Goal: Task Accomplishment & Management: Manage account settings

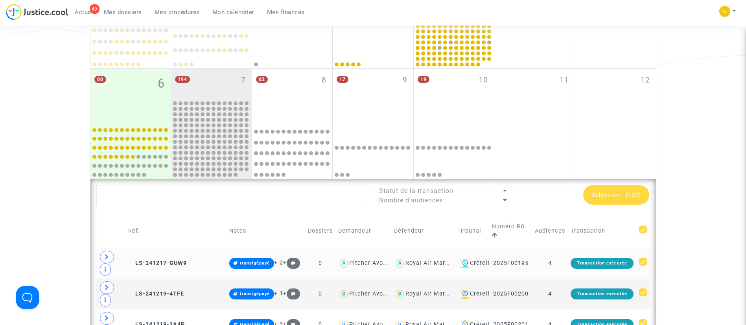
scroll to position [201, 0]
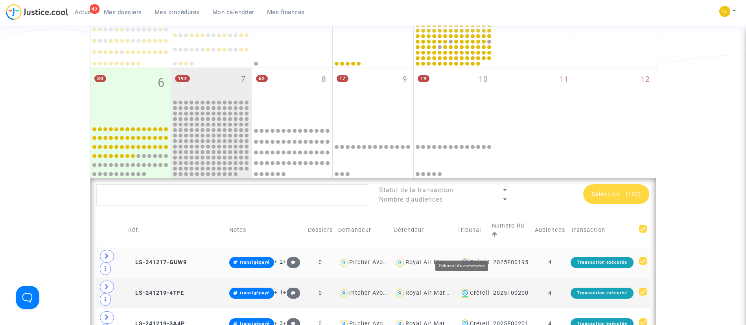
click at [460, 258] on div "Créteil" at bounding box center [471, 262] width 29 height 9
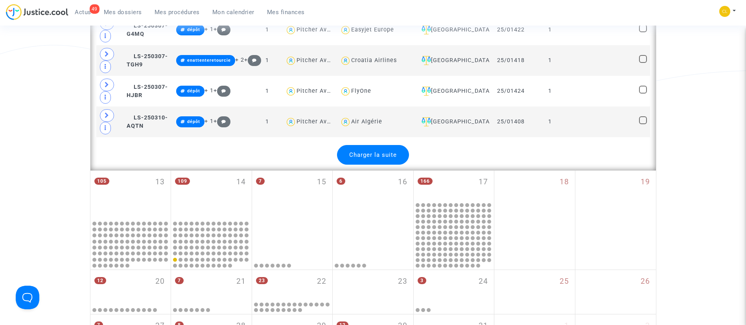
scroll to position [1702, 0]
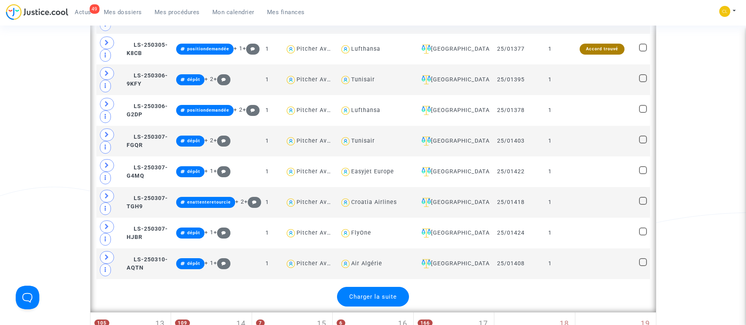
click at [392, 297] on span "Charger la suite" at bounding box center [373, 296] width 48 height 7
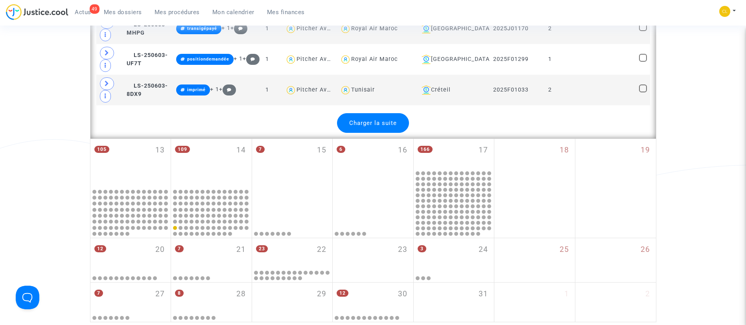
scroll to position [3410, 0]
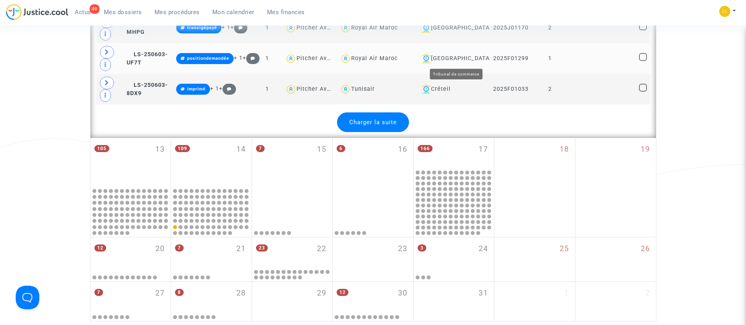
click at [467, 57] on div "[GEOGRAPHIC_DATA]" at bounding box center [452, 58] width 68 height 9
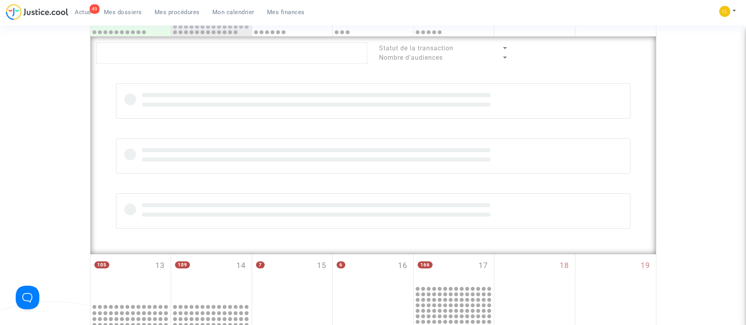
scroll to position [344, 0]
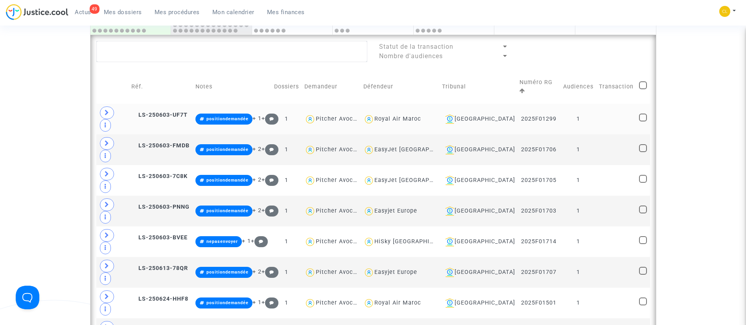
click at [592, 106] on td "1" at bounding box center [578, 119] width 36 height 31
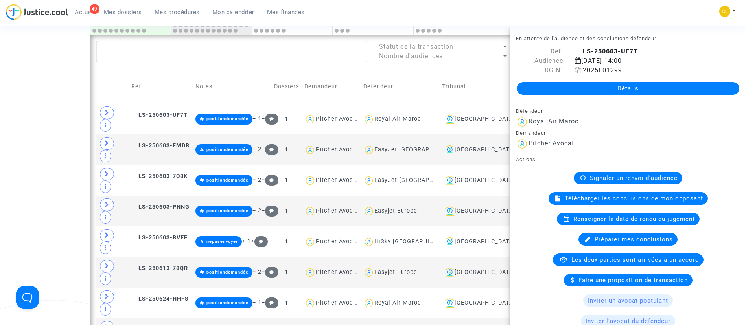
click at [575, 70] on icon at bounding box center [578, 70] width 7 height 6
click at [482, 63] on lawsuits-list "Statut de la transaction Nombre d'audiences Réf. Notes Dossiers Demandeur Défen…" at bounding box center [373, 210] width 554 height 339
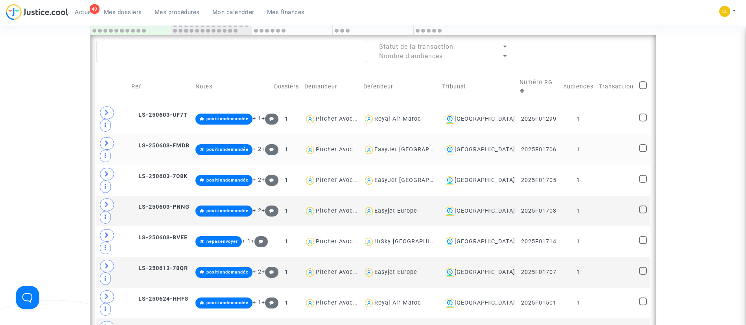
click at [580, 134] on td "1" at bounding box center [578, 149] width 36 height 31
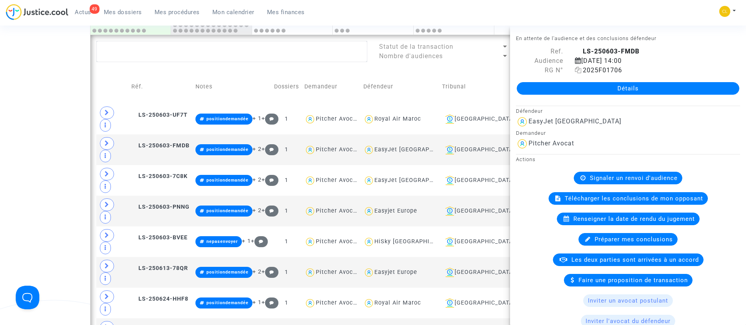
click at [576, 70] on icon at bounding box center [578, 70] width 7 height 6
click at [439, 80] on td "Défendeur" at bounding box center [400, 87] width 79 height 34
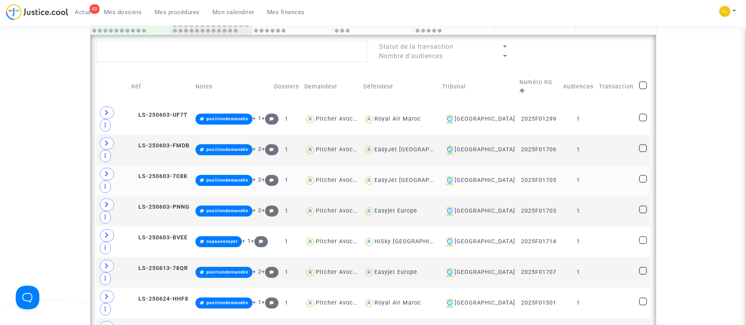
click at [585, 165] on td "1" at bounding box center [578, 180] width 36 height 31
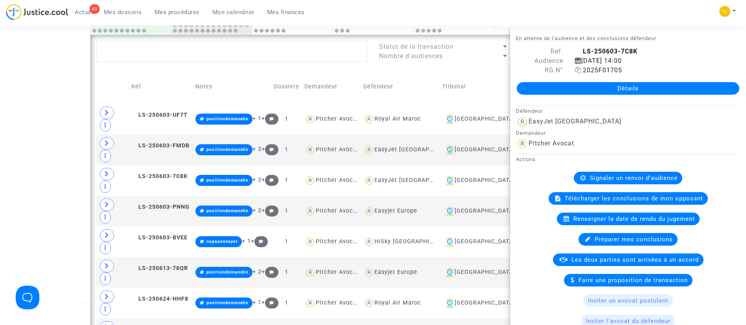
click at [577, 70] on icon at bounding box center [578, 70] width 7 height 6
click at [439, 81] on td "Défendeur" at bounding box center [400, 87] width 79 height 34
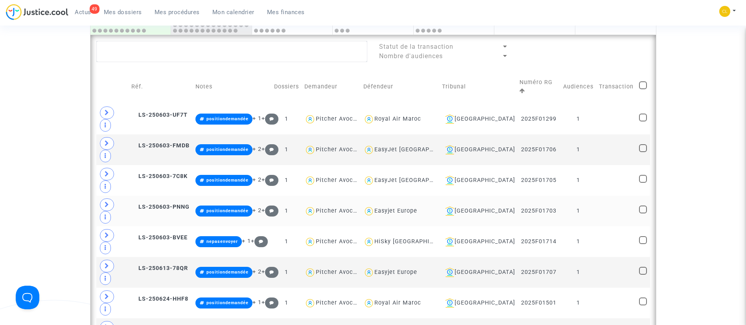
click at [583, 196] on td "1" at bounding box center [578, 211] width 36 height 31
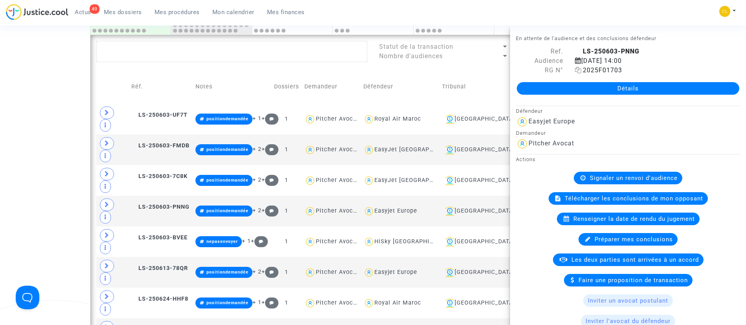
click at [577, 70] on icon at bounding box center [578, 70] width 7 height 6
click at [477, 77] on td "Tribunal" at bounding box center [478, 87] width 78 height 34
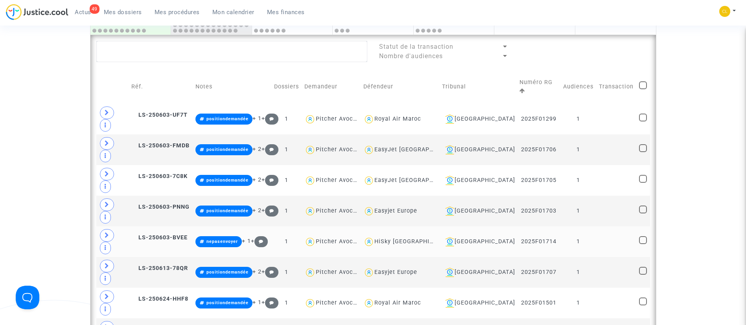
click at [590, 226] on td "1" at bounding box center [578, 241] width 36 height 31
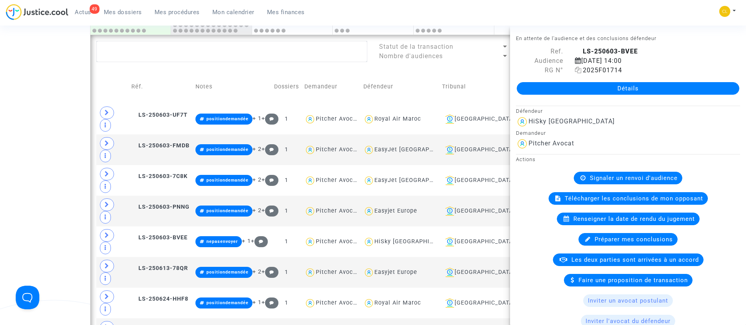
click at [575, 72] on icon at bounding box center [578, 70] width 7 height 6
click at [480, 72] on td "Tribunal" at bounding box center [478, 87] width 78 height 34
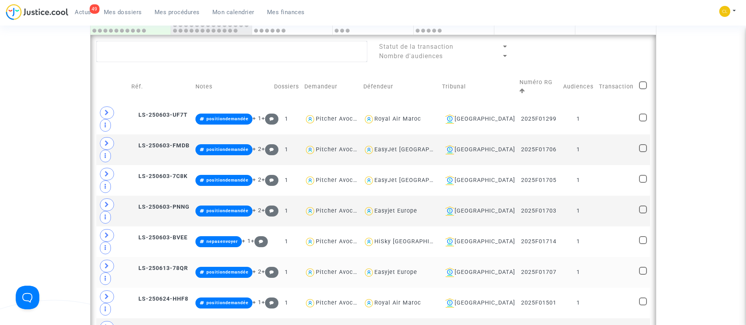
click at [588, 257] on td "1" at bounding box center [578, 272] width 36 height 31
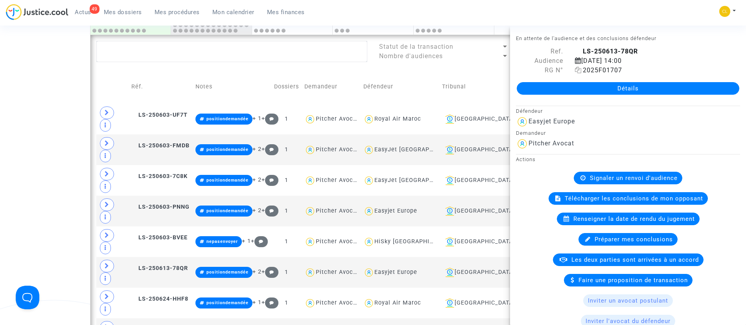
click at [576, 70] on icon at bounding box center [578, 70] width 7 height 6
click at [501, 77] on td "Tribunal" at bounding box center [478, 87] width 78 height 34
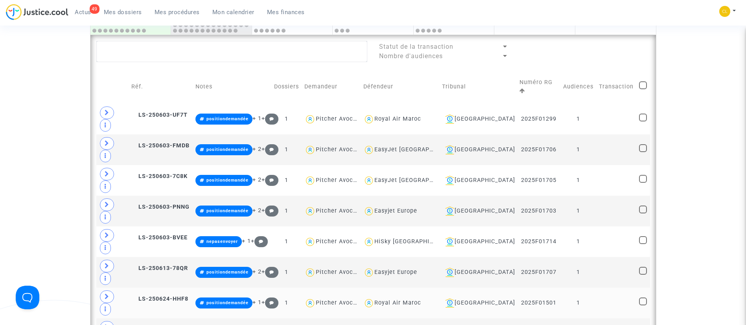
click at [583, 288] on td "1" at bounding box center [578, 303] width 36 height 31
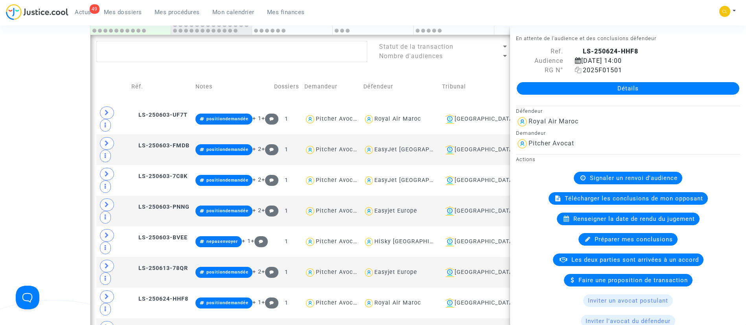
click at [577, 73] on icon at bounding box center [578, 70] width 7 height 6
click at [495, 85] on td "Tribunal" at bounding box center [478, 87] width 78 height 34
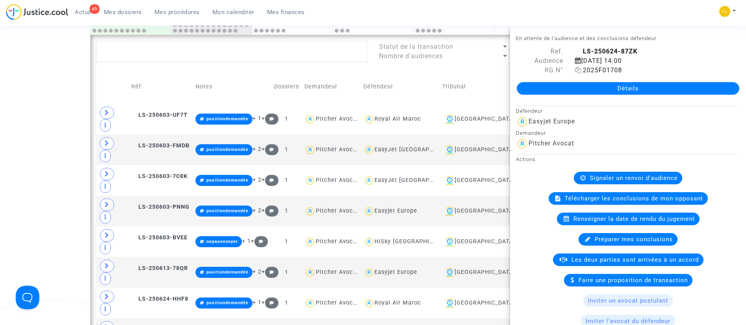
click at [578, 71] on icon at bounding box center [578, 70] width 7 height 6
click at [481, 72] on td "Tribunal" at bounding box center [478, 87] width 78 height 34
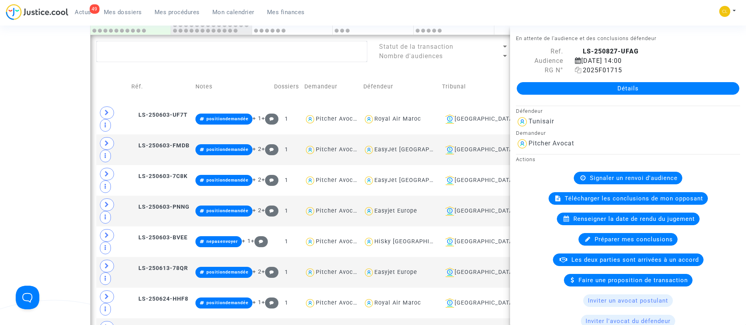
click at [578, 70] on icon at bounding box center [578, 70] width 7 height 6
click at [487, 114] on div "[GEOGRAPHIC_DATA]" at bounding box center [478, 118] width 72 height 9
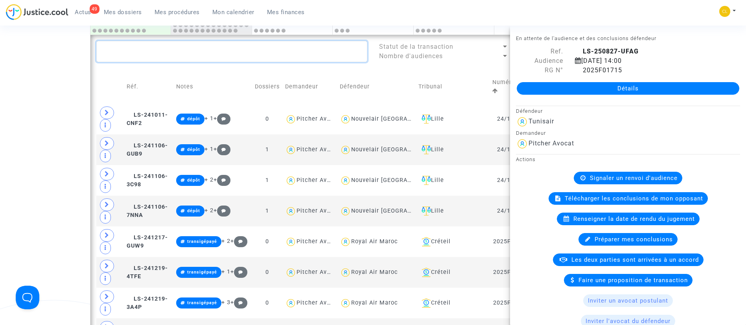
click at [291, 48] on textarea at bounding box center [231, 51] width 271 height 21
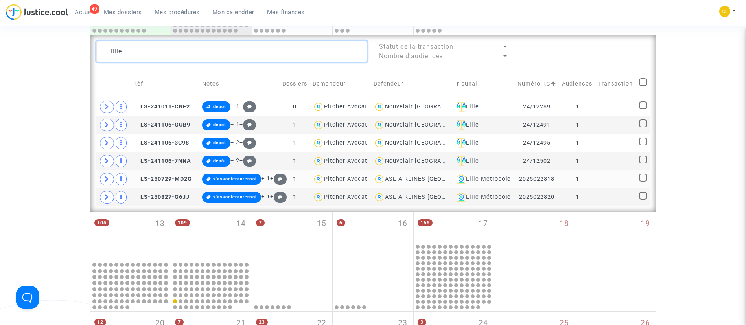
type textarea "lille"
click at [607, 179] on td at bounding box center [615, 179] width 40 height 18
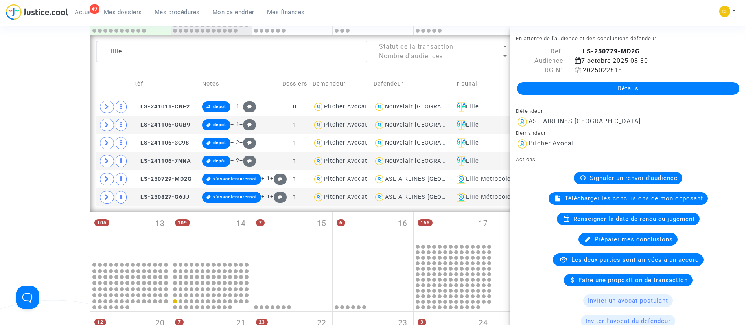
click at [576, 69] on icon at bounding box center [578, 70] width 7 height 6
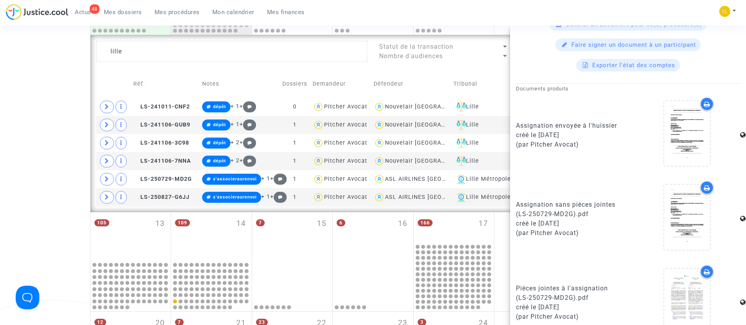
scroll to position [482, 0]
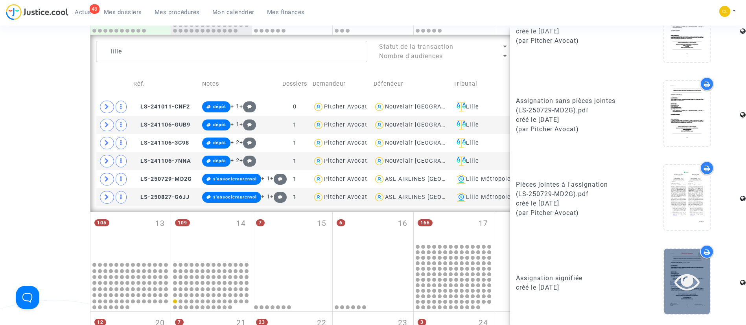
click at [697, 275] on div at bounding box center [687, 281] width 46 height 25
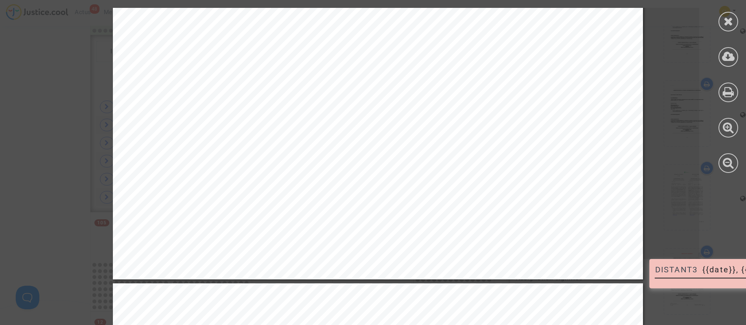
scroll to position [478, 0]
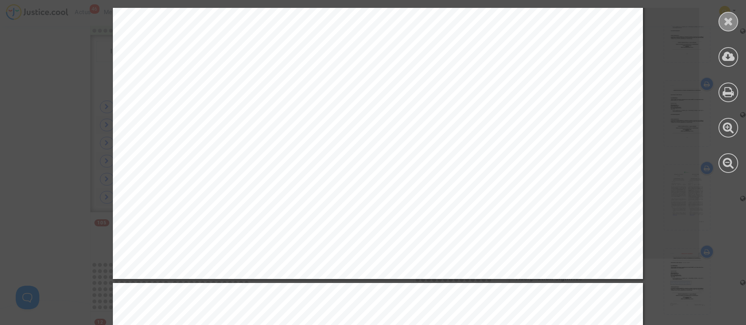
click at [727, 19] on icon at bounding box center [728, 21] width 10 height 12
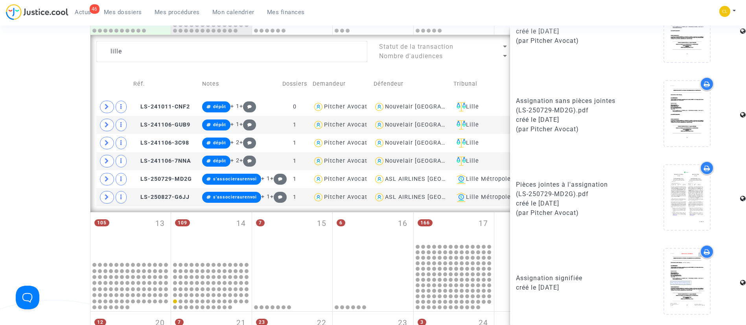
click at [474, 73] on td "Tribunal" at bounding box center [483, 84] width 64 height 28
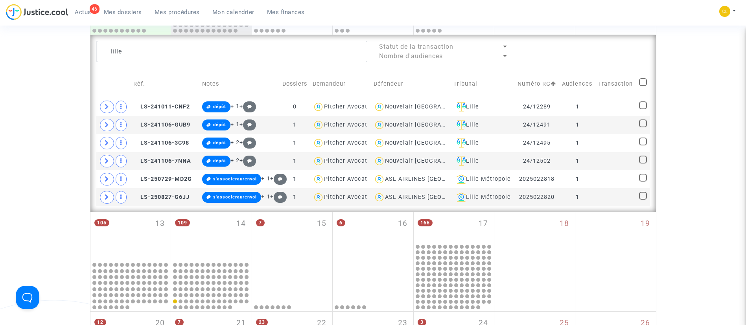
scroll to position [0, 0]
click at [613, 195] on td at bounding box center [615, 197] width 40 height 18
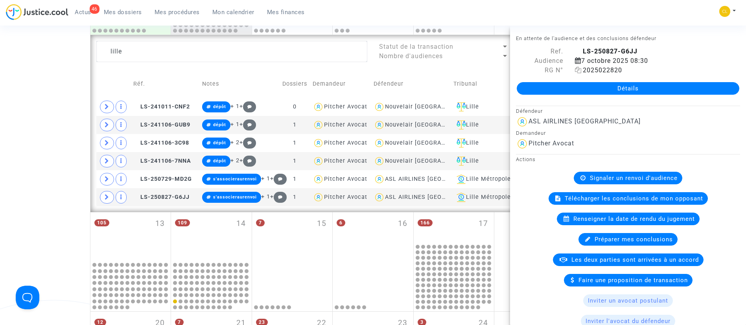
click at [576, 70] on icon at bounding box center [578, 70] width 7 height 6
click at [132, 17] on link "Mes dossiers" at bounding box center [123, 12] width 51 height 12
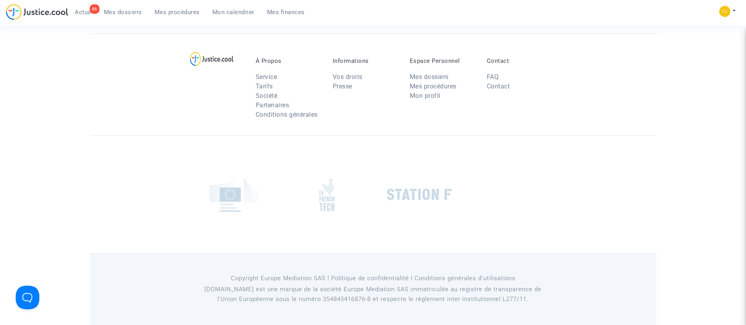
scroll to position [60, 0]
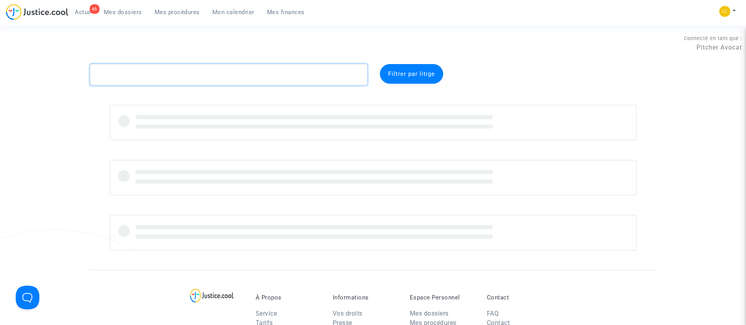
click at [194, 71] on textarea at bounding box center [228, 74] width 277 height 21
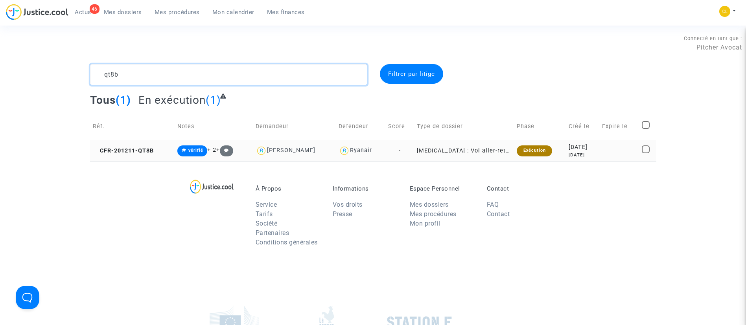
type textarea "qt8b"
click at [596, 147] on div "[DATE]" at bounding box center [583, 147] width 28 height 9
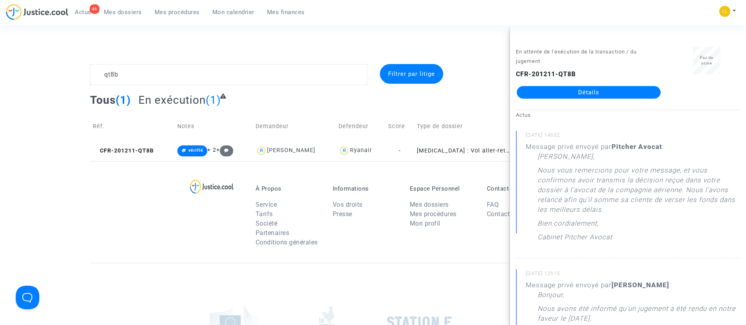
click at [571, 92] on link "Détails" at bounding box center [589, 92] width 144 height 13
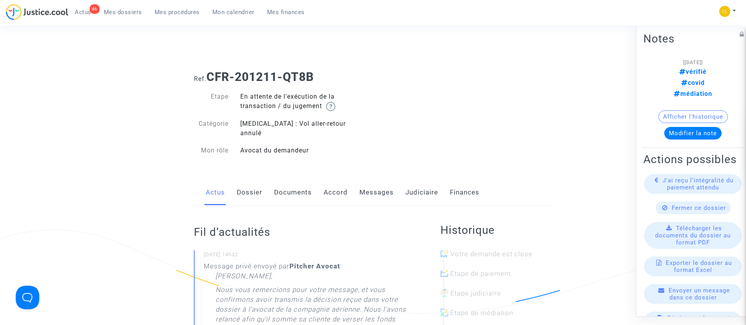
click at [416, 183] on link "Judiciaire" at bounding box center [421, 193] width 33 height 26
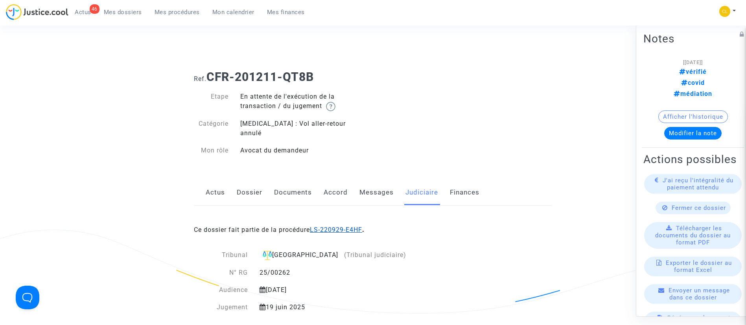
click at [355, 226] on link "LS-220929-E4HF" at bounding box center [336, 229] width 52 height 7
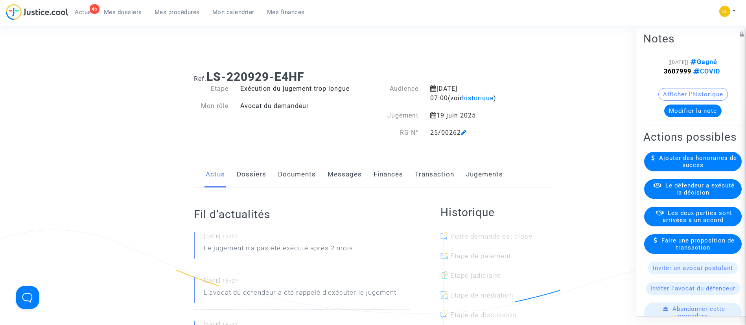
click at [478, 175] on link "Jugements" at bounding box center [484, 175] width 37 height 26
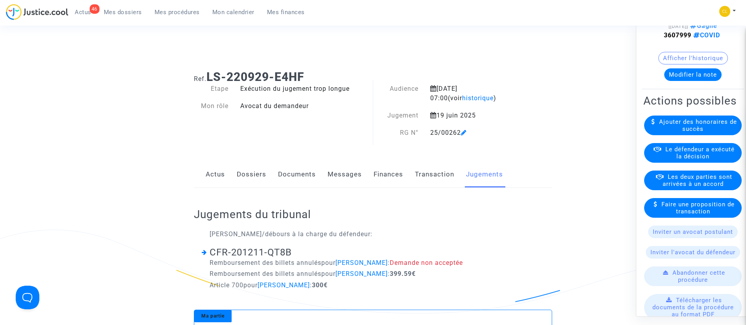
scroll to position [37, 0]
click at [701, 187] on span "Les deux parties sont arrivées à un accord" at bounding box center [697, 180] width 70 height 14
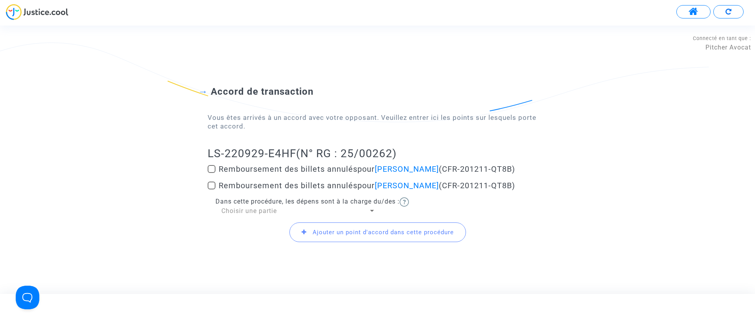
click at [278, 168] on span "Remboursement des billets annulés pour [PERSON_NAME] Uteeme (CFR-201211-QT8B)" at bounding box center [367, 168] width 296 height 9
click at [212, 173] on input "Remboursement des billets annulés pour [PERSON_NAME] Uteeme (CFR-201211-QT8B)" at bounding box center [211, 173] width 0 height 0
checkbox input "true"
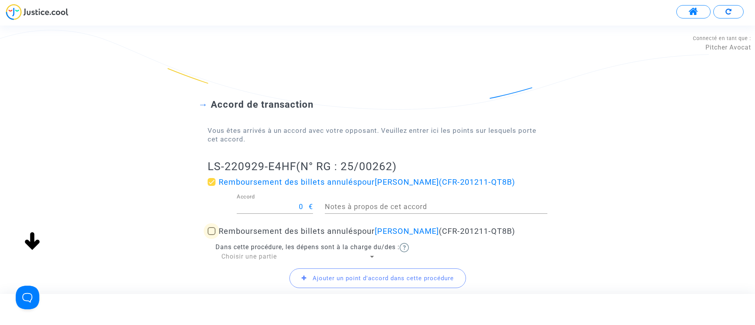
click at [258, 230] on span "Remboursement des billets annulés pour [PERSON_NAME] (CFR-201211-QT8B)" at bounding box center [367, 230] width 296 height 9
click at [212, 235] on input "Remboursement des billets annulés pour [PERSON_NAME] (CFR-201211-QT8B)" at bounding box center [211, 235] width 0 height 0
checkbox input "true"
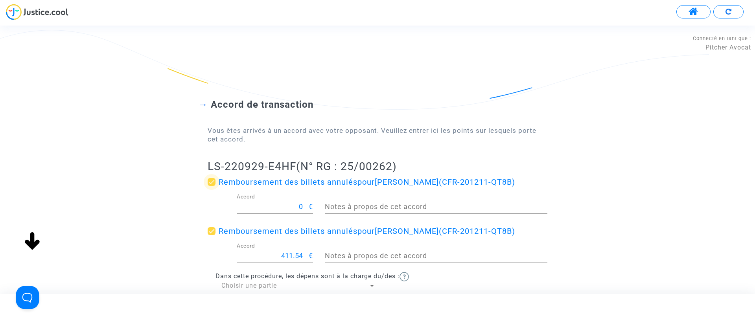
click at [256, 179] on span "Remboursement des billets annulés pour [PERSON_NAME] Uteeme (CFR-201211-QT8B)" at bounding box center [367, 181] width 296 height 9
click at [212, 186] on input "Remboursement des billets annulés pour [PERSON_NAME] Uteeme (CFR-201211-QT8B)" at bounding box center [211, 186] width 0 height 0
checkbox input "false"
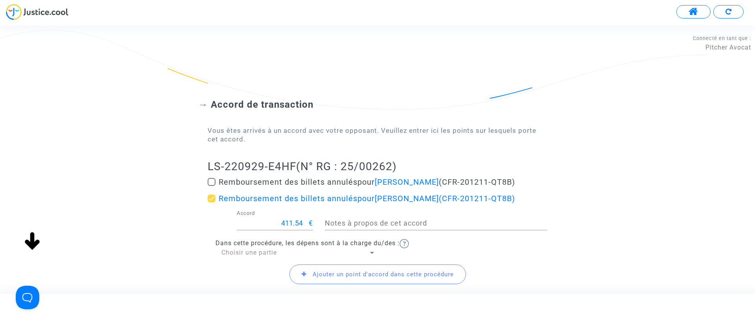
click at [288, 223] on input "411.54" at bounding box center [273, 223] width 72 height 8
type input "499.59"
click at [254, 252] on span "Choisir une partie" at bounding box center [248, 252] width 55 height 7
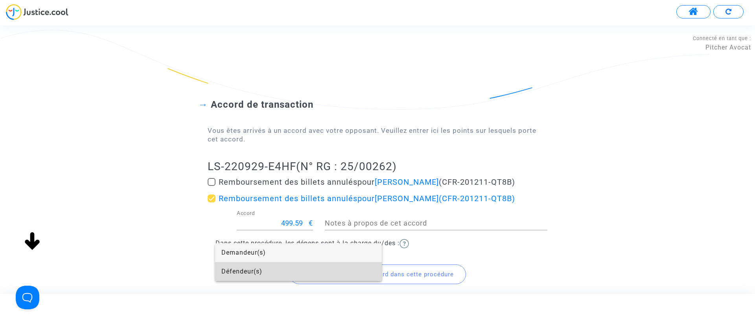
click at [241, 268] on span "Défendeur(s)" at bounding box center [298, 271] width 154 height 19
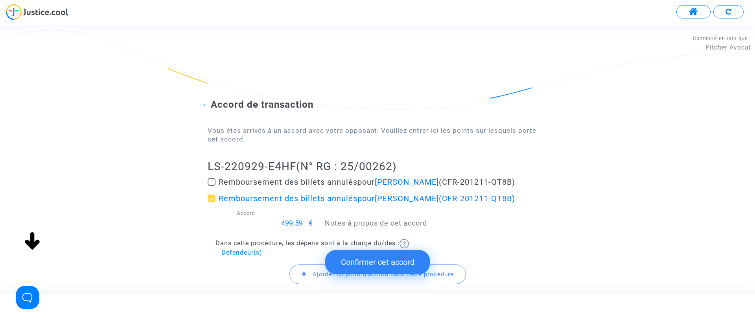
click at [313, 275] on span "Ajouter un point d'accord dans cette procédure" at bounding box center [383, 274] width 141 height 7
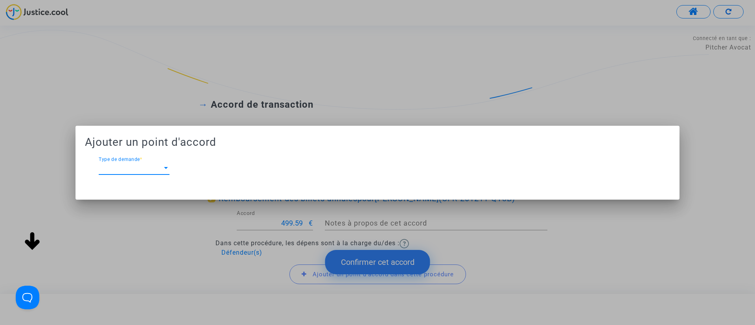
click at [158, 168] on span "Type de demande" at bounding box center [131, 168] width 64 height 7
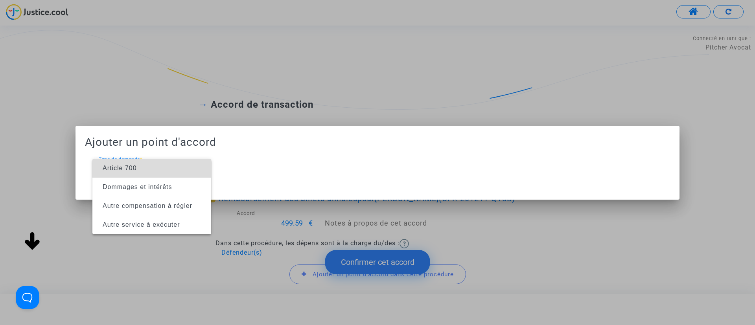
click at [158, 168] on span "Article 700" at bounding box center [152, 168] width 106 height 19
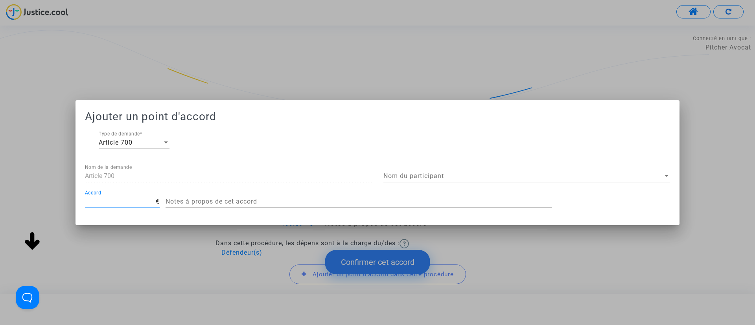
click at [137, 199] on input "Accord" at bounding box center [120, 201] width 71 height 7
type input "200"
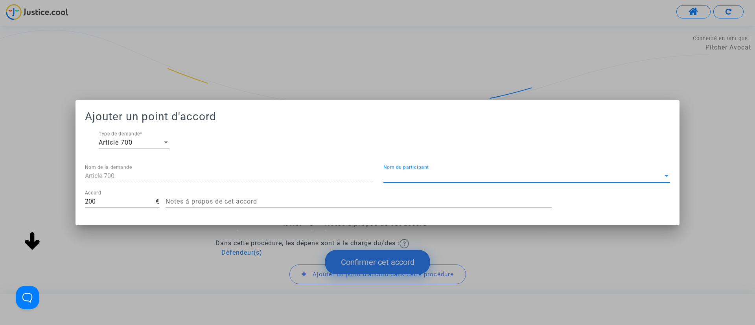
click at [418, 173] on span "Nom du participant" at bounding box center [523, 176] width 280 height 7
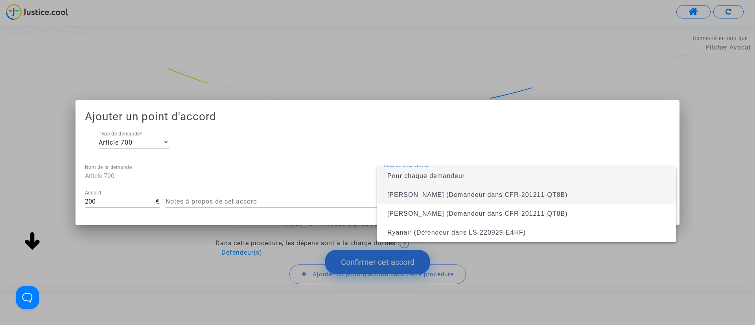
click at [398, 194] on span "[PERSON_NAME] (Demandeur dans CFR-201211-QT8B)" at bounding box center [477, 194] width 180 height 7
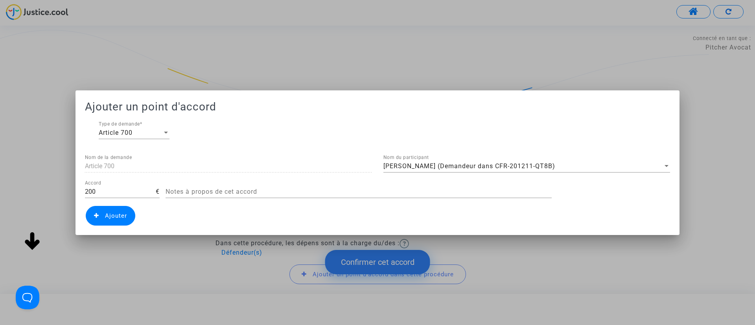
click at [112, 217] on span "Ajouter" at bounding box center [116, 215] width 22 height 7
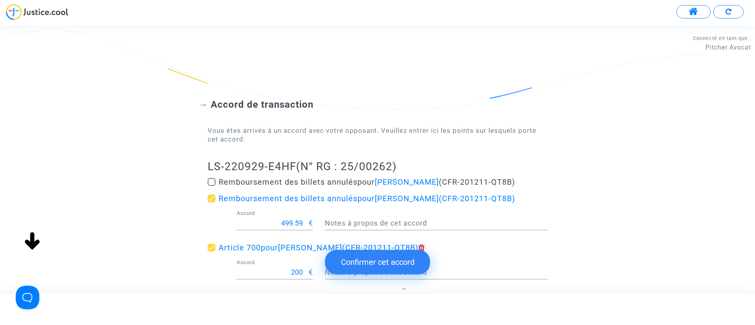
click at [376, 259] on button "Confirmer cet accord" at bounding box center [377, 262] width 105 height 24
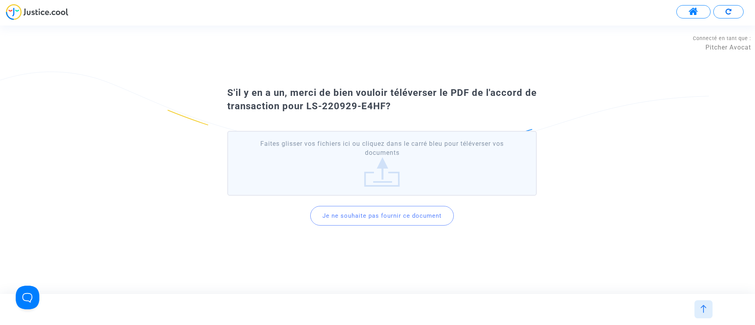
click at [361, 215] on button "Je ne souhaite pas fournir ce document" at bounding box center [382, 216] width 144 height 20
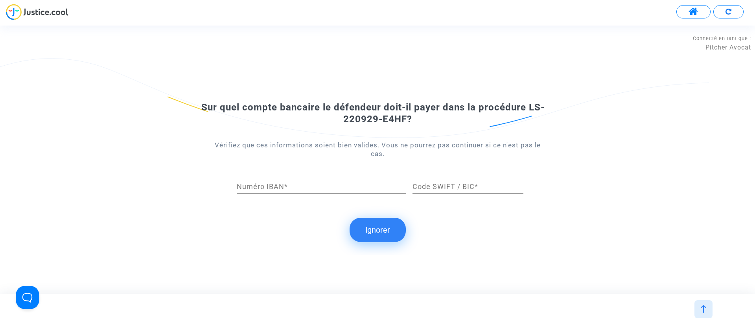
click at [372, 226] on button "Ignorer" at bounding box center [378, 230] width 56 height 24
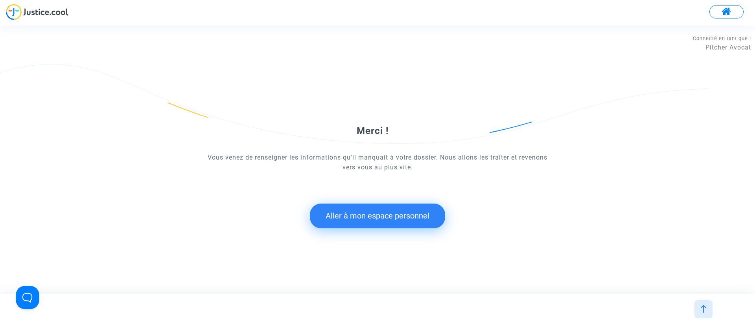
click at [360, 214] on button "Aller à mon espace personnel" at bounding box center [377, 216] width 135 height 24
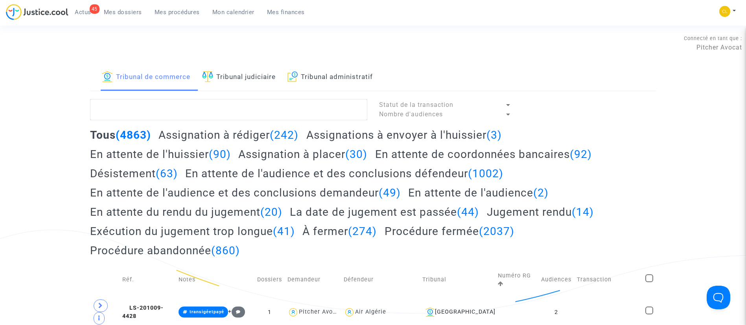
click at [227, 10] on span "Mon calendrier" at bounding box center [233, 12] width 42 height 7
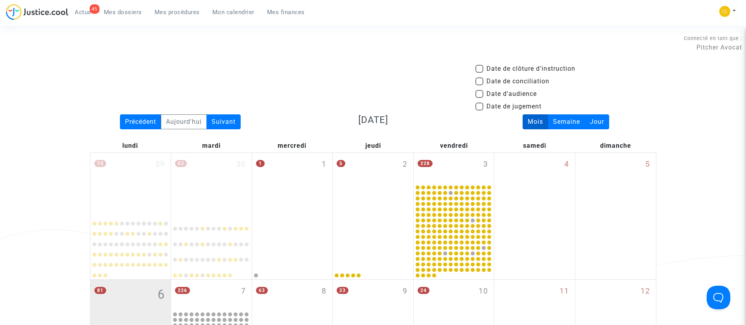
click at [333, 176] on div "5 2" at bounding box center [373, 184] width 81 height 62
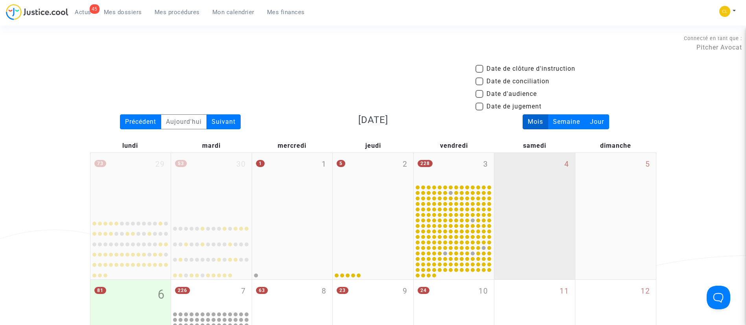
click at [528, 205] on div "4" at bounding box center [534, 216] width 81 height 127
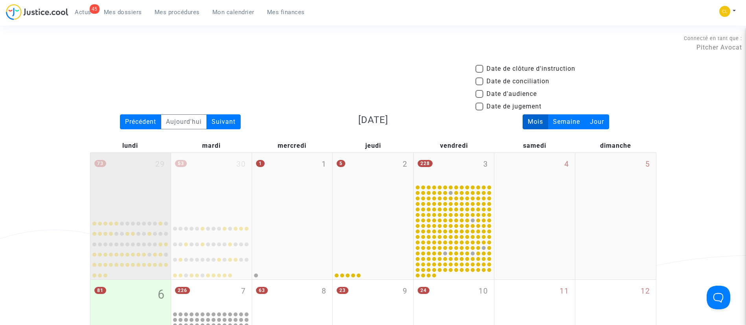
scroll to position [171, 0]
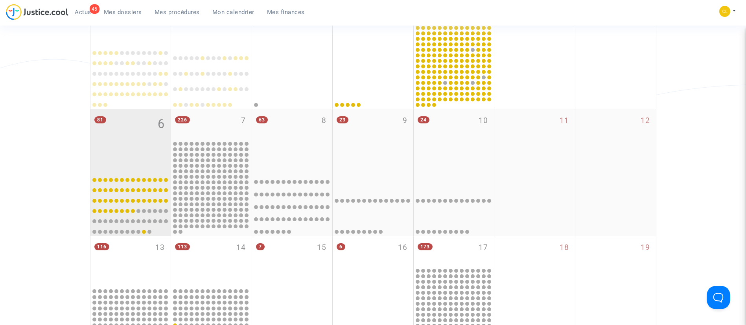
click at [117, 144] on div "81 6" at bounding box center [130, 140] width 81 height 62
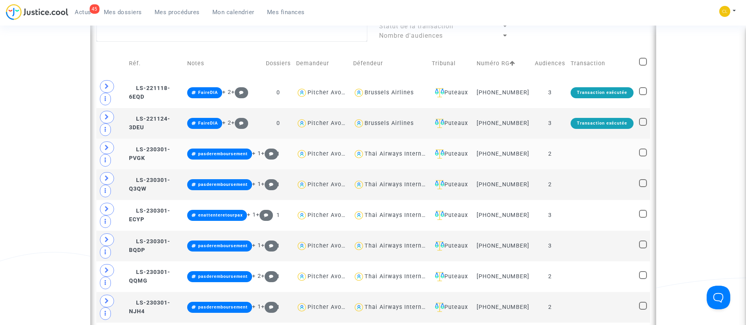
scroll to position [384, 0]
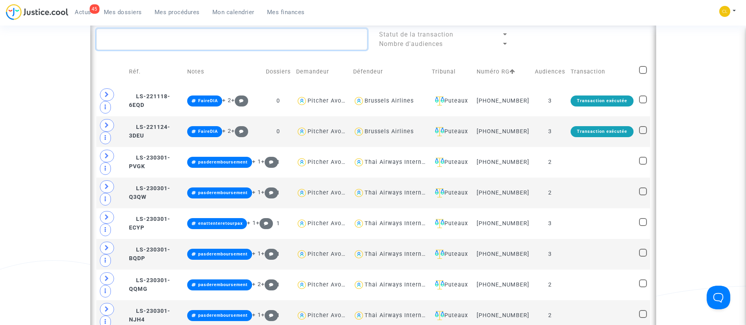
click at [278, 35] on textarea at bounding box center [231, 39] width 271 height 21
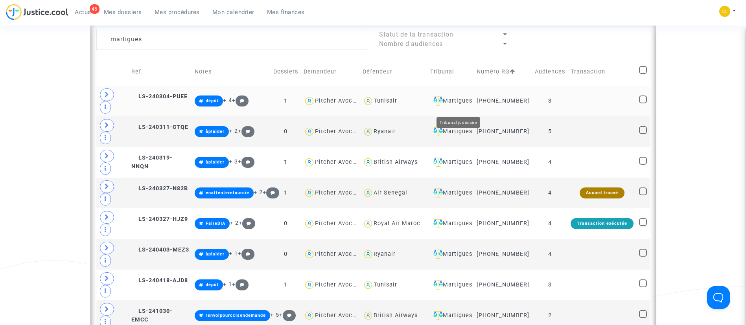
click at [468, 106] on div "Martigues" at bounding box center [450, 100] width 41 height 9
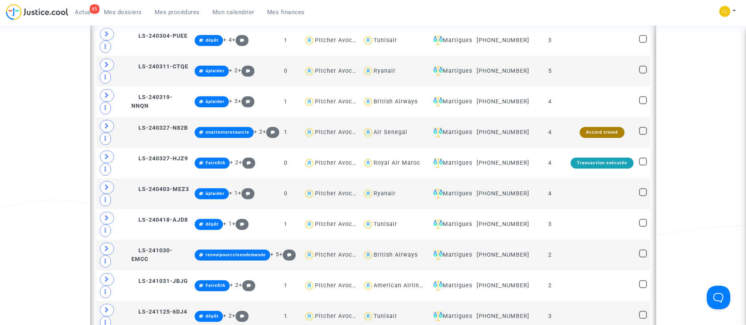
scroll to position [368, 0]
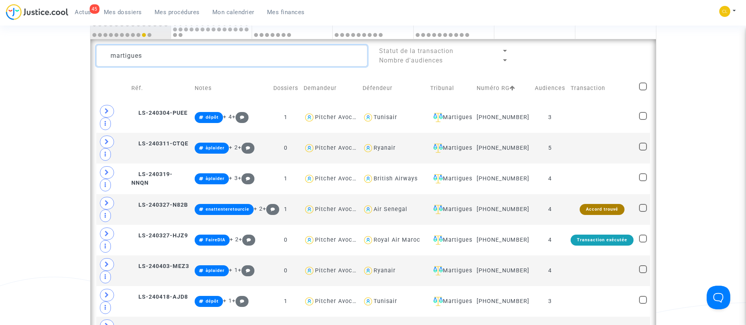
click at [192, 53] on textarea at bounding box center [231, 55] width 271 height 21
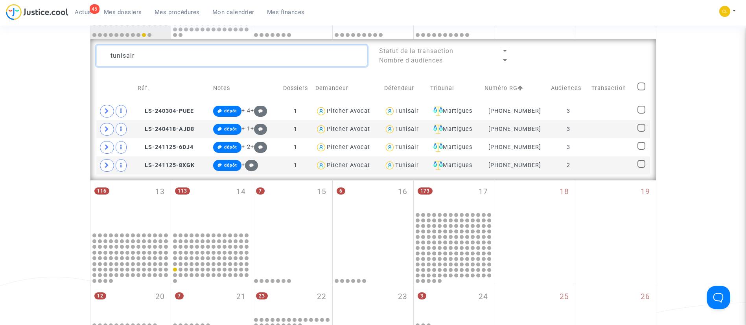
type textarea "tunisair"
click at [641, 87] on span at bounding box center [641, 87] width 8 height 8
click at [641, 90] on input "checkbox" at bounding box center [641, 90] width 0 height 0
checkbox input "true"
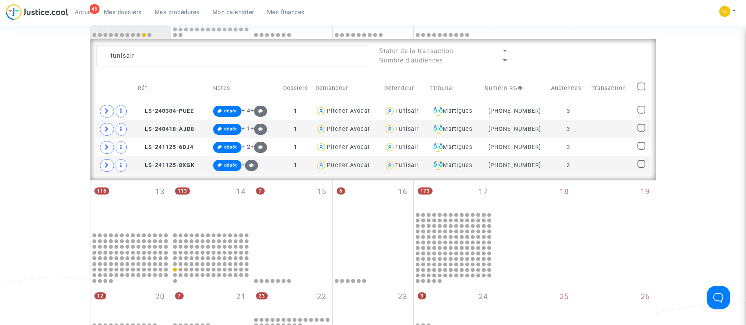
checkbox input "true"
click at [641, 56] on div "Sélection (4)" at bounding box center [619, 55] width 59 height 20
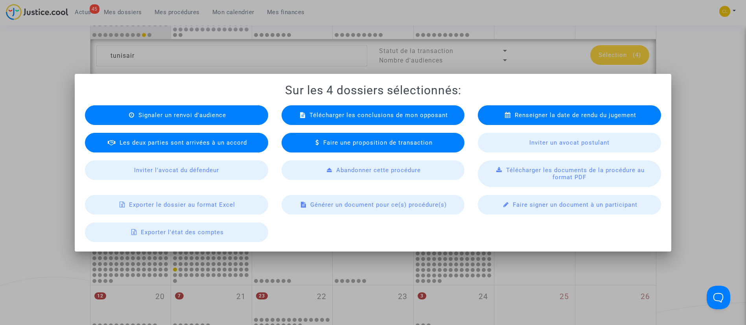
click at [184, 202] on span "Exporter le dossier au format Excel" at bounding box center [182, 204] width 106 height 7
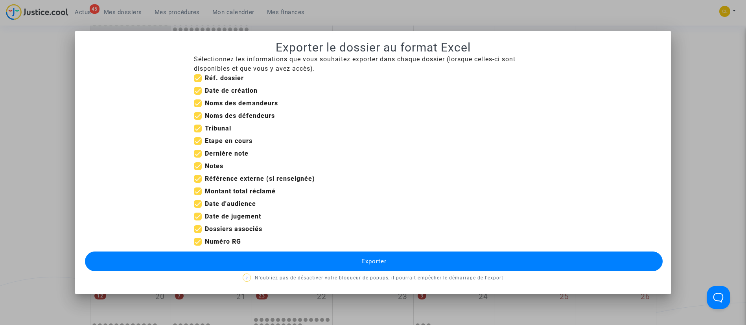
click at [452, 258] on button "Exporter" at bounding box center [374, 262] width 578 height 20
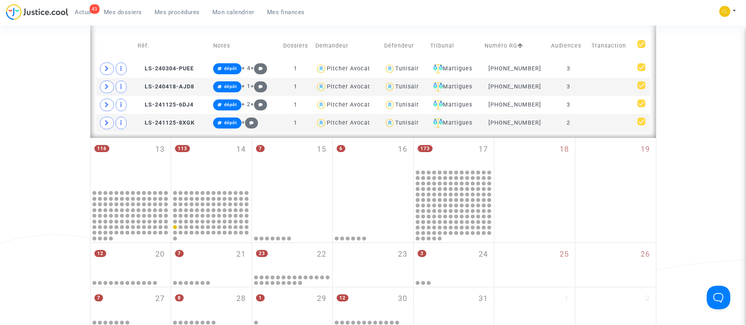
scroll to position [418, 0]
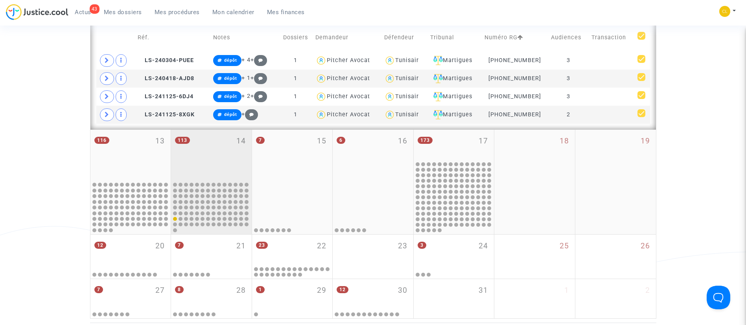
click at [236, 169] on div "113 14" at bounding box center [211, 155] width 81 height 51
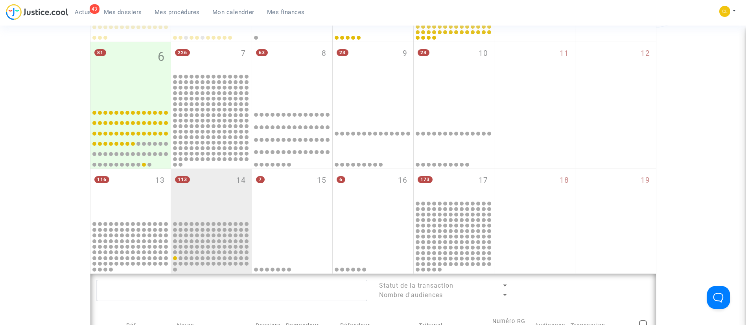
scroll to position [237, 0]
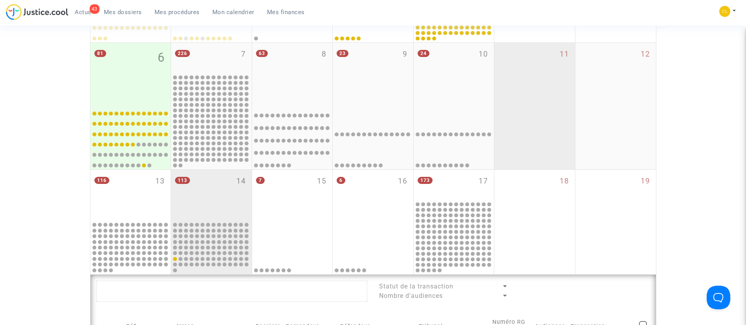
click at [528, 68] on div "11" at bounding box center [534, 106] width 81 height 127
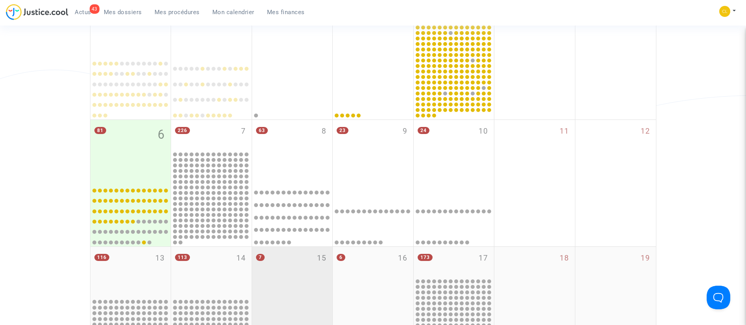
scroll to position [159, 0]
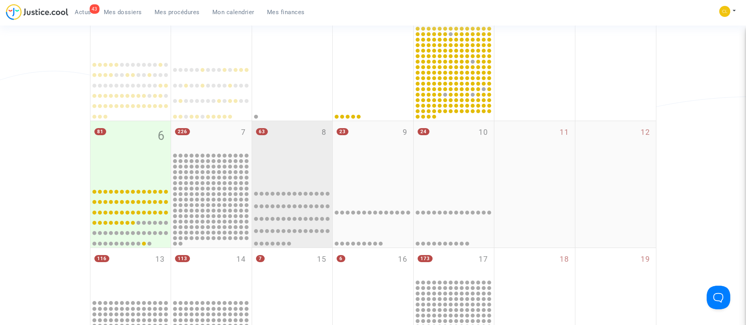
click at [302, 153] on div "63 8" at bounding box center [292, 152] width 81 height 62
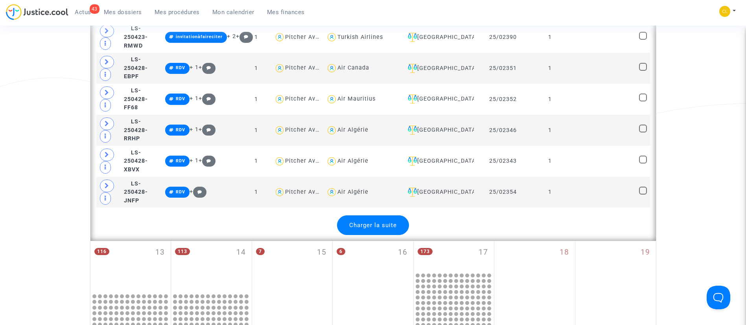
scroll to position [1809, 0]
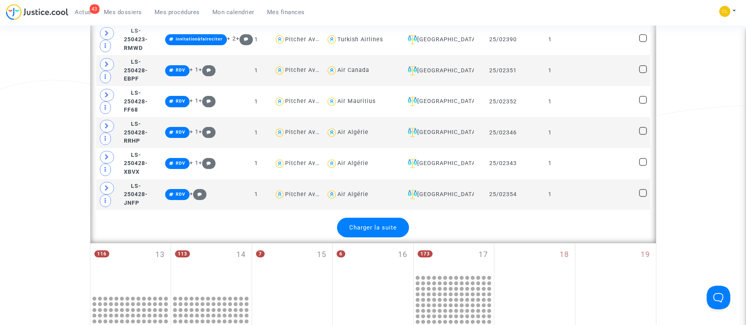
click at [394, 218] on div "Charger la suite" at bounding box center [373, 228] width 72 height 20
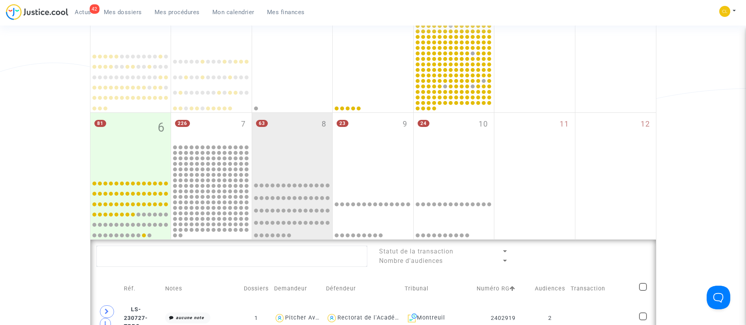
scroll to position [166, 0]
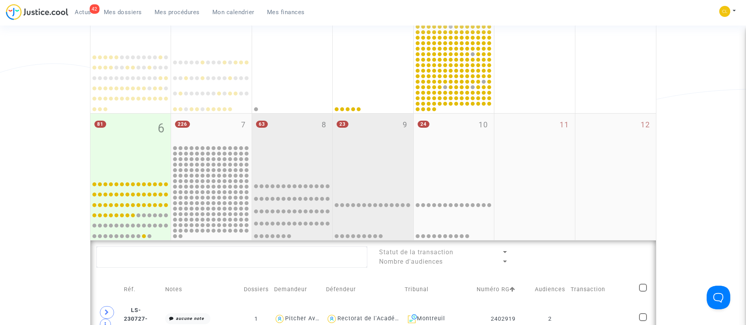
click at [363, 149] on div "23 9" at bounding box center [373, 145] width 81 height 62
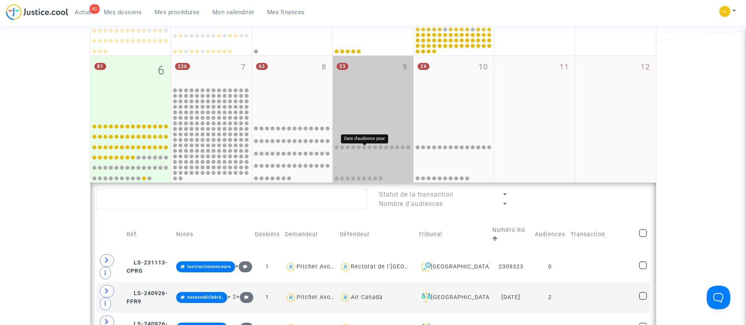
scroll to position [222, 0]
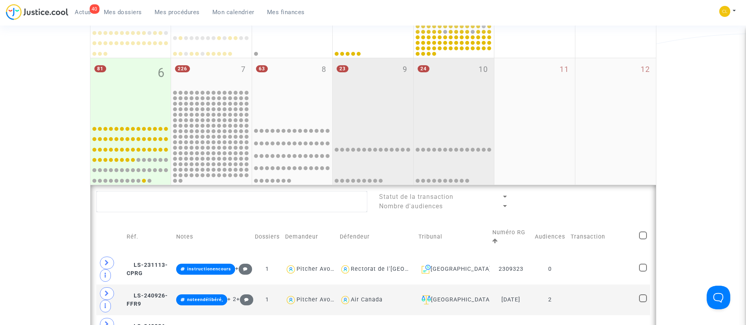
click at [468, 87] on div "24 10" at bounding box center [454, 89] width 81 height 62
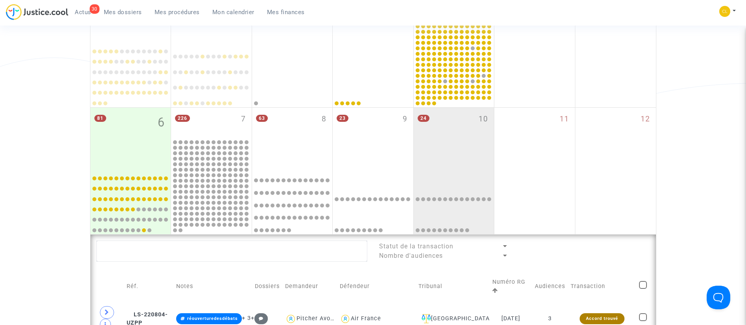
scroll to position [173, 0]
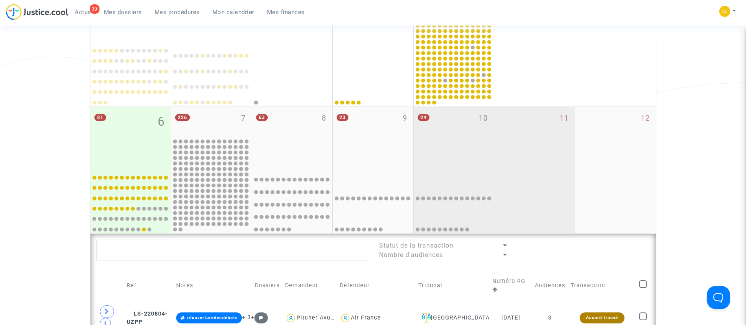
click at [551, 159] on div "11" at bounding box center [534, 170] width 81 height 127
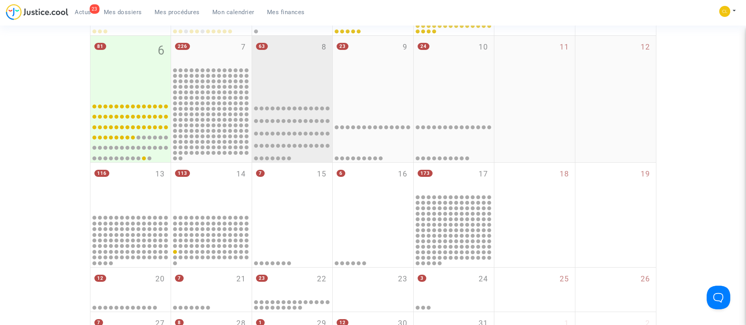
scroll to position [247, 0]
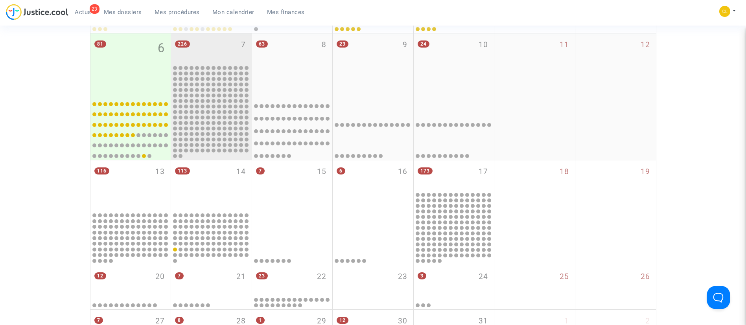
click at [225, 53] on div "226 7" at bounding box center [211, 48] width 81 height 31
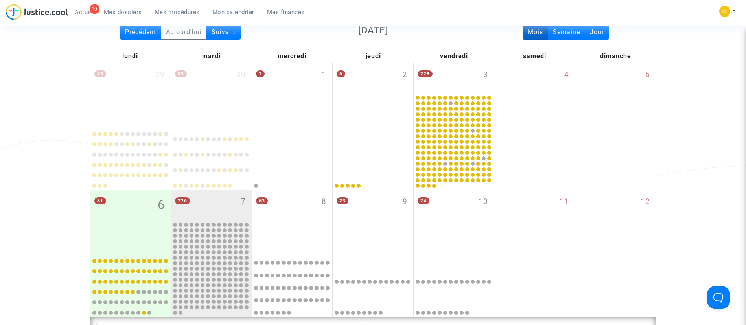
scroll to position [46, 0]
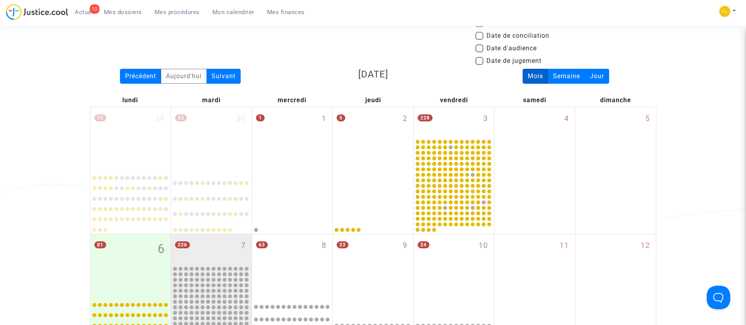
click at [131, 10] on span "Mes dossiers" at bounding box center [123, 12] width 38 height 7
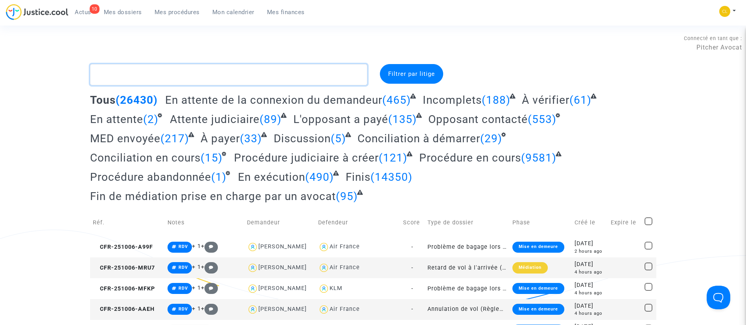
click at [210, 73] on textarea at bounding box center [228, 74] width 277 height 21
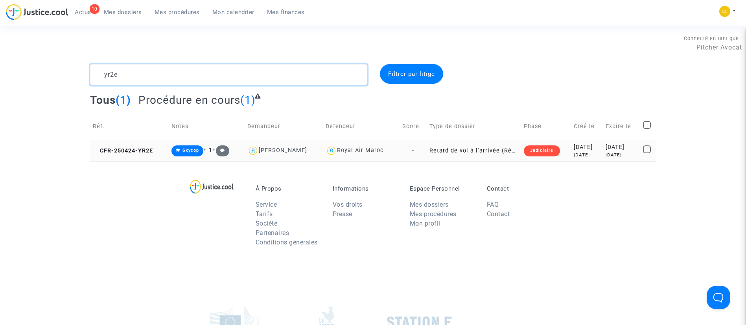
type textarea "yr2e"
click at [612, 152] on div "[DATE]" at bounding box center [621, 155] width 32 height 7
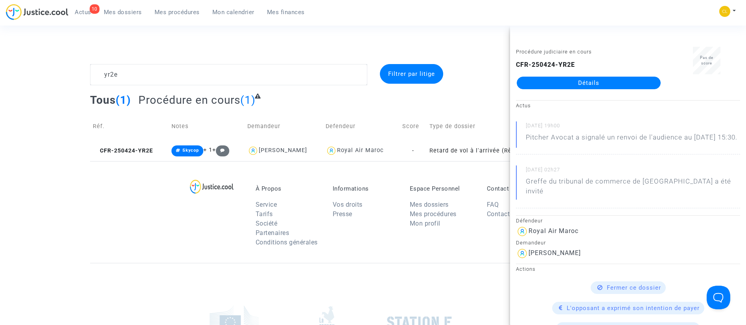
click at [570, 76] on div "CFR-250424-YR2E Détails" at bounding box center [588, 74] width 145 height 29
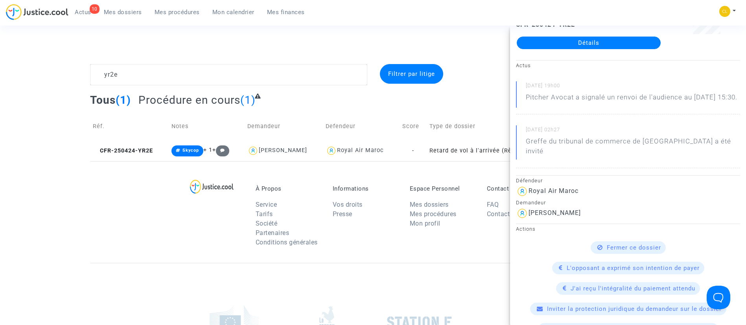
scroll to position [41, 0]
click at [562, 45] on link "Détails" at bounding box center [589, 42] width 144 height 13
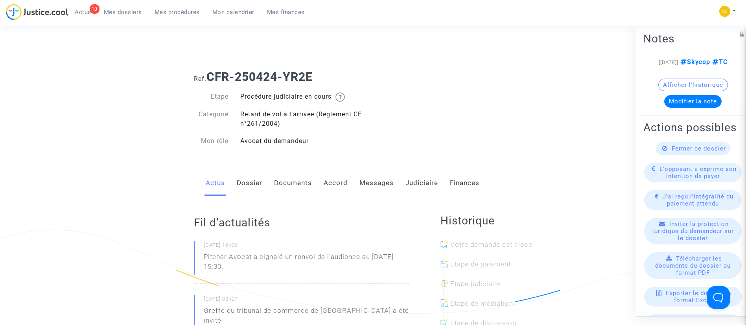
click at [427, 185] on link "Judiciaire" at bounding box center [421, 183] width 33 height 26
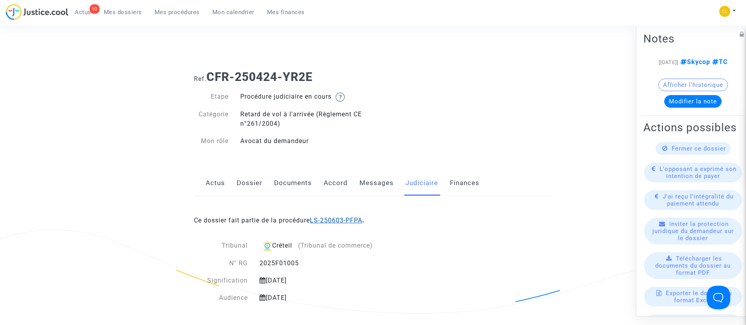
click at [346, 218] on link "LS-250603-PFPA" at bounding box center [336, 220] width 52 height 7
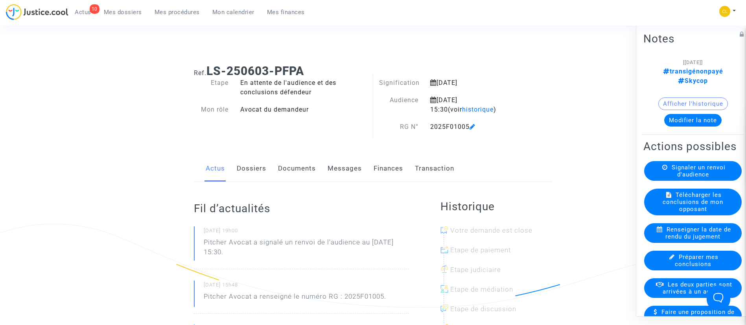
scroll to position [7, 0]
click at [436, 170] on link "Transaction" at bounding box center [434, 168] width 39 height 26
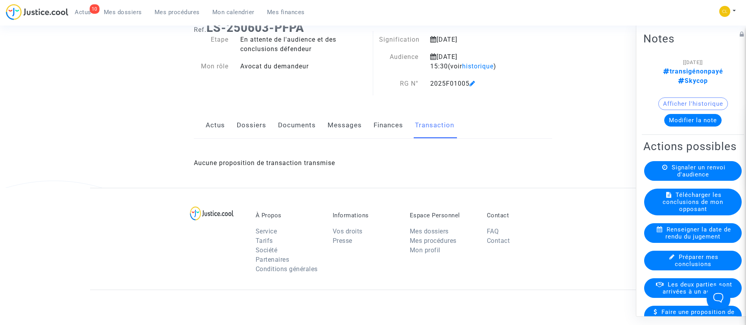
scroll to position [50, 0]
click at [379, 121] on link "Finances" at bounding box center [388, 125] width 29 height 26
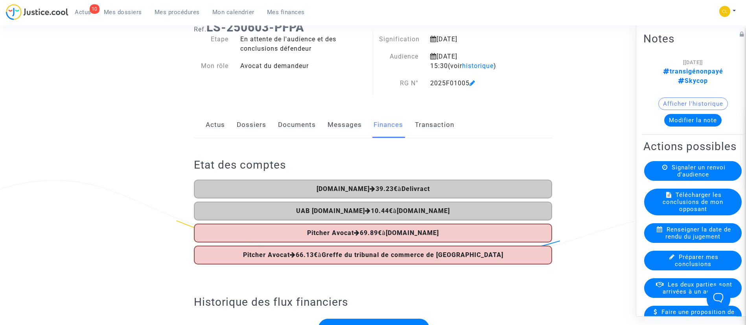
click at [342, 130] on link "Messages" at bounding box center [345, 125] width 34 height 26
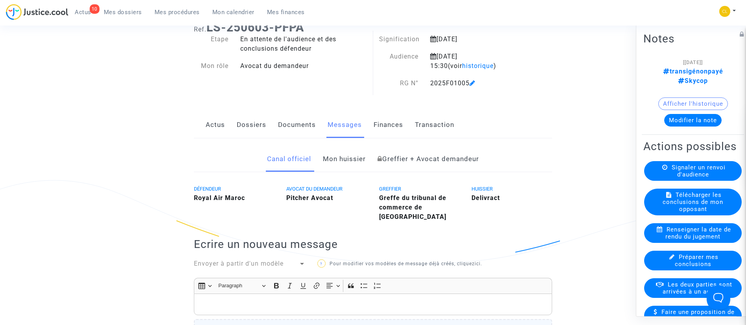
click at [681, 114] on button "Modifier la note" at bounding box center [692, 120] width 57 height 13
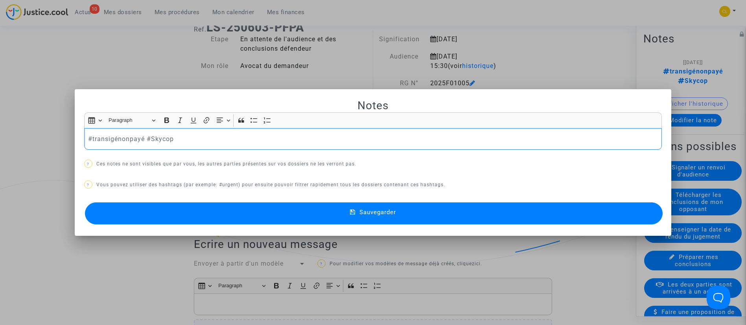
click at [211, 146] on div "#transigépayé #Skycop" at bounding box center [373, 139] width 578 height 22
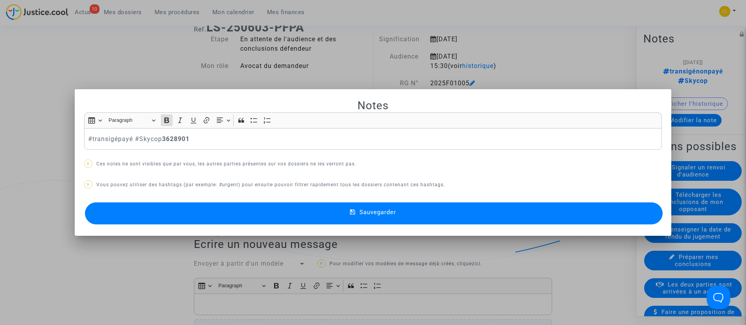
click at [359, 216] on mat-icon at bounding box center [354, 213] width 9 height 9
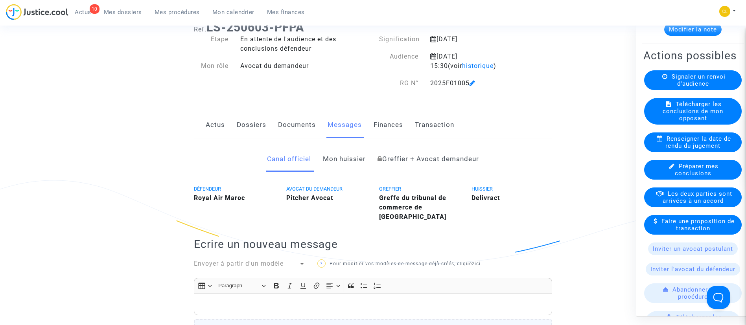
scroll to position [92, 0]
click at [694, 204] on span "Les deux parties sont arrivées à un accord" at bounding box center [697, 197] width 70 height 14
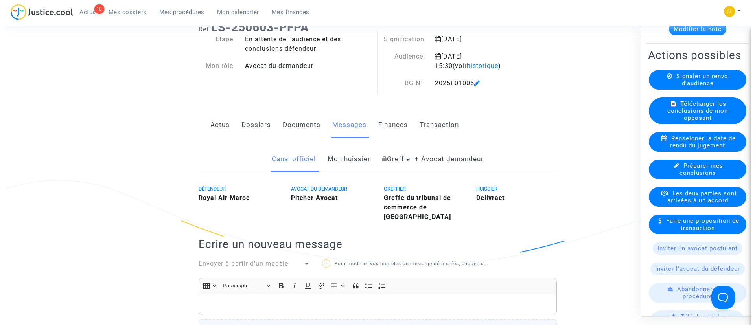
scroll to position [0, 0]
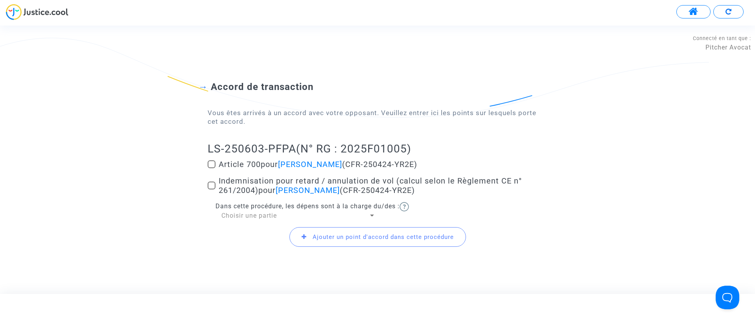
click at [231, 187] on span "Indemnisation pour retard / annulation de vol (calcul selon le Règlement CE n° …" at bounding box center [370, 185] width 303 height 19
click at [212, 190] on input "Indemnisation pour retard / annulation de vol (calcul selon le Règlement CE n° …" at bounding box center [211, 190] width 0 height 0
checkbox input "true"
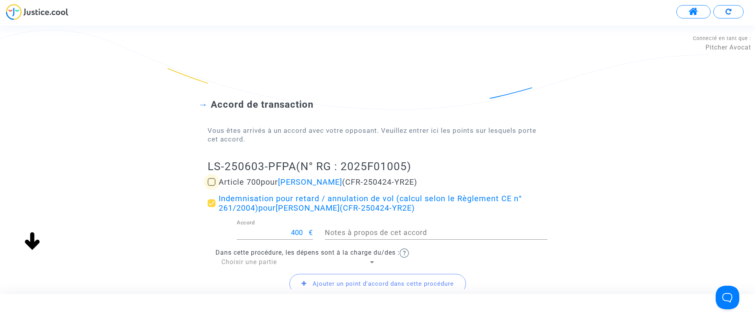
click at [262, 182] on span "Article 700 pour [PERSON_NAME] (CFR-250424-YR2E)" at bounding box center [318, 181] width 199 height 9
click at [212, 186] on input "Article 700 pour [PERSON_NAME] (CFR-250424-YR2E)" at bounding box center [211, 186] width 0 height 0
checkbox input "true"
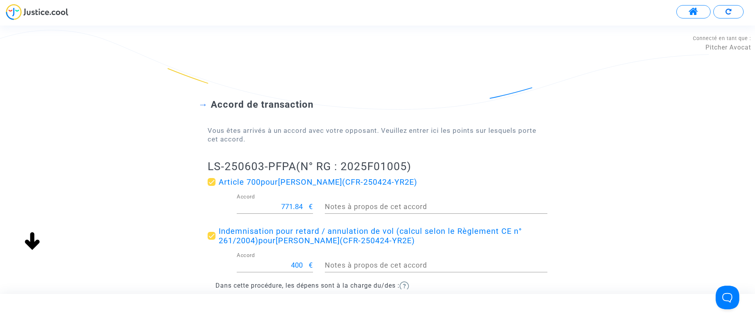
click at [292, 204] on input "771.84" at bounding box center [273, 207] width 72 height 8
type input "200"
click at [142, 180] on div "Accord de transaction Vous êtes arrivés à un accord avec votre opposant. Veuill…" at bounding box center [377, 208] width 755 height 282
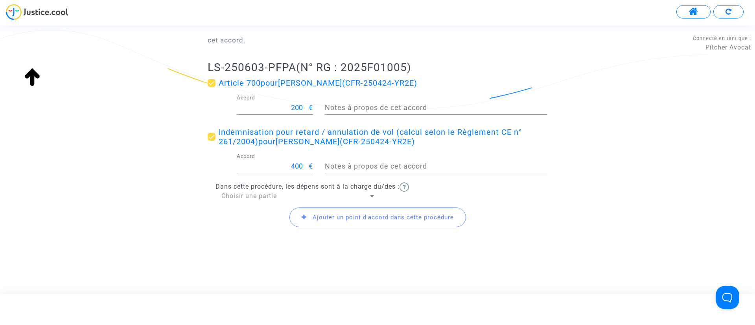
click at [260, 201] on div "Ajouter un point d'accord dans cette procédure" at bounding box center [378, 218] width 340 height 34
click at [266, 196] on span "Choisir une partie" at bounding box center [248, 195] width 55 height 7
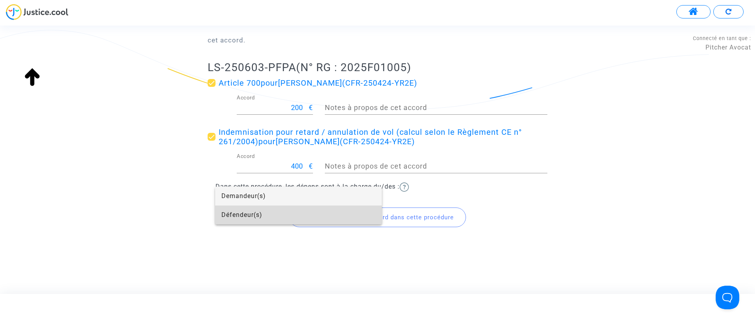
click at [260, 217] on span "Défendeur(s)" at bounding box center [298, 215] width 154 height 19
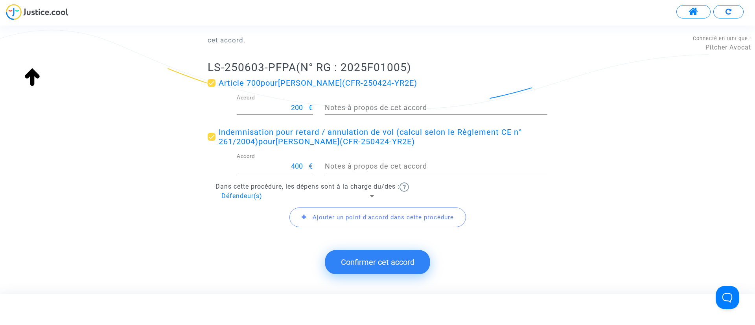
click at [382, 262] on button "Confirmer cet accord" at bounding box center [377, 262] width 105 height 24
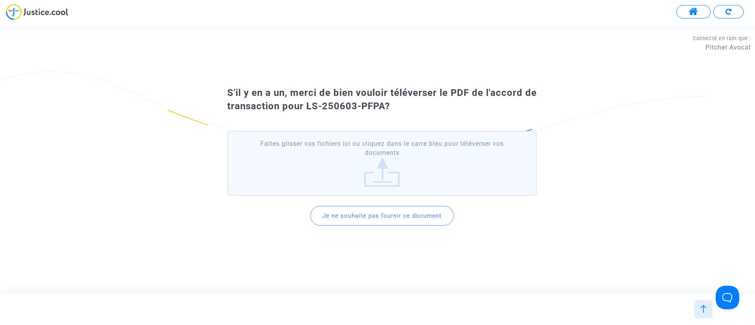
click at [392, 208] on button "Je ne souhaite pas fournir ce document" at bounding box center [382, 216] width 144 height 20
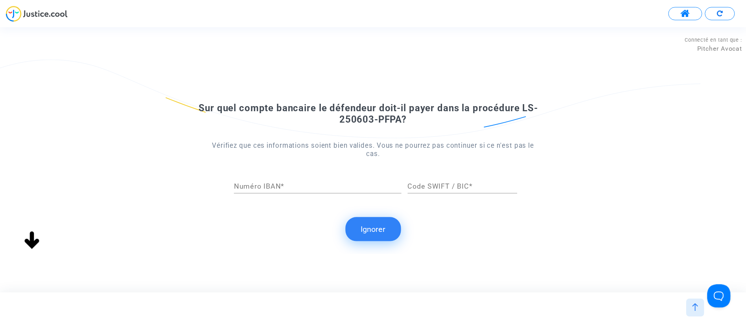
scroll to position [0, 0]
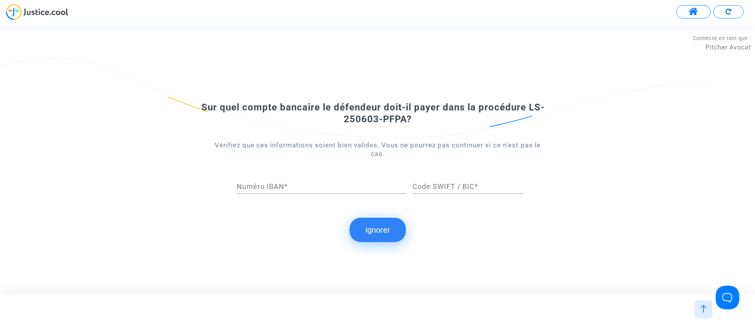
click at [377, 219] on button "Ignorer" at bounding box center [378, 230] width 56 height 24
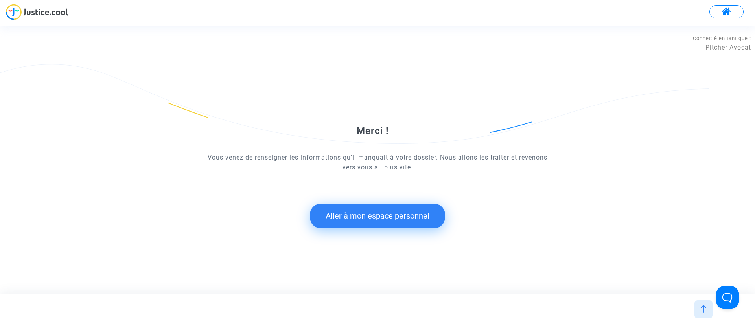
click at [375, 218] on button "Aller à mon espace personnel" at bounding box center [377, 216] width 135 height 24
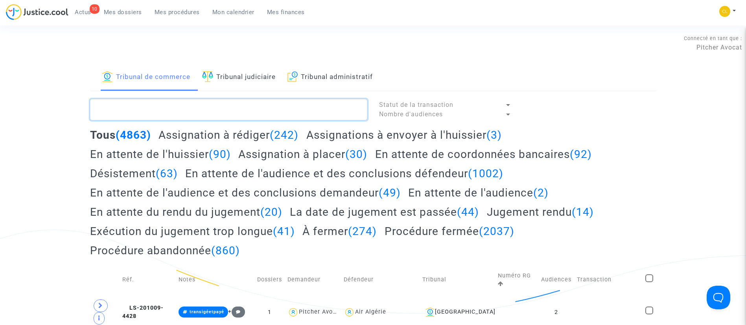
click at [236, 111] on textarea at bounding box center [228, 109] width 277 height 21
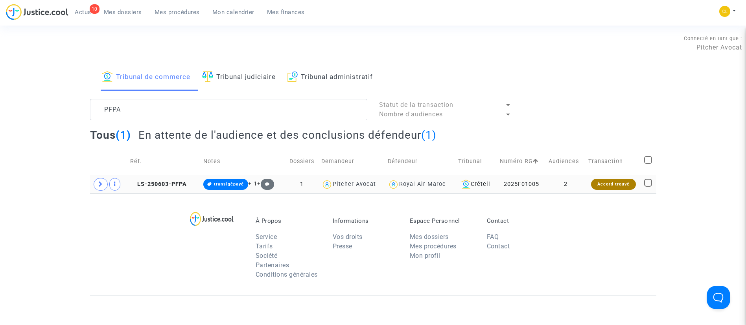
click at [581, 184] on td "2" at bounding box center [566, 184] width 40 height 18
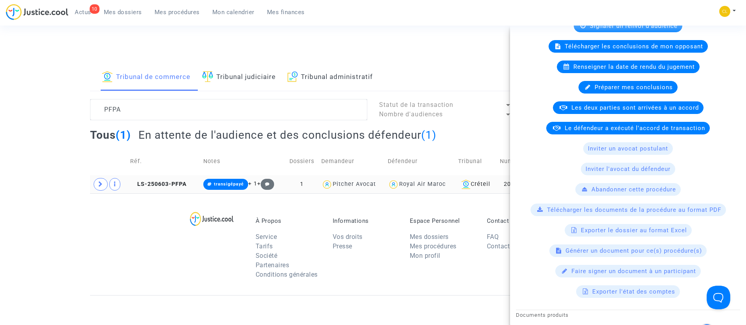
scroll to position [153, 0]
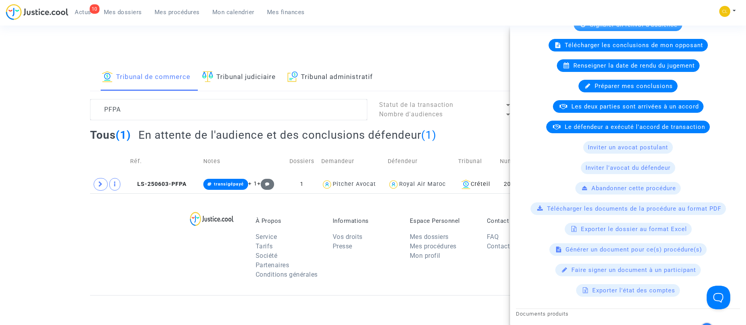
click at [578, 126] on span "Le défendeur a exécuté l'accord de transaction" at bounding box center [635, 126] width 140 height 7
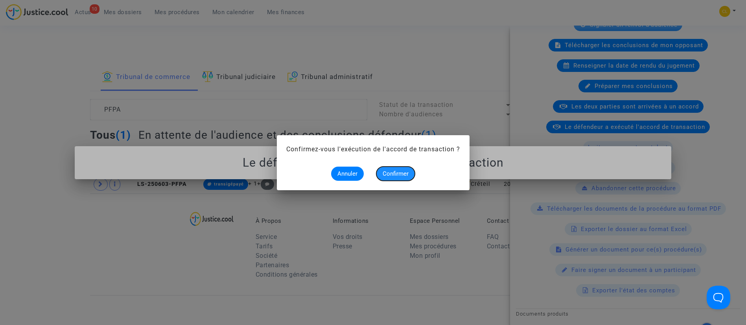
click at [399, 169] on button "Confirmer" at bounding box center [395, 174] width 39 height 14
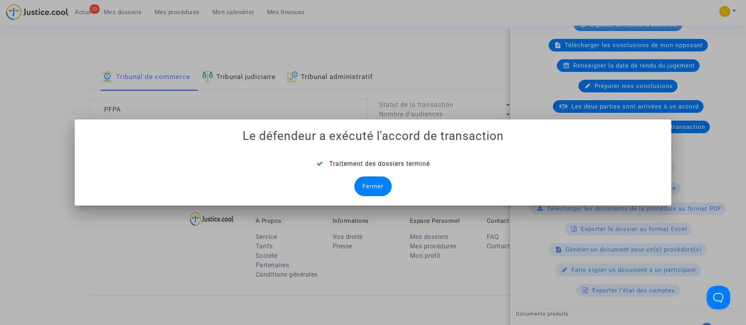
drag, startPoint x: 377, startPoint y: 191, endPoint x: 381, endPoint y: 198, distance: 8.1
click at [381, 198] on mat-dialog-container "Le défendeur a exécuté l'accord de transaction Traitement des dossiers terminé …" at bounding box center [373, 163] width 597 height 86
click at [390, 182] on div "Fermer" at bounding box center [372, 187] width 37 height 20
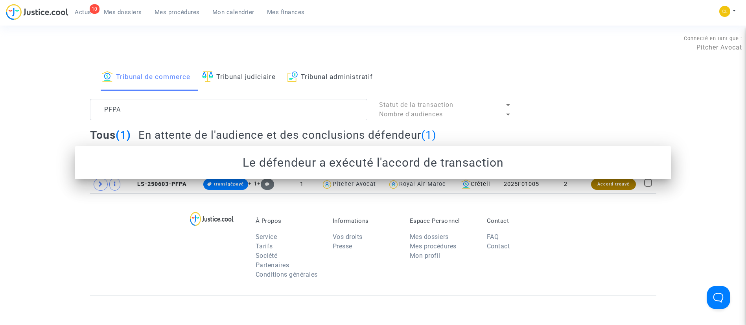
scroll to position [0, 0]
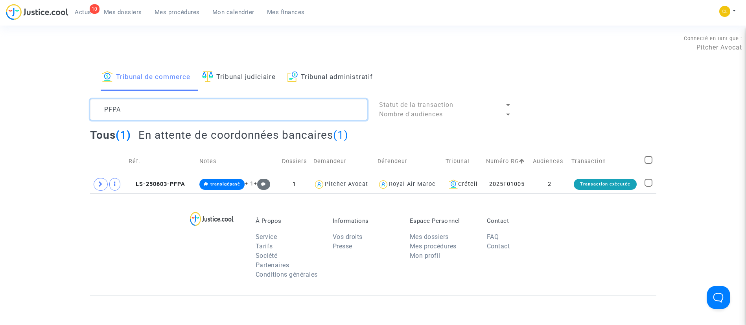
click at [192, 110] on textarea at bounding box center [228, 109] width 277 height 21
paste textarea "D9G9"
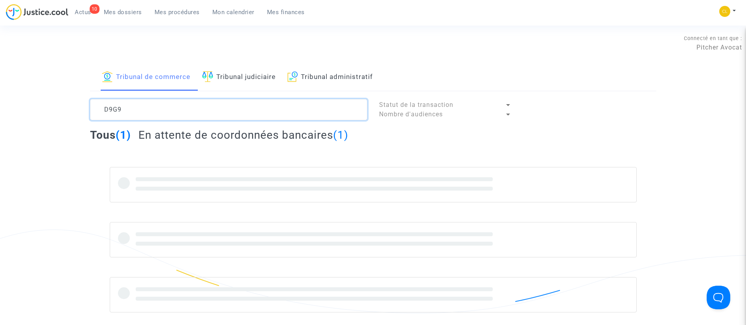
type textarea "D9G9"
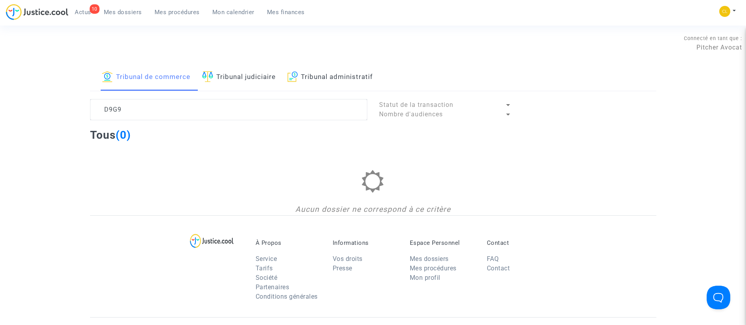
click at [133, 18] on div "10 Actus Mes dossiers Mes procédures Mon calendrier Mes finances" at bounding box center [158, 15] width 305 height 22
click at [141, 10] on span "Mes dossiers" at bounding box center [123, 12] width 38 height 7
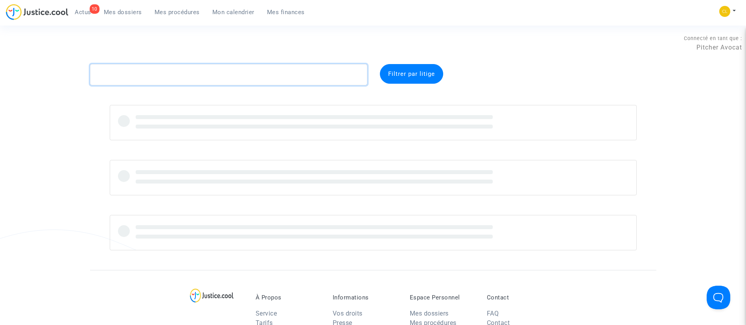
click at [177, 66] on textarea at bounding box center [228, 74] width 277 height 21
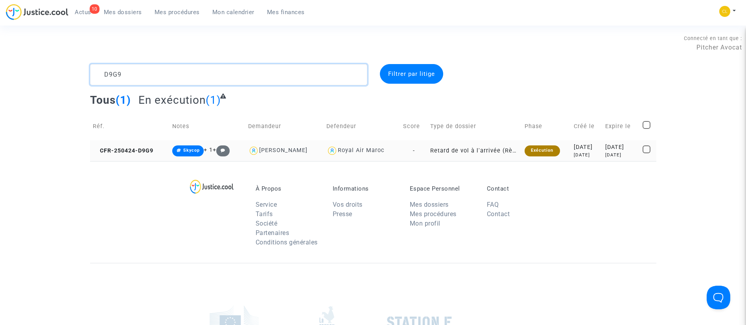
type textarea "D9G9"
click at [619, 153] on div "[DATE]" at bounding box center [621, 155] width 32 height 7
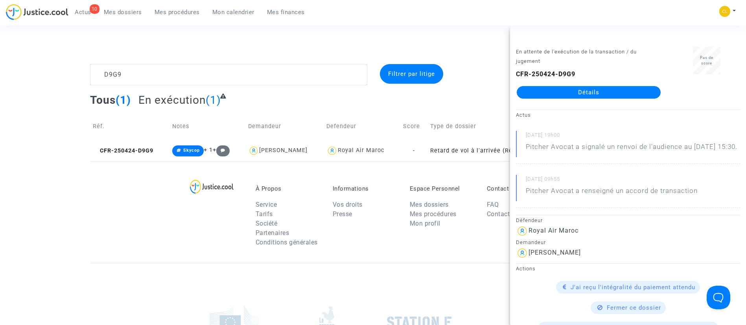
click at [607, 90] on link "Détails" at bounding box center [589, 92] width 144 height 13
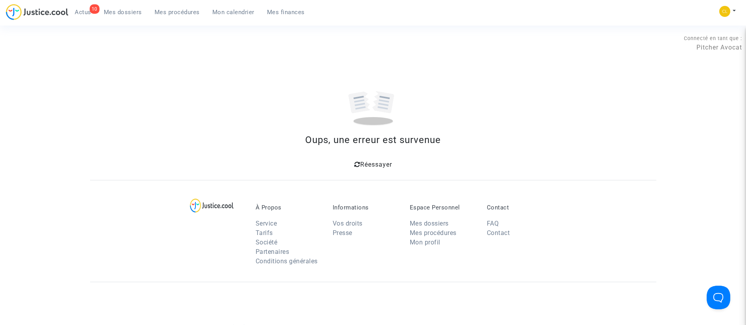
click at [373, 162] on span "Réessayer" at bounding box center [376, 164] width 32 height 7
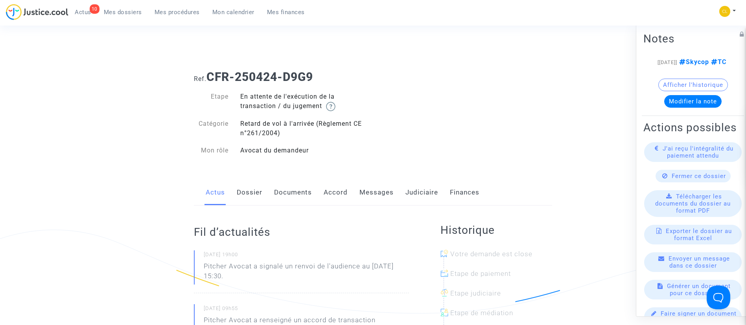
click at [412, 191] on link "Judiciaire" at bounding box center [421, 193] width 33 height 26
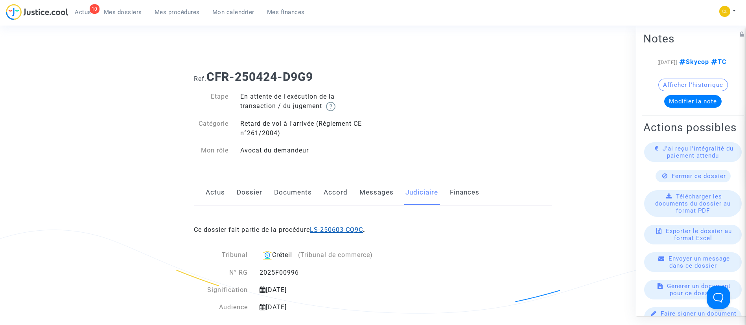
click at [349, 228] on link "LS-250603-CQ9C" at bounding box center [336, 229] width 53 height 7
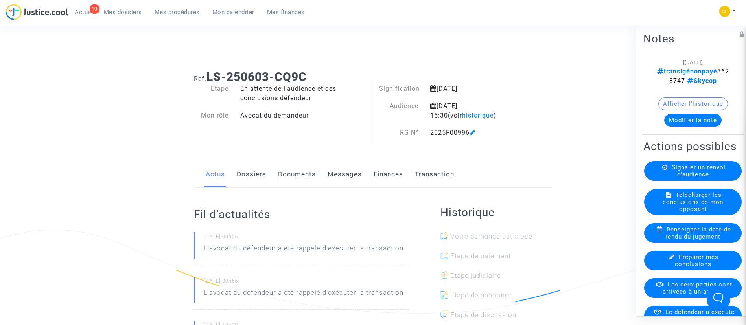
click at [436, 171] on link "Transaction" at bounding box center [434, 175] width 39 height 26
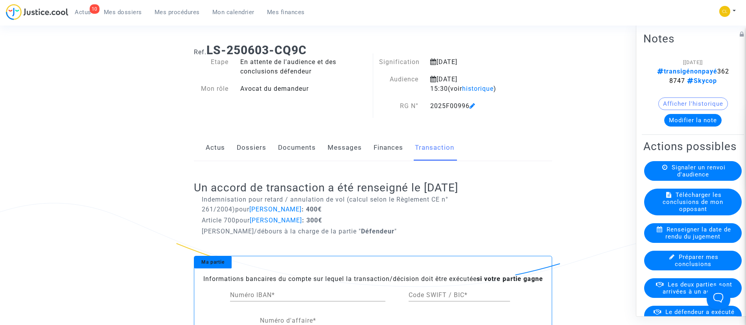
scroll to position [28, 0]
click at [689, 125] on button "Modifier la note" at bounding box center [692, 120] width 57 height 13
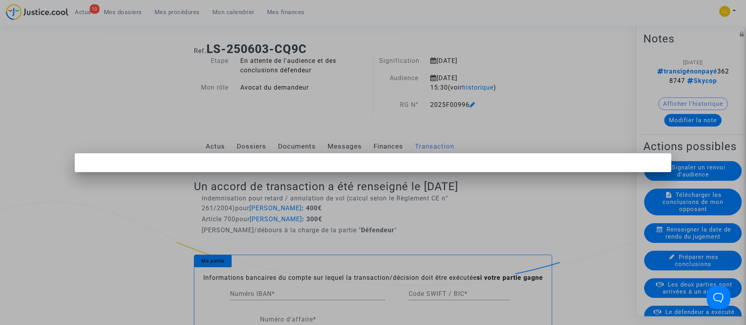
scroll to position [0, 0]
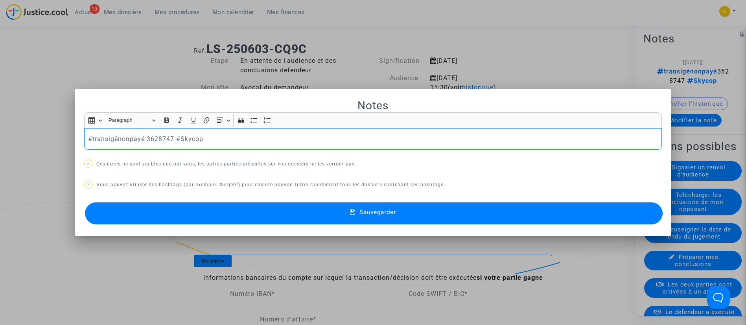
click at [221, 140] on p "#transigépayé 3628747 #Skycop" at bounding box center [372, 139] width 569 height 10
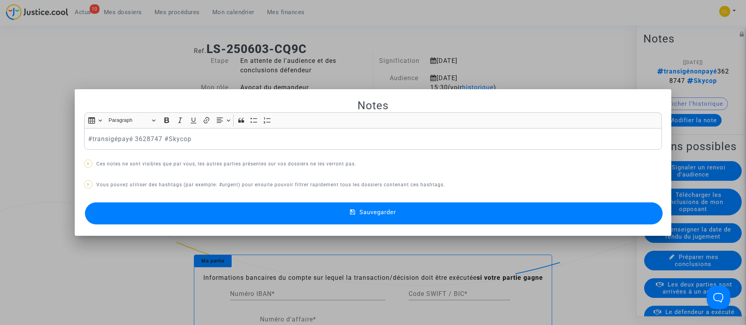
click at [400, 207] on button "Sauvegarder" at bounding box center [374, 213] width 578 height 22
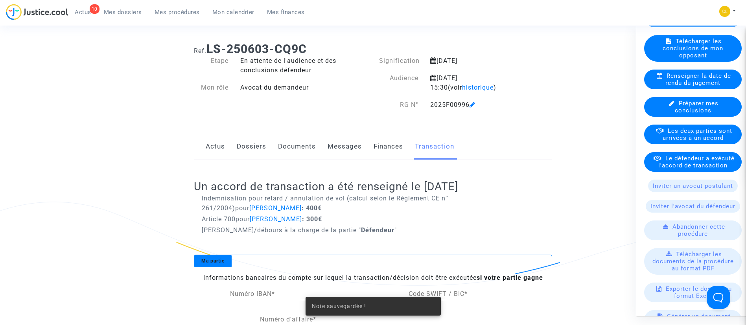
scroll to position [155, 0]
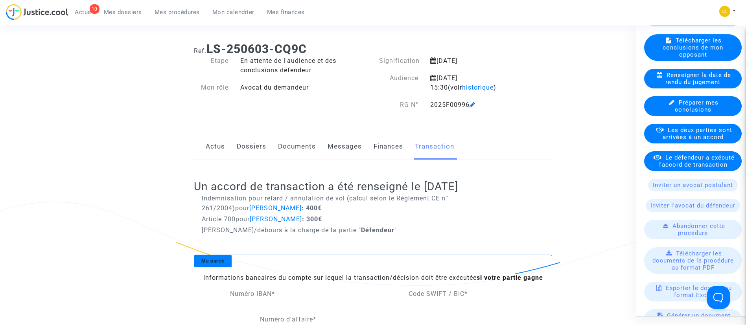
click at [674, 168] on span "Le défendeur a exécuté l'accord de transaction" at bounding box center [696, 161] width 76 height 14
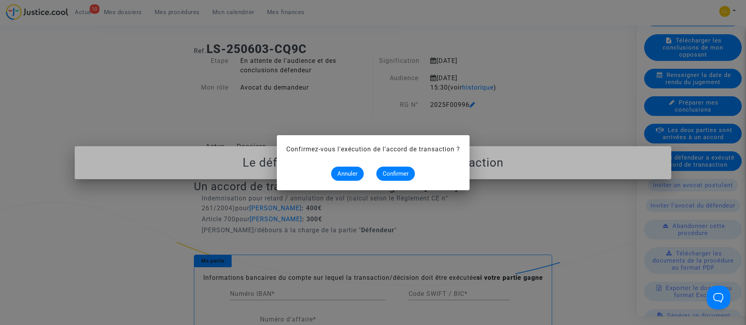
scroll to position [0, 0]
click at [394, 169] on button "Confirmer" at bounding box center [395, 174] width 39 height 14
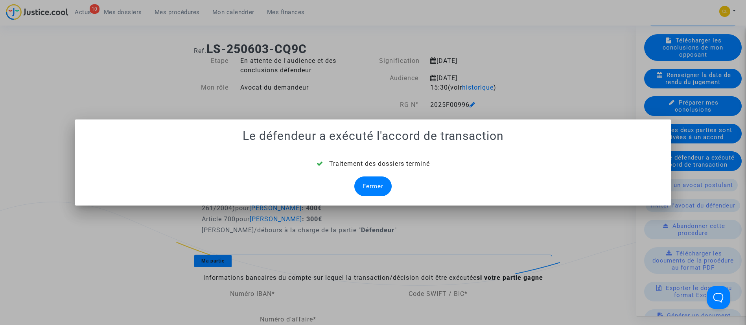
click at [380, 189] on div "Fermer" at bounding box center [372, 187] width 37 height 20
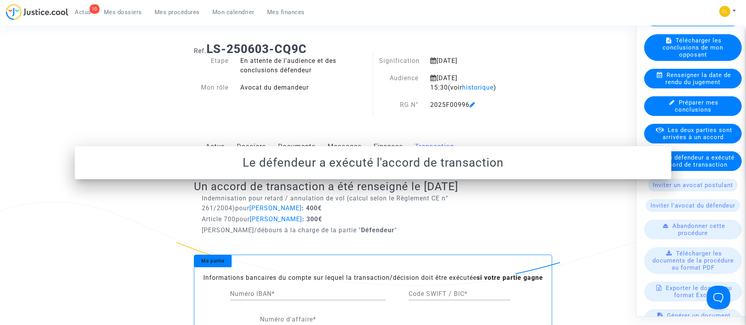
scroll to position [28, 0]
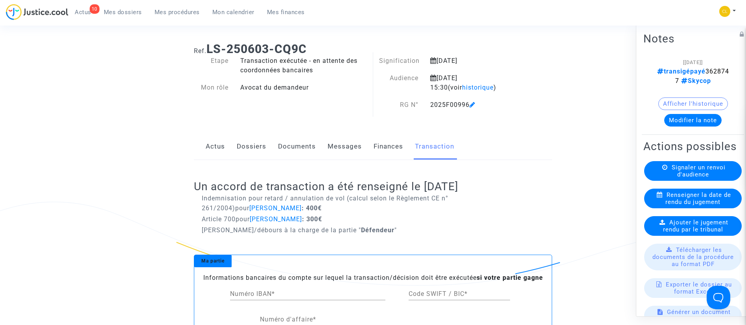
click at [250, 146] on link "Dossiers" at bounding box center [251, 147] width 29 height 26
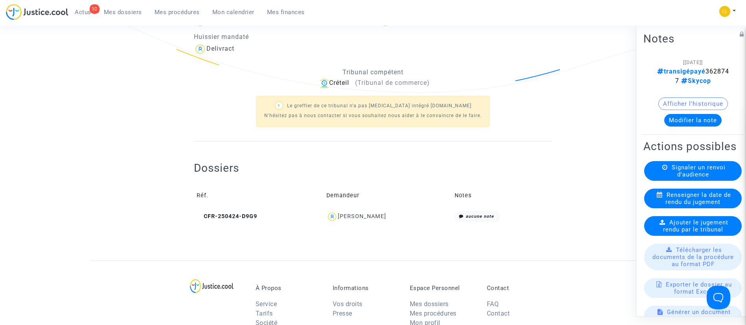
scroll to position [237, 0]
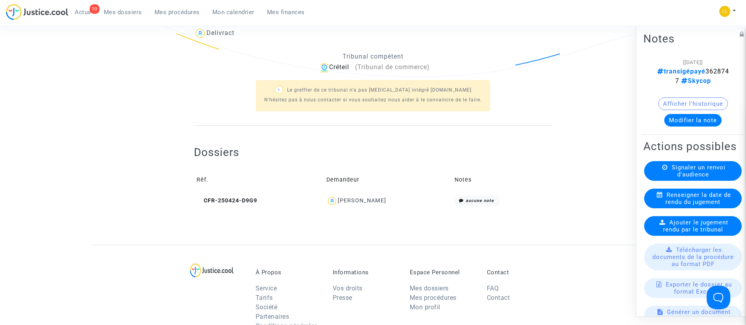
click at [362, 201] on div "[PERSON_NAME]" at bounding box center [362, 200] width 48 height 7
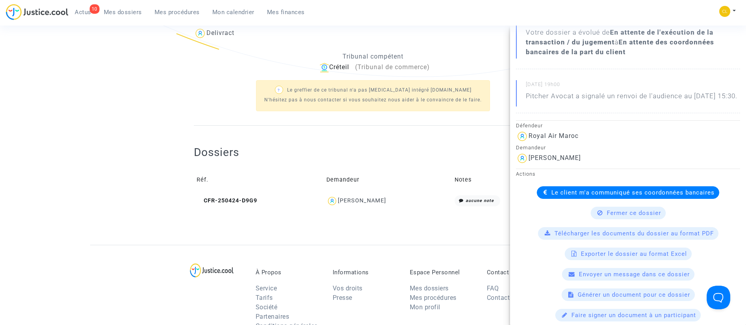
scroll to position [116, 0]
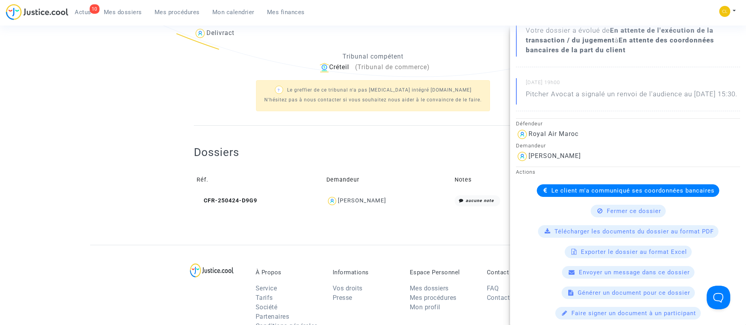
click at [569, 194] on span "Le client m'a communiqué ses coordonnées bancaires" at bounding box center [632, 190] width 163 height 7
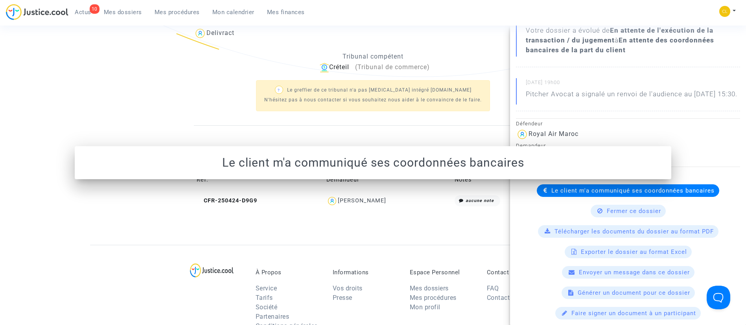
scroll to position [0, 0]
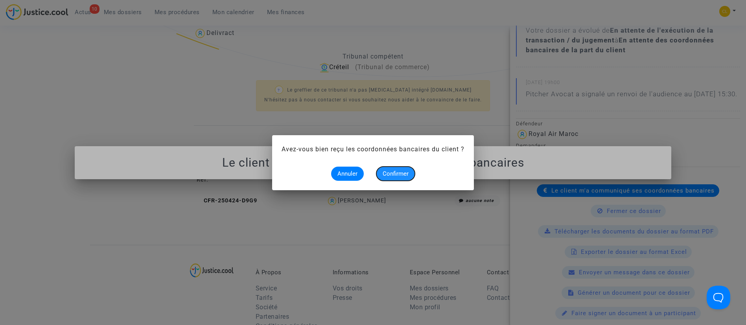
click at [395, 177] on button "Confirmer" at bounding box center [395, 174] width 39 height 14
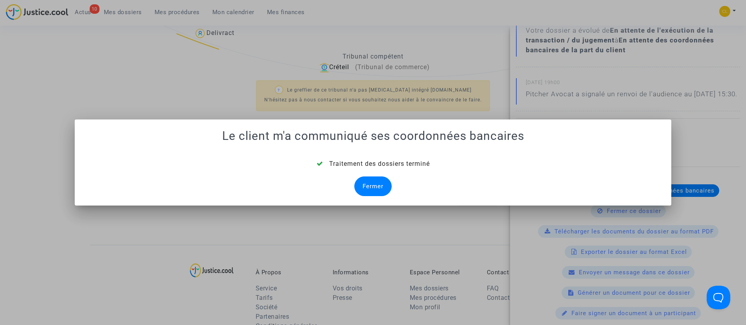
click at [375, 186] on div "Fermer" at bounding box center [372, 187] width 37 height 20
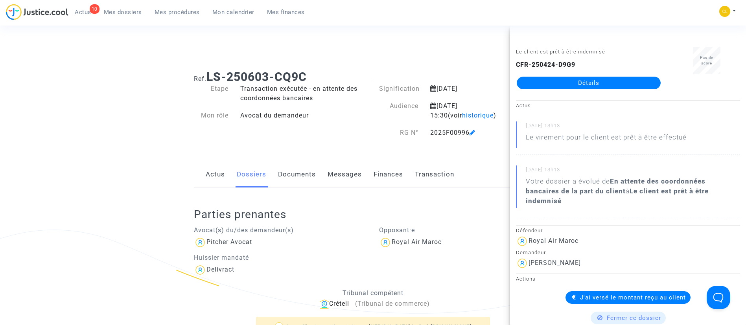
click at [126, 12] on span "Mes dossiers" at bounding box center [123, 12] width 38 height 7
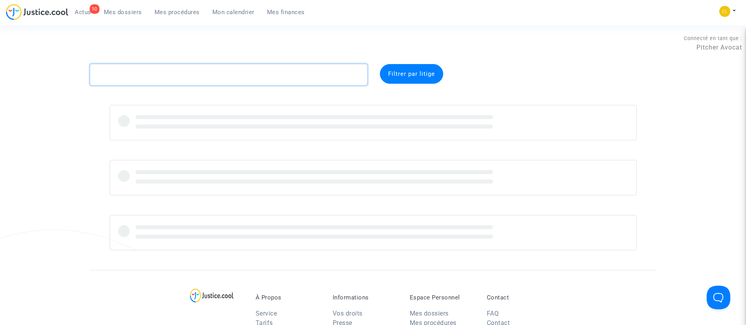
click at [194, 65] on textarea at bounding box center [228, 74] width 277 height 21
type textarea "TKA4"
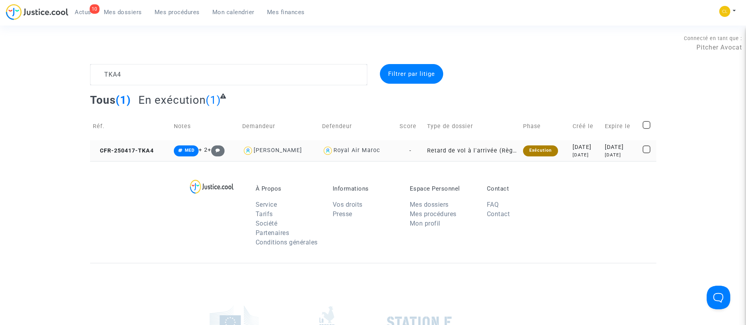
click at [587, 148] on div "[DATE]" at bounding box center [585, 147] width 27 height 9
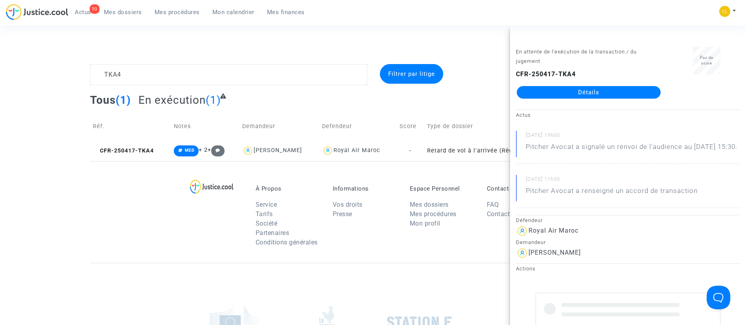
click at [563, 92] on link "Détails" at bounding box center [589, 92] width 144 height 13
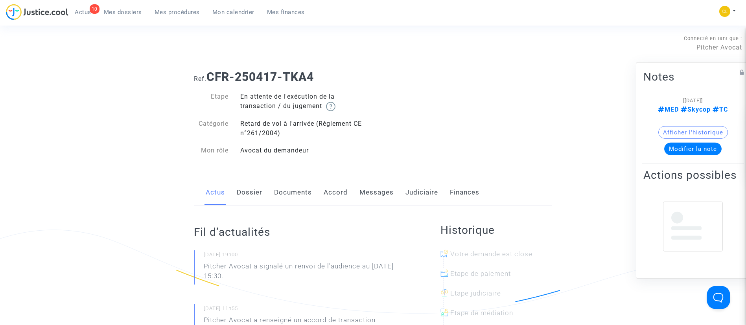
click at [425, 193] on link "Judiciaire" at bounding box center [421, 193] width 33 height 26
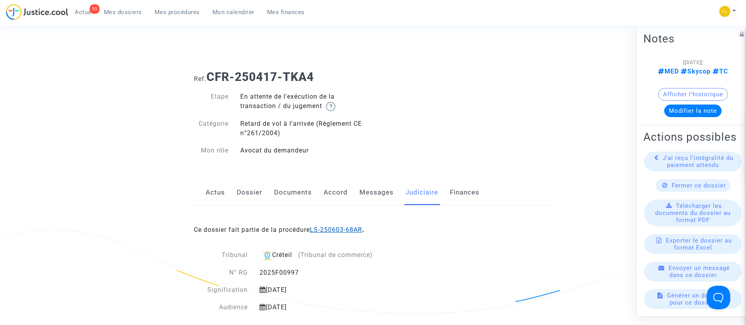
click at [350, 230] on link "LS-250603-68AR" at bounding box center [336, 229] width 52 height 7
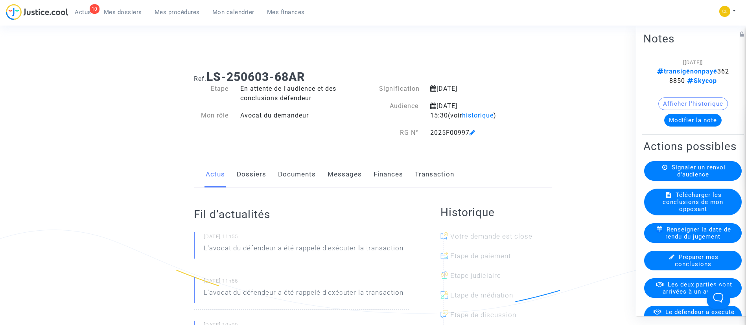
click at [670, 118] on button "Modifier la note" at bounding box center [692, 120] width 57 height 13
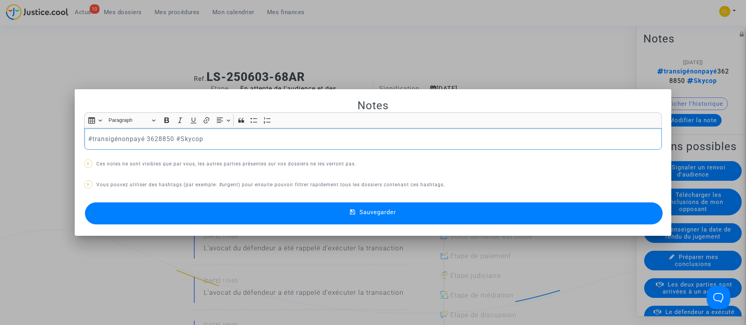
click at [127, 138] on p "#transigénonpayé 3628850 #Skycop" at bounding box center [372, 139] width 569 height 10
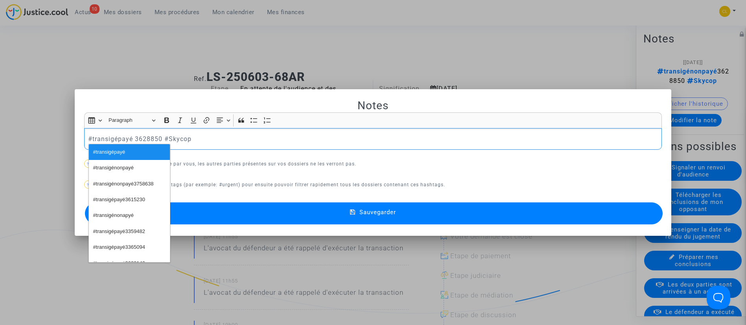
click at [418, 208] on button "Sauvegarder" at bounding box center [374, 213] width 578 height 22
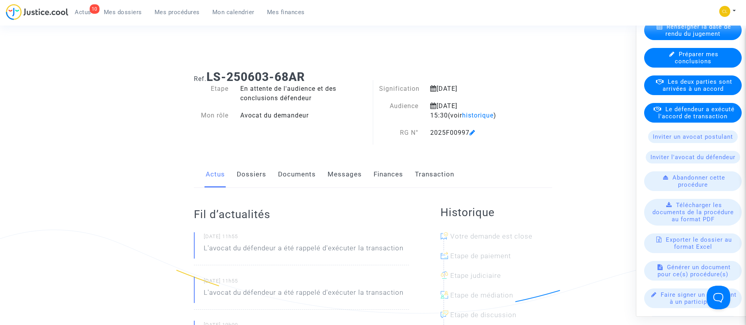
scroll to position [204, 0]
click at [671, 119] on span "Le défendeur a exécuté l'accord de transaction" at bounding box center [696, 112] width 76 height 14
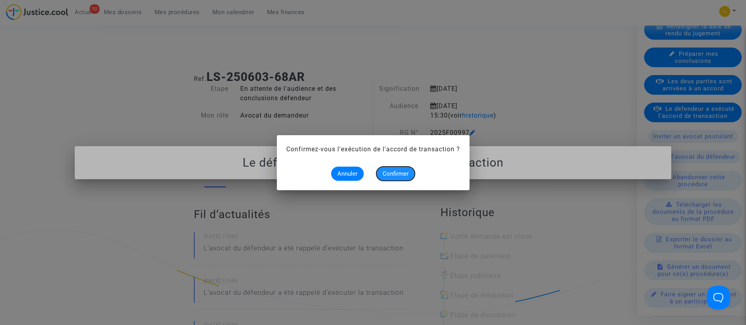
click at [383, 178] on button "Confirmer" at bounding box center [395, 174] width 39 height 14
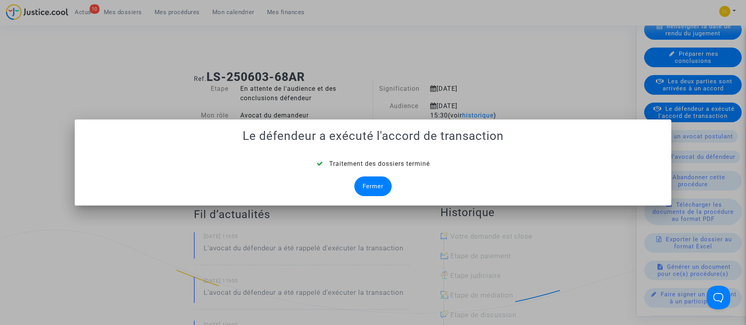
click at [379, 183] on div "Fermer" at bounding box center [372, 187] width 37 height 20
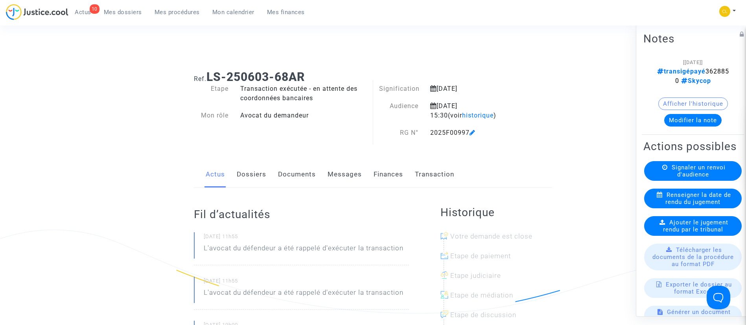
click at [248, 172] on link "Dossiers" at bounding box center [251, 175] width 29 height 26
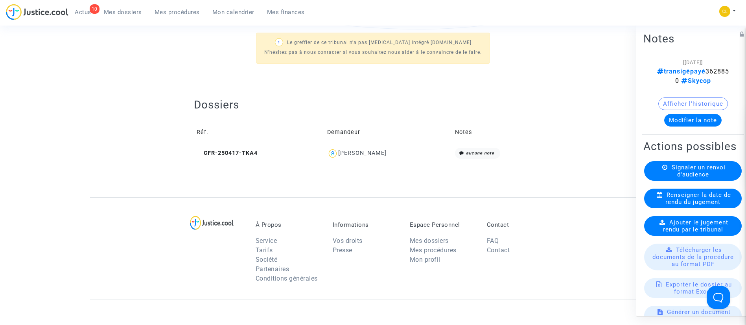
scroll to position [286, 0]
click at [358, 149] on div "[PERSON_NAME]" at bounding box center [362, 151] width 48 height 7
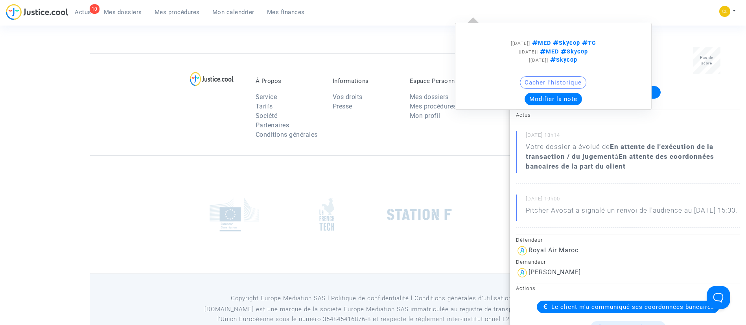
scroll to position [432, 0]
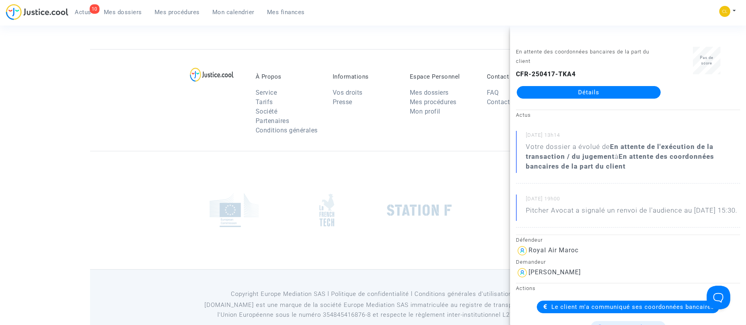
click at [659, 311] on span "Le client m'a communiqué ses coordonnées bancaires" at bounding box center [632, 307] width 163 height 7
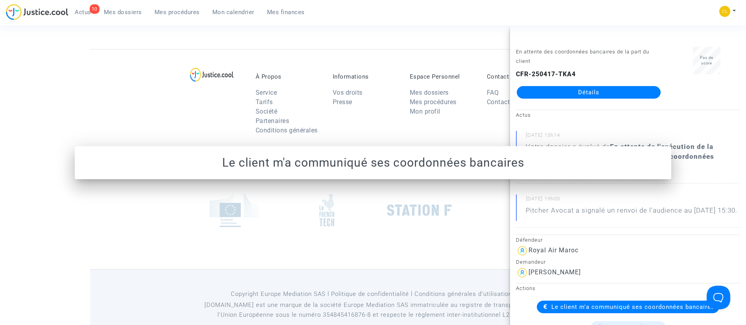
scroll to position [0, 0]
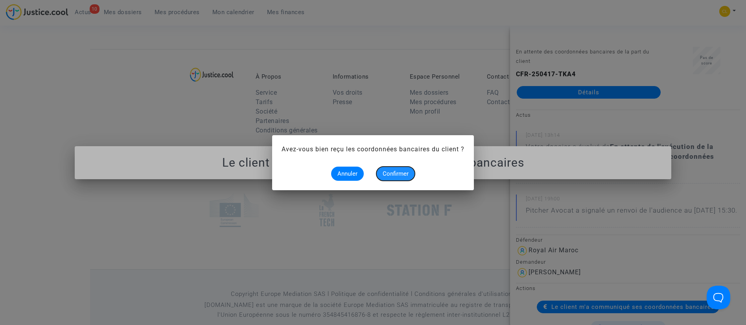
click at [393, 175] on span "Confirmer" at bounding box center [396, 173] width 26 height 7
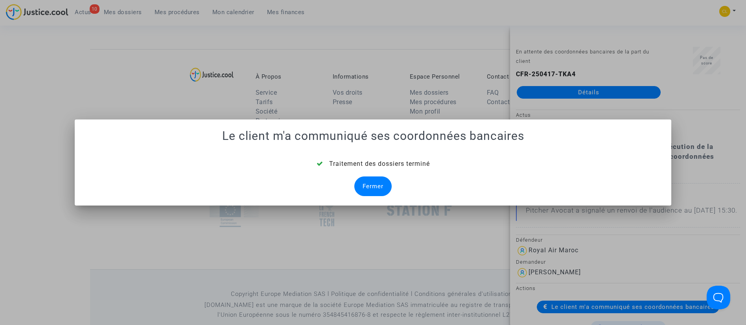
click at [380, 184] on div "Fermer" at bounding box center [372, 187] width 37 height 20
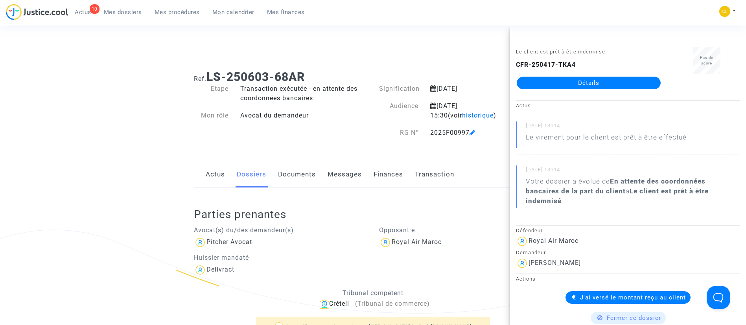
click at [131, 12] on span "Mes dossiers" at bounding box center [123, 12] width 38 height 7
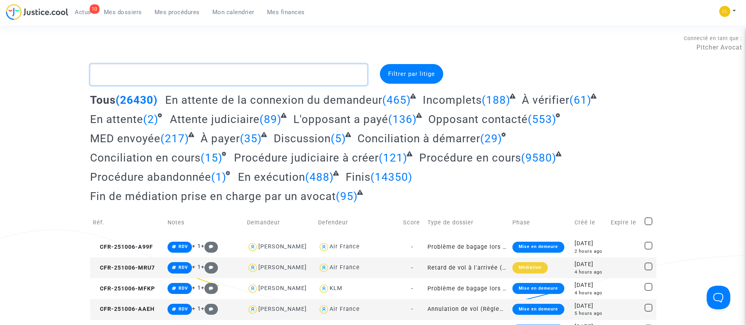
click at [243, 76] on textarea at bounding box center [228, 74] width 277 height 21
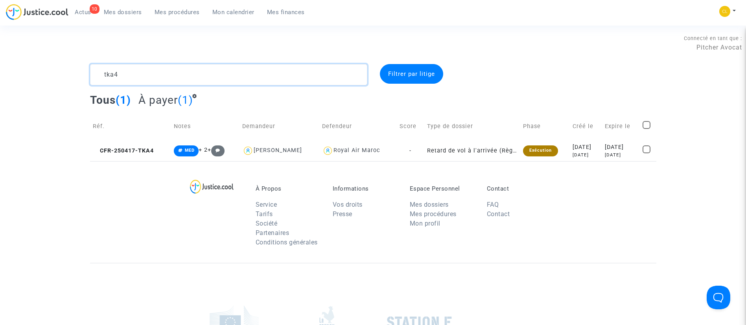
click at [245, 75] on textarea at bounding box center [228, 74] width 277 height 21
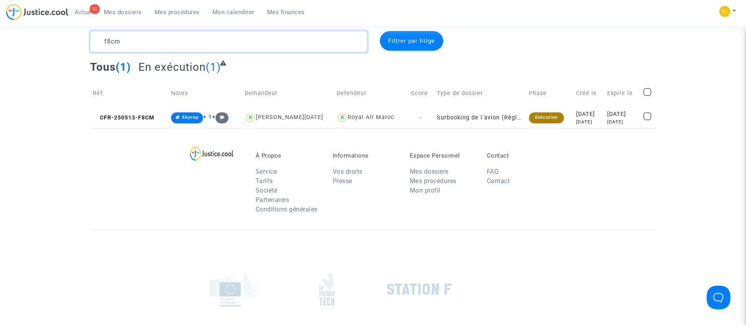
scroll to position [34, 0]
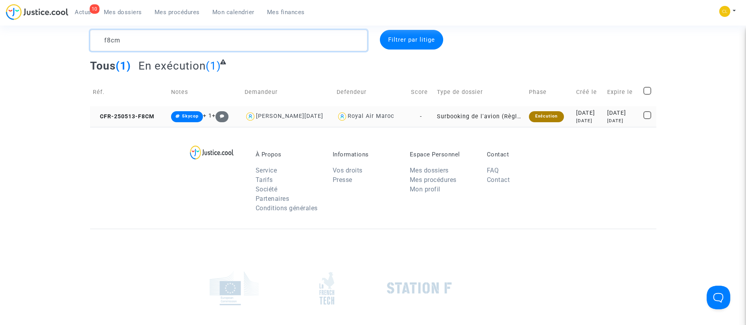
type textarea "f8cm"
click at [586, 116] on div "[DATE]" at bounding box center [588, 113] width 25 height 9
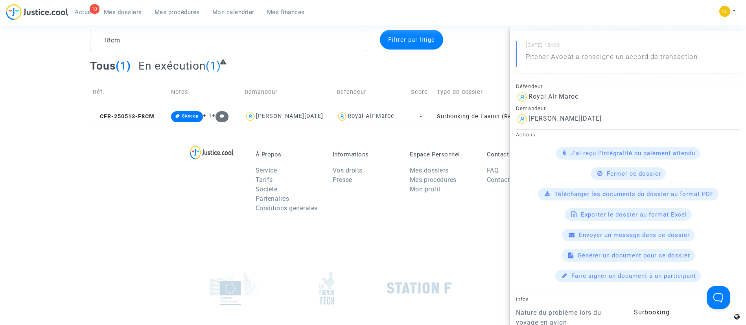
scroll to position [0, 0]
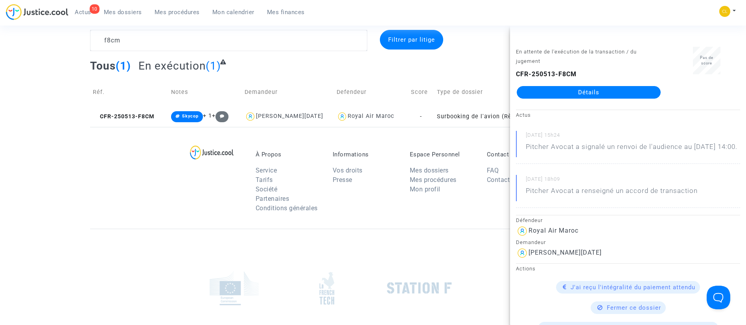
click at [588, 91] on link "Détails" at bounding box center [589, 92] width 144 height 13
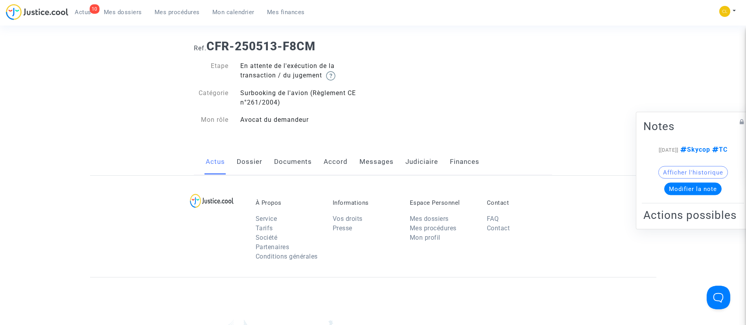
scroll to position [34, 0]
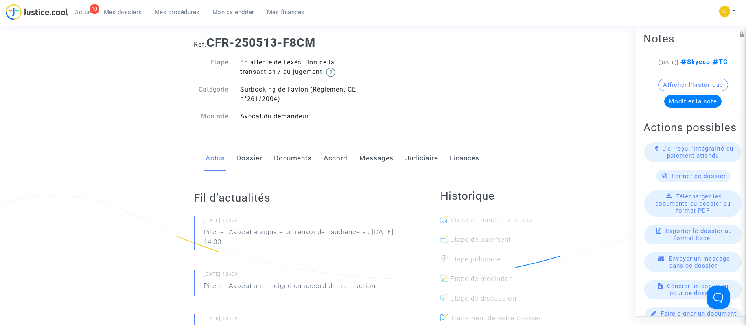
click at [423, 156] on link "Judiciaire" at bounding box center [421, 158] width 33 height 26
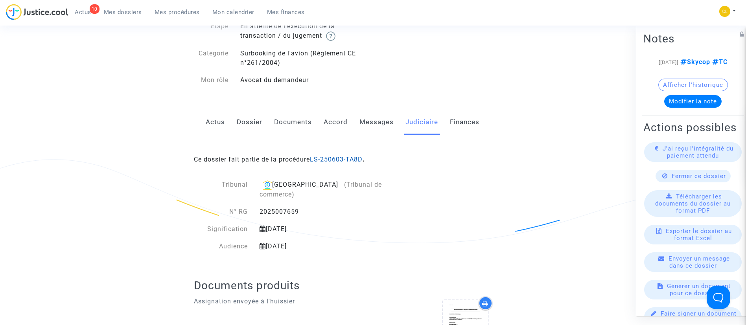
click at [343, 158] on link "LS-250603-TA8D" at bounding box center [336, 159] width 53 height 7
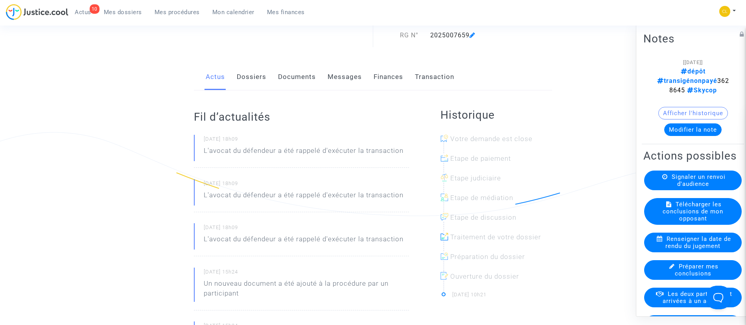
scroll to position [98, 0]
click at [674, 123] on button "Modifier la note" at bounding box center [692, 129] width 57 height 13
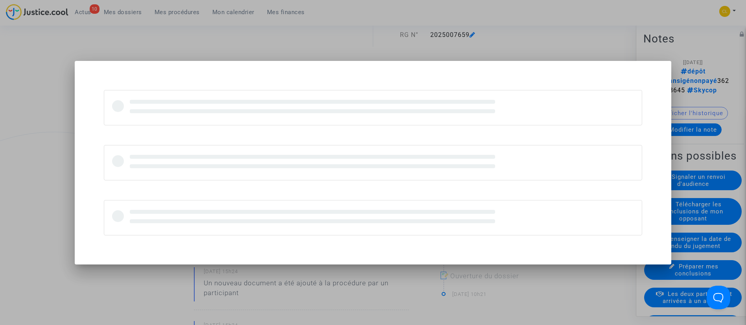
scroll to position [0, 0]
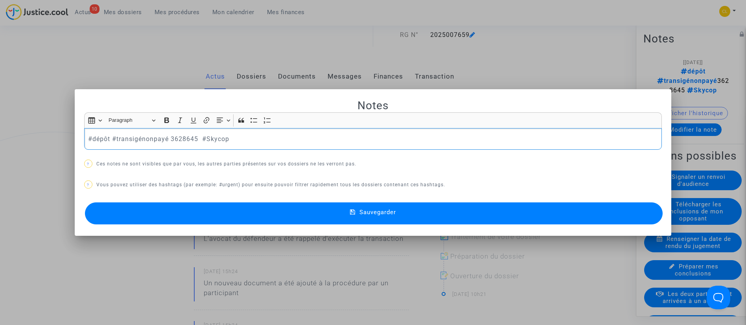
click at [152, 137] on p "#dépôt #transigénonpayé 3628645 #Skycop" at bounding box center [372, 139] width 569 height 10
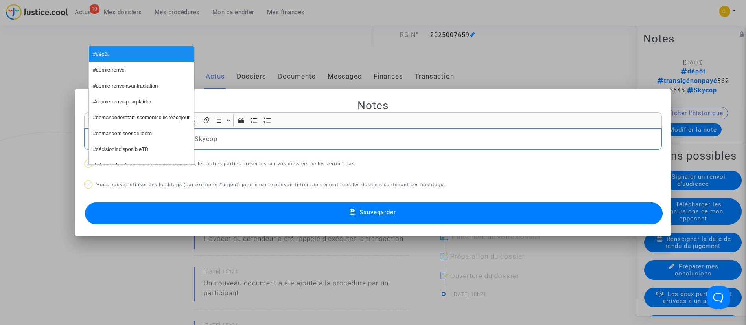
click at [96, 138] on span "#demandemiseendélibéré" at bounding box center [122, 133] width 59 height 11
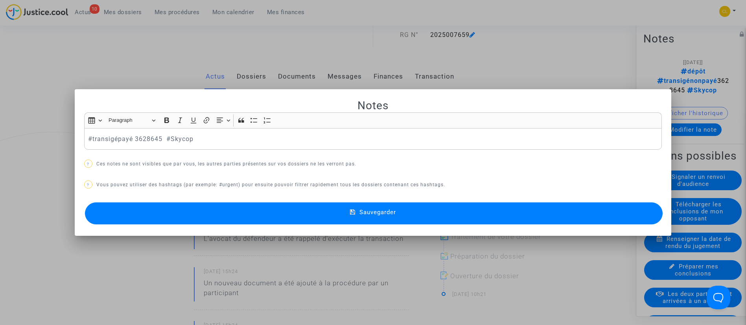
click at [381, 209] on span "Sauvegarder" at bounding box center [377, 212] width 37 height 7
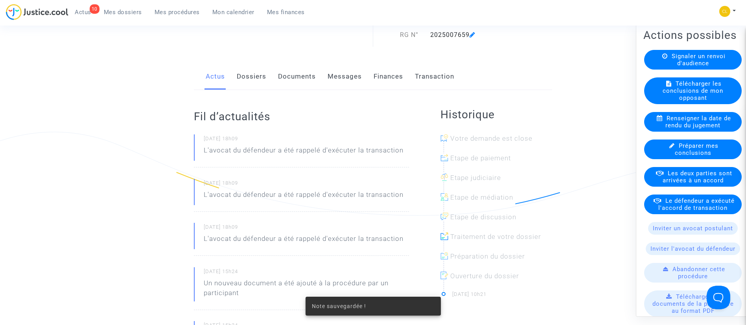
scroll to position [121, 0]
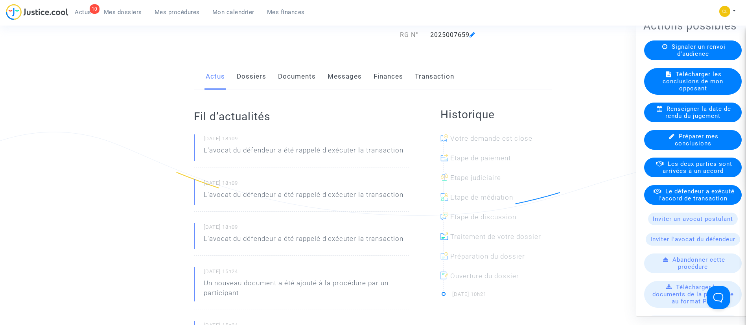
click at [690, 202] on span "Le défendeur a exécuté l'accord de transaction" at bounding box center [696, 195] width 76 height 14
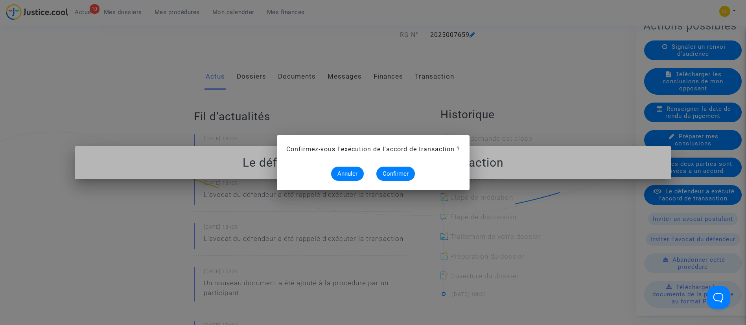
scroll to position [0, 0]
click at [405, 167] on button "Confirmer" at bounding box center [395, 174] width 39 height 14
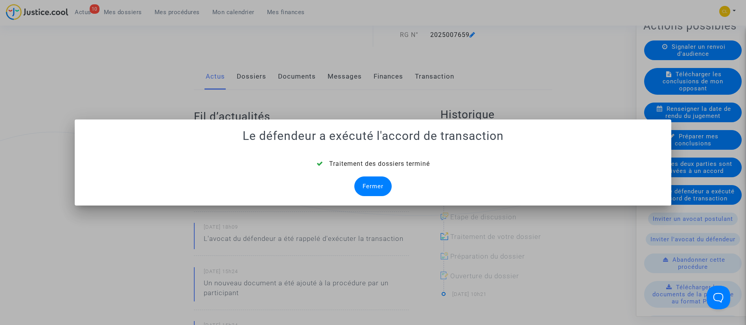
click at [372, 185] on div "Fermer" at bounding box center [372, 187] width 37 height 20
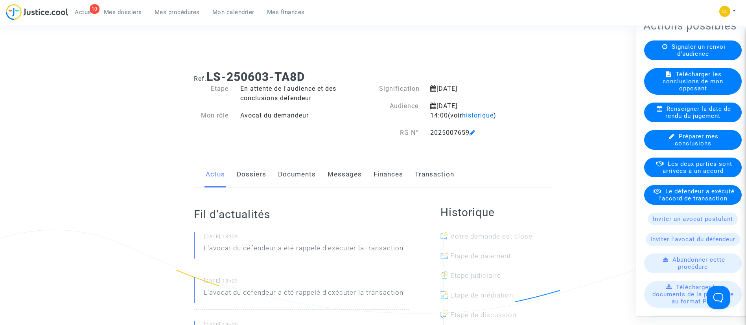
scroll to position [98, 0]
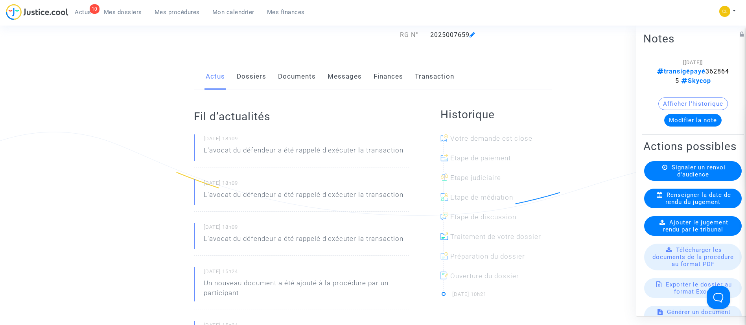
click at [250, 71] on link "Dossiers" at bounding box center [251, 77] width 29 height 26
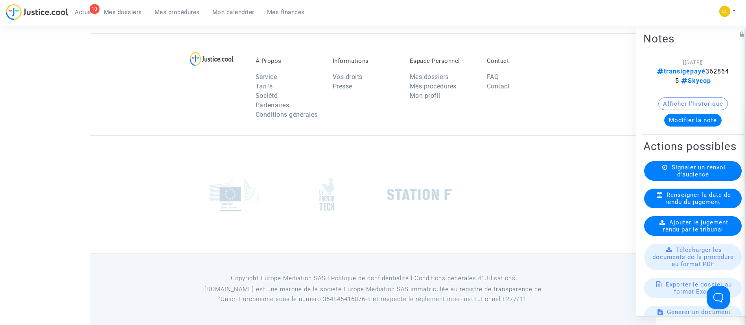
scroll to position [301, 0]
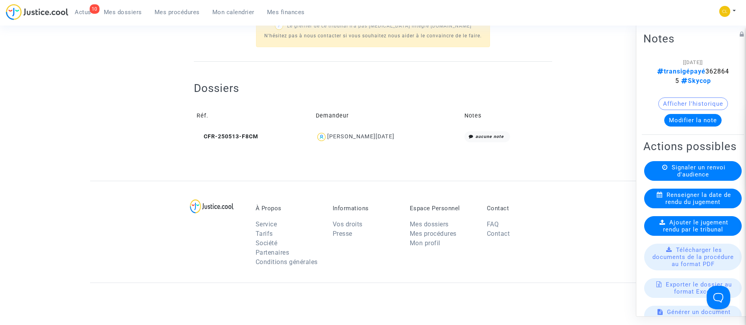
click at [378, 133] on div "[PERSON_NAME][DATE]" at bounding box center [360, 136] width 67 height 7
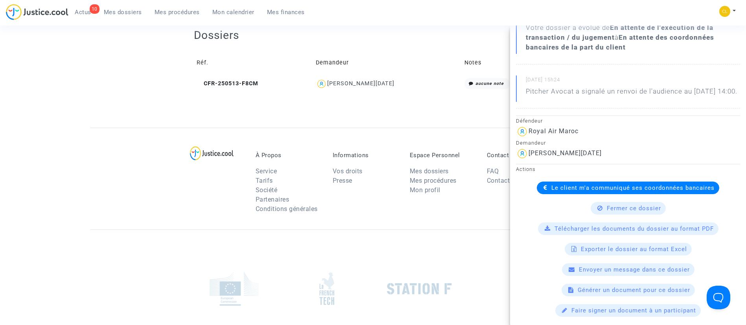
scroll to position [71, 0]
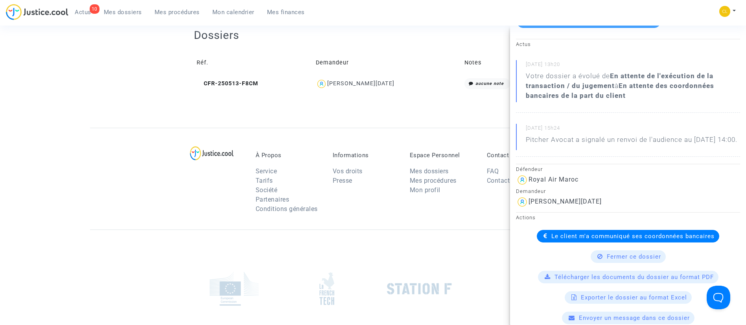
click at [630, 240] on span "Le client m'a communiqué ses coordonnées bancaires" at bounding box center [632, 236] width 163 height 7
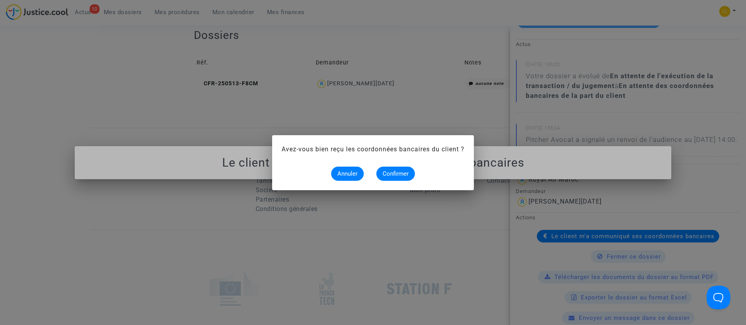
scroll to position [0, 0]
click at [393, 168] on button "Confirmer" at bounding box center [395, 174] width 39 height 14
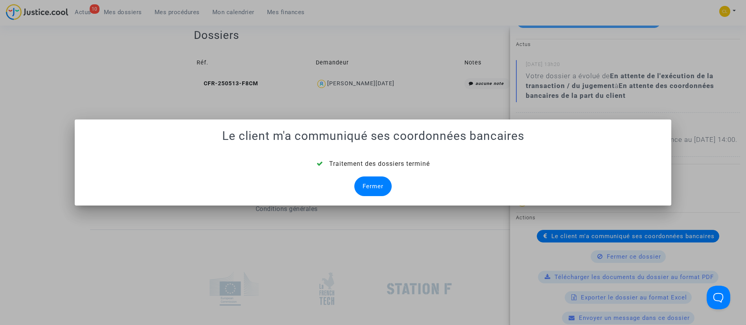
click at [364, 183] on div "Fermer" at bounding box center [372, 187] width 37 height 20
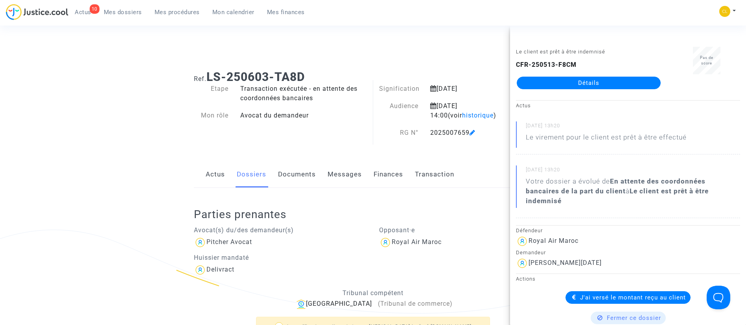
click at [127, 12] on span "Mes dossiers" at bounding box center [123, 12] width 38 height 7
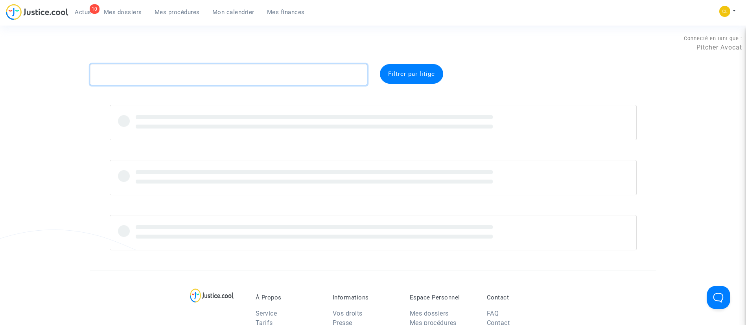
click at [153, 70] on textarea at bounding box center [228, 74] width 277 height 21
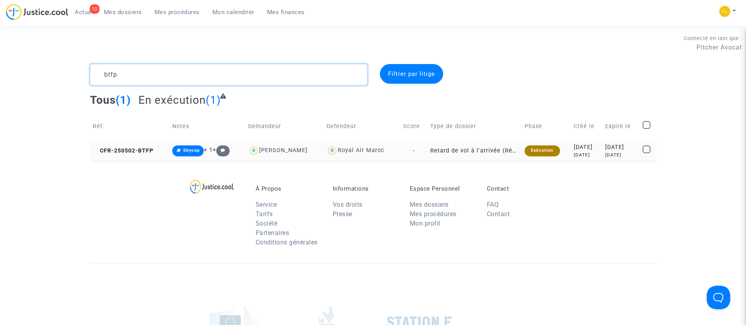
type textarea "btfp"
click at [605, 149] on div "[DATE]" at bounding box center [621, 147] width 32 height 9
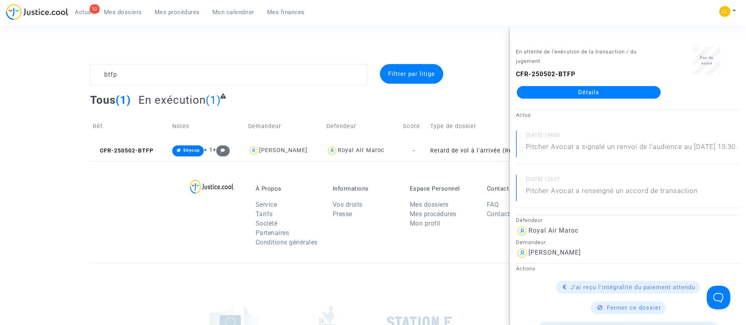
click at [589, 87] on link "Détails" at bounding box center [589, 92] width 144 height 13
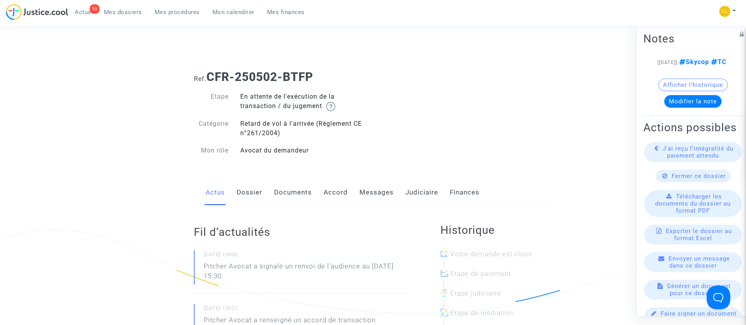
click at [417, 191] on link "Judiciaire" at bounding box center [421, 193] width 33 height 26
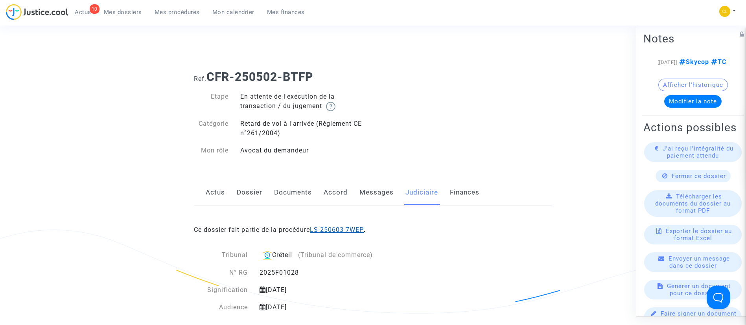
click at [355, 230] on link "LS-250603-7WEP" at bounding box center [337, 229] width 54 height 7
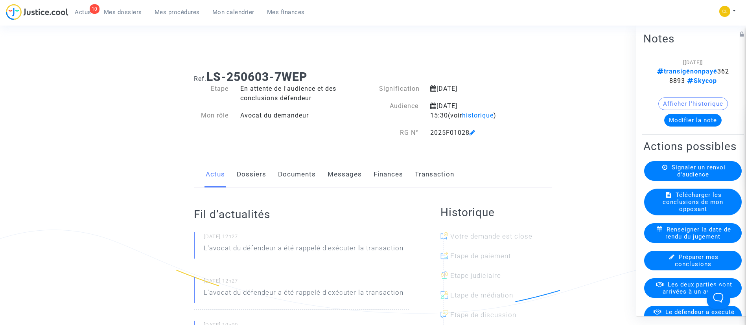
click at [697, 123] on button "Modifier la note" at bounding box center [692, 120] width 57 height 13
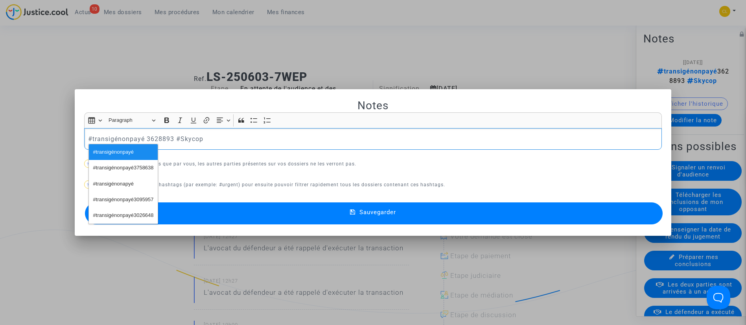
click at [125, 142] on p "#transigénonpayé 3628893 #Skycop" at bounding box center [372, 139] width 569 height 10
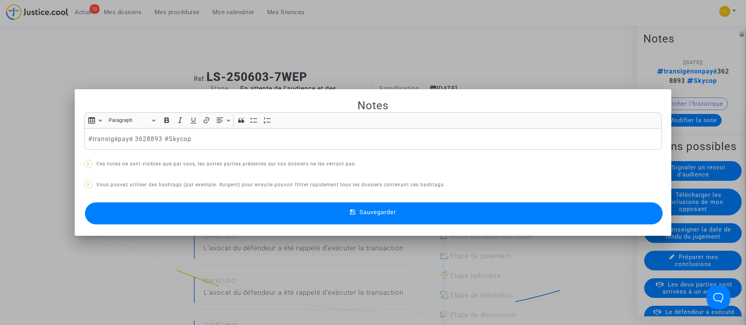
click at [441, 212] on button "Sauvegarder" at bounding box center [374, 213] width 578 height 22
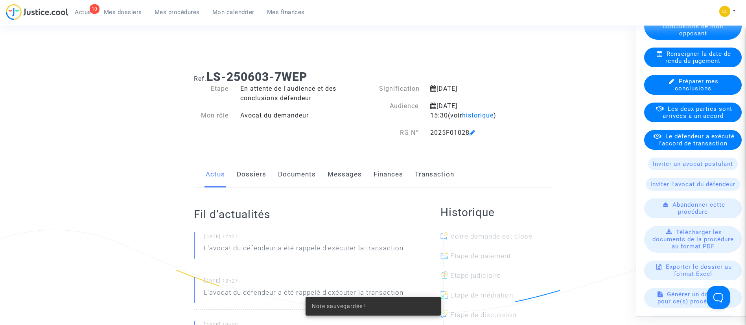
scroll to position [178, 0]
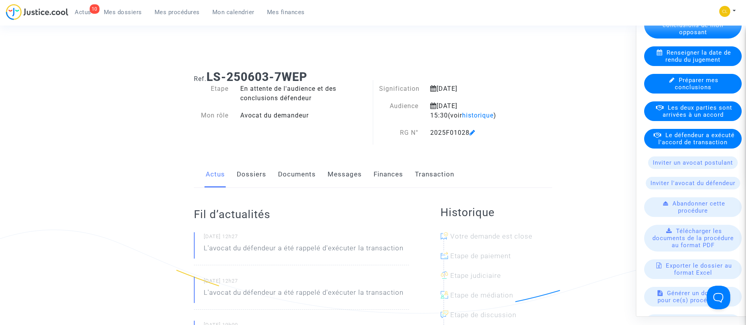
click at [692, 145] on span "Le défendeur a exécuté l'accord de transaction" at bounding box center [696, 138] width 76 height 14
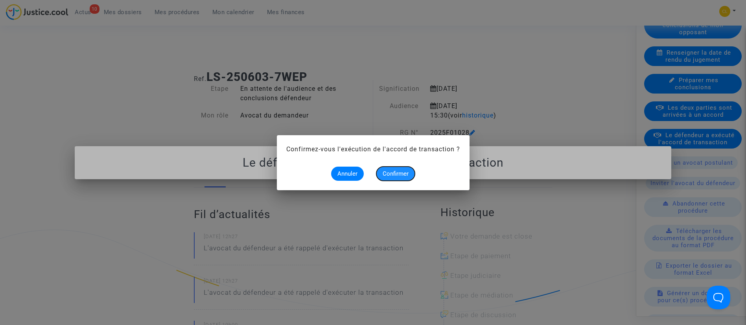
click at [397, 173] on span "Confirmer" at bounding box center [396, 173] width 26 height 7
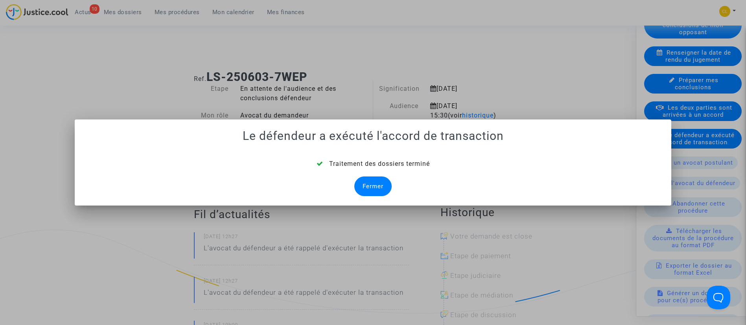
click at [370, 187] on div "Fermer" at bounding box center [372, 187] width 37 height 20
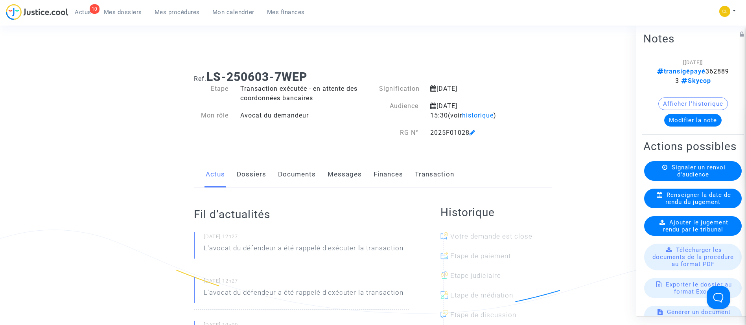
click at [257, 172] on link "Dossiers" at bounding box center [251, 175] width 29 height 26
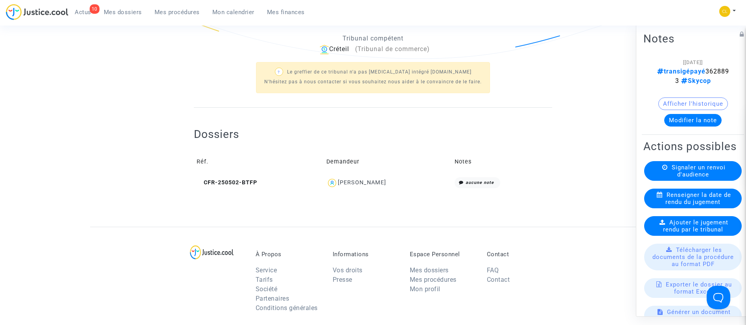
scroll to position [263, 0]
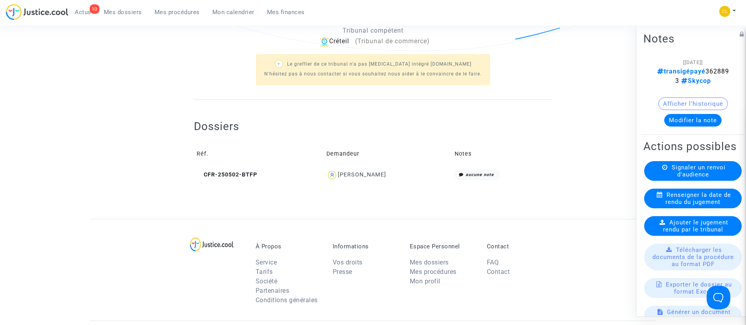
click at [386, 175] on div "[PERSON_NAME]" at bounding box center [362, 174] width 48 height 7
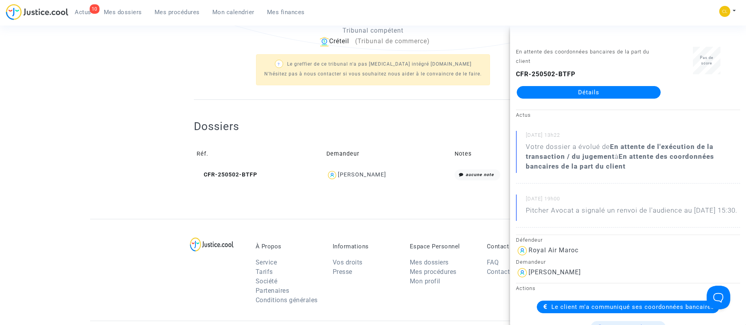
scroll to position [77, 0]
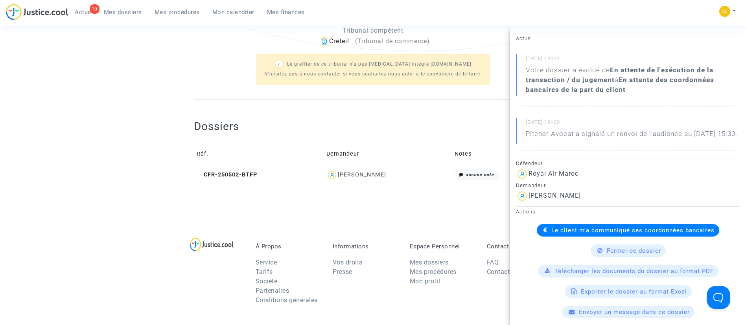
click at [554, 234] on span "Le client m'a communiqué ses coordonnées bancaires" at bounding box center [632, 230] width 163 height 7
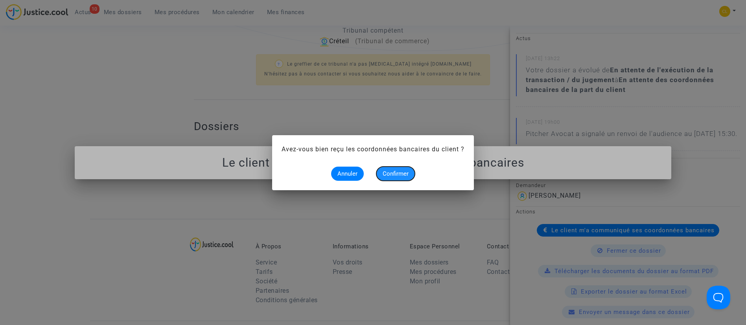
click at [390, 171] on span "Confirmer" at bounding box center [396, 173] width 26 height 7
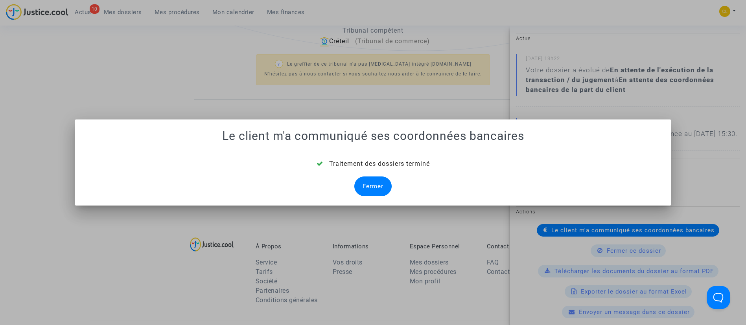
click at [372, 184] on div "Fermer" at bounding box center [372, 187] width 37 height 20
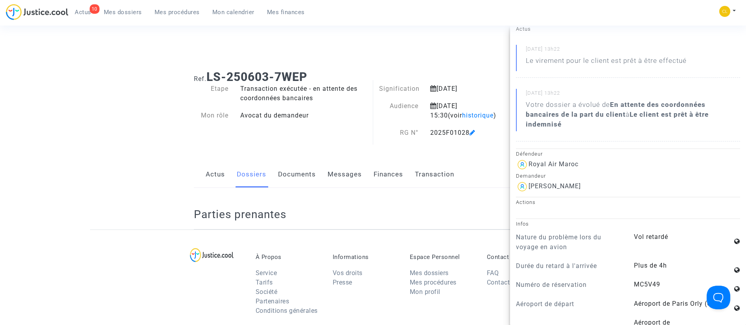
scroll to position [263, 0]
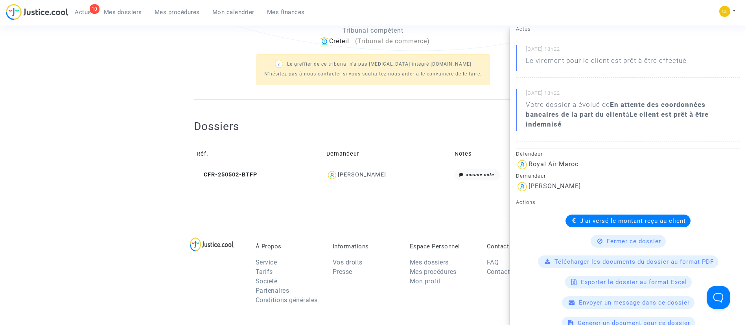
click at [127, 9] on span "Mes dossiers" at bounding box center [123, 12] width 38 height 7
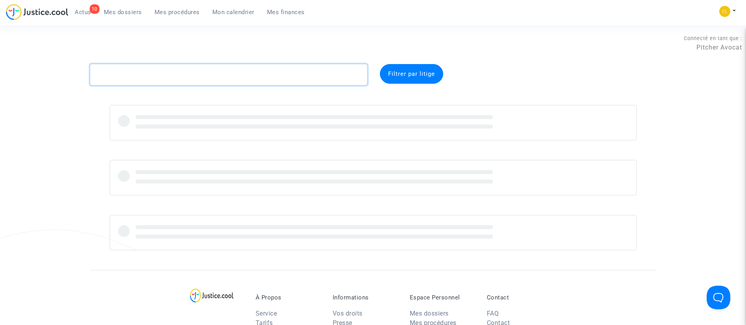
click at [205, 78] on textarea at bounding box center [228, 74] width 277 height 21
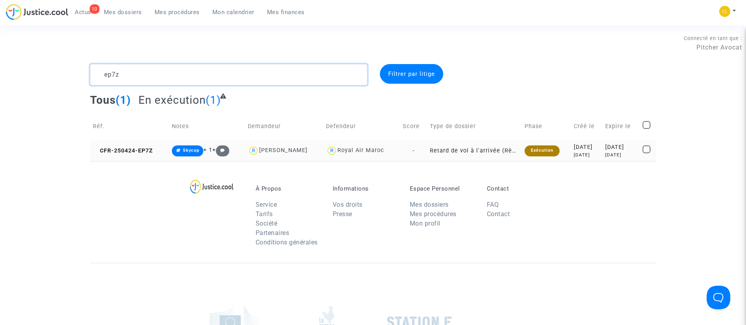
type textarea "ep7z"
click at [617, 148] on div "[DATE]" at bounding box center [621, 147] width 32 height 9
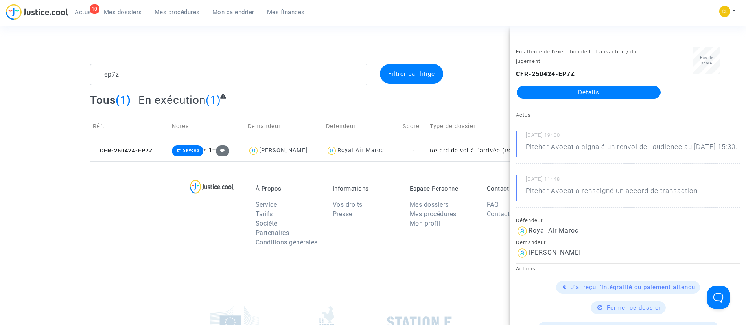
click at [583, 90] on link "Détails" at bounding box center [589, 92] width 144 height 13
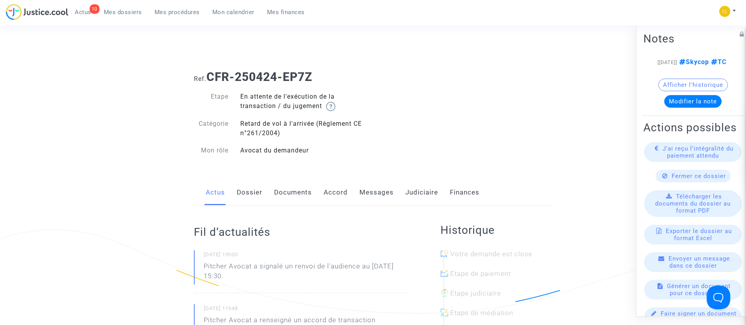
click at [412, 191] on link "Judiciaire" at bounding box center [421, 193] width 33 height 26
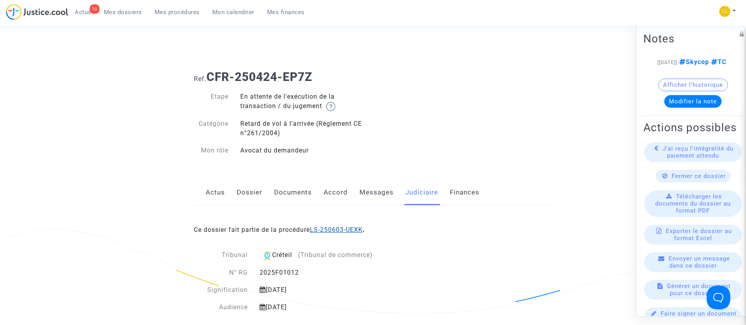
click at [355, 227] on link "LS-250603-UEXK" at bounding box center [336, 229] width 53 height 7
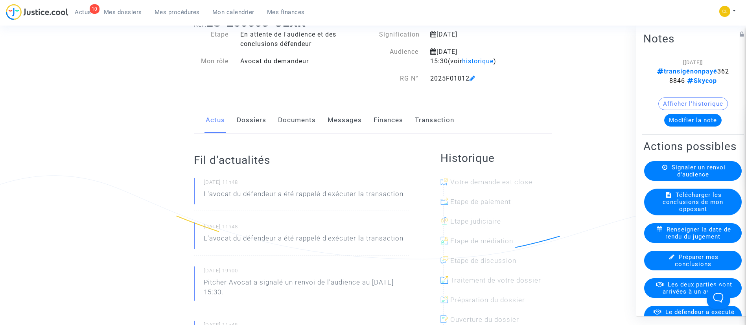
scroll to position [55, 0]
click at [686, 116] on button "Modifier la note" at bounding box center [692, 120] width 57 height 13
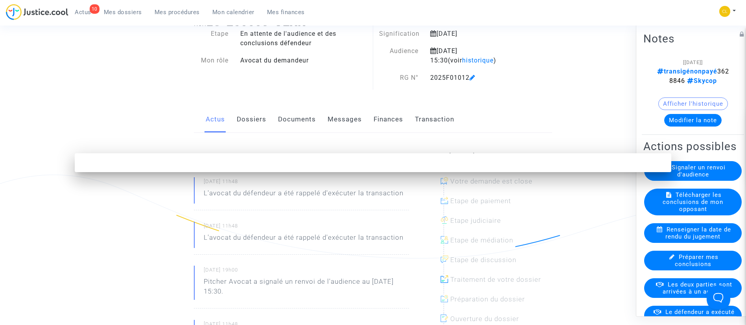
scroll to position [0, 0]
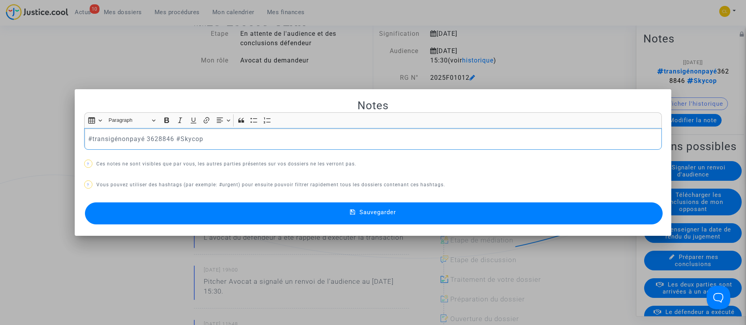
click at [237, 140] on p "#transigépayé 3628846 #Skycop" at bounding box center [372, 139] width 569 height 10
click at [431, 210] on button "Sauvegarder" at bounding box center [374, 213] width 578 height 22
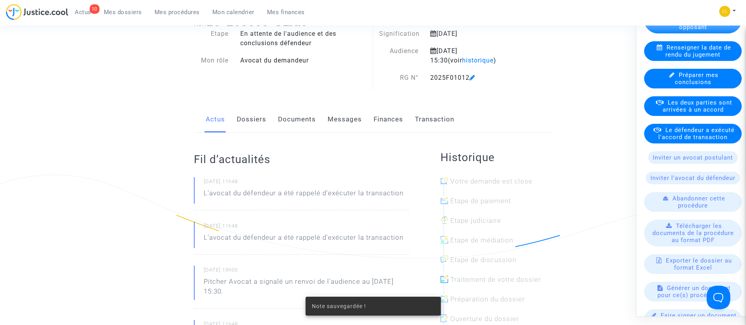
scroll to position [184, 0]
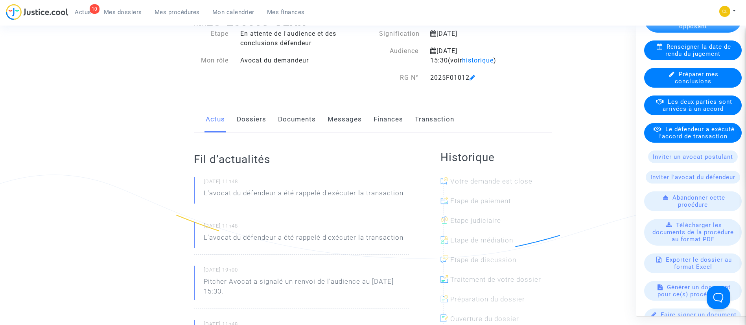
click at [681, 140] on span "Le défendeur a exécuté l'accord de transaction" at bounding box center [696, 132] width 76 height 14
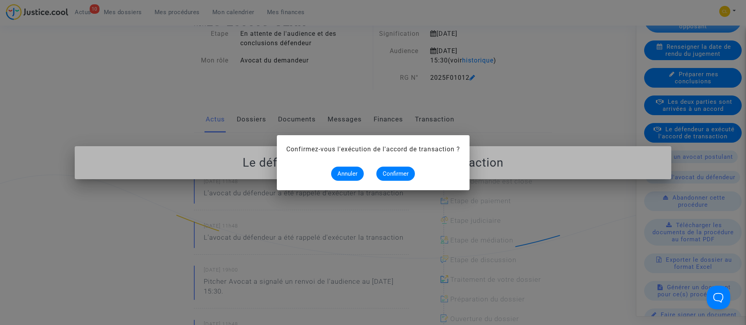
scroll to position [0, 0]
click at [390, 170] on span "Confirmer" at bounding box center [396, 173] width 26 height 7
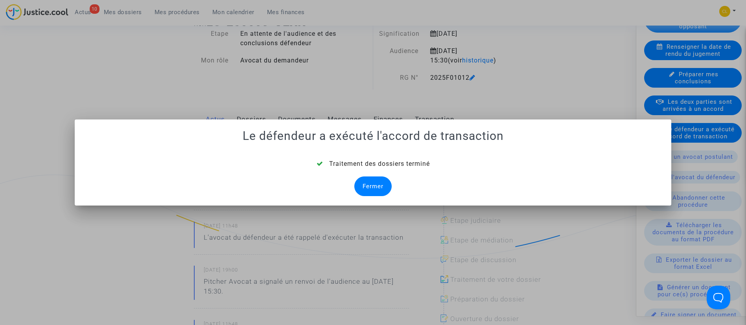
click at [378, 186] on div "Fermer" at bounding box center [372, 187] width 37 height 20
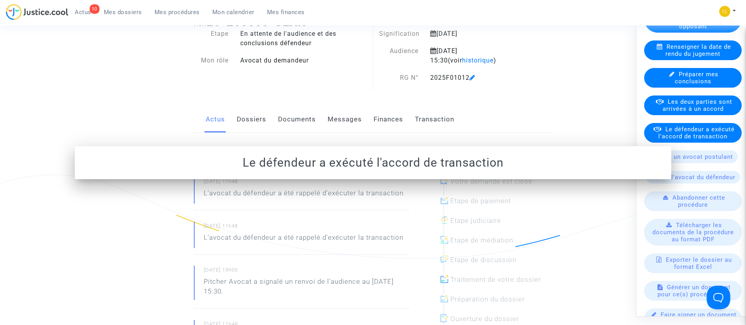
scroll to position [55, 0]
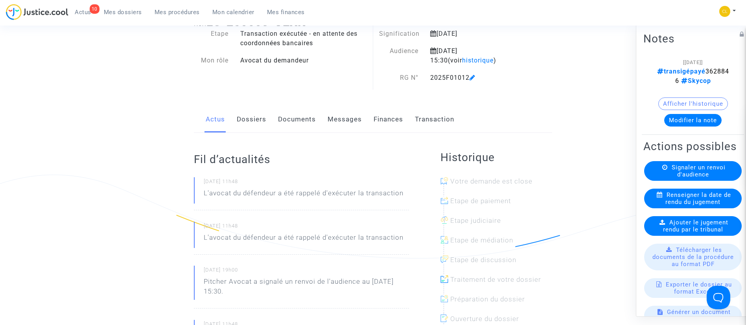
click at [243, 114] on link "Dossiers" at bounding box center [251, 120] width 29 height 26
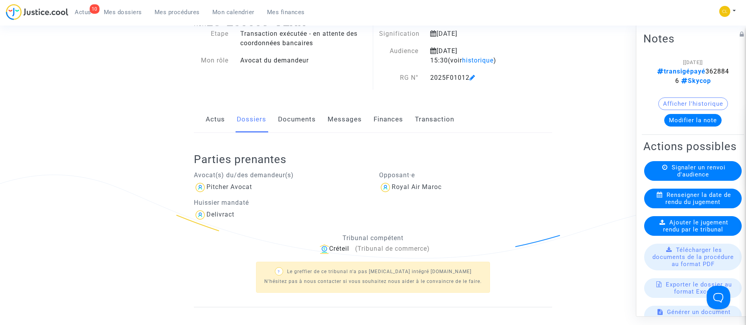
scroll to position [282, 0]
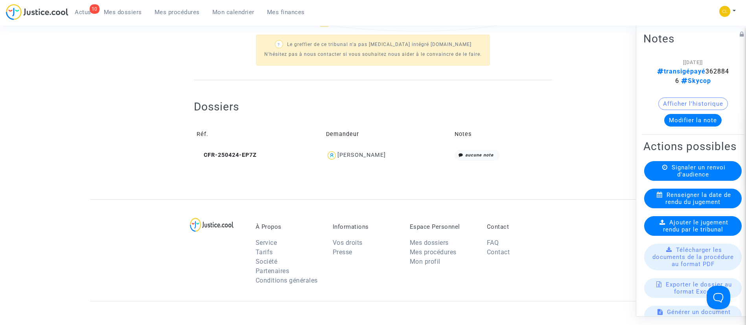
click at [363, 154] on div "[PERSON_NAME]" at bounding box center [361, 155] width 48 height 7
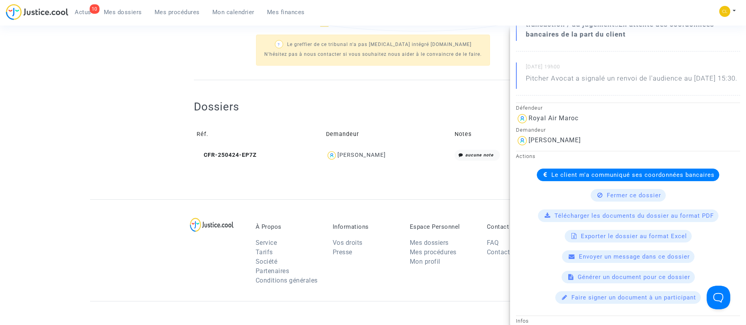
scroll to position [133, 0]
click at [554, 178] on span "Le client m'a communiqué ses coordonnées bancaires" at bounding box center [632, 174] width 163 height 7
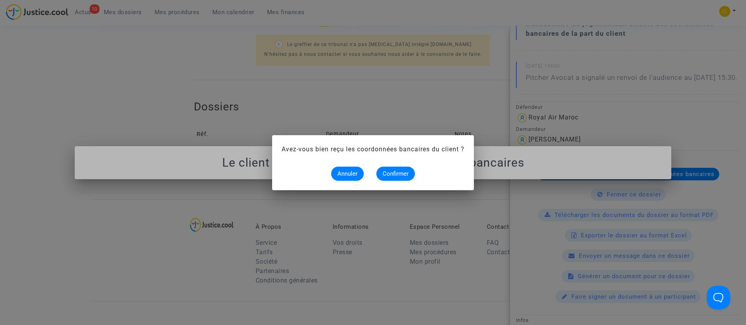
scroll to position [0, 0]
click at [400, 168] on button "Confirmer" at bounding box center [395, 174] width 39 height 14
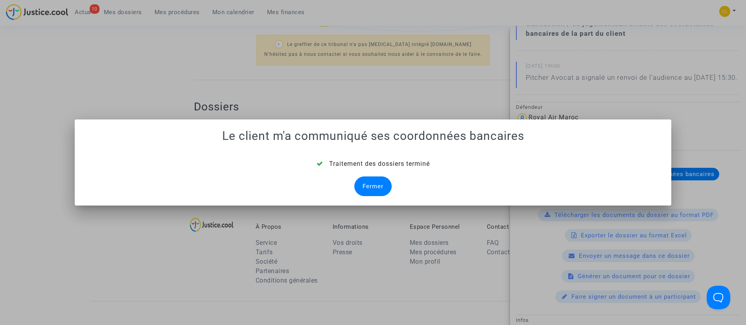
click at [375, 182] on div "Fermer" at bounding box center [372, 187] width 37 height 20
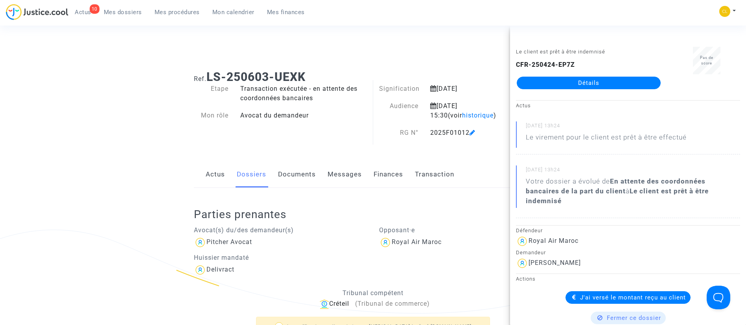
click at [120, 7] on link "Mes dossiers" at bounding box center [123, 12] width 51 height 12
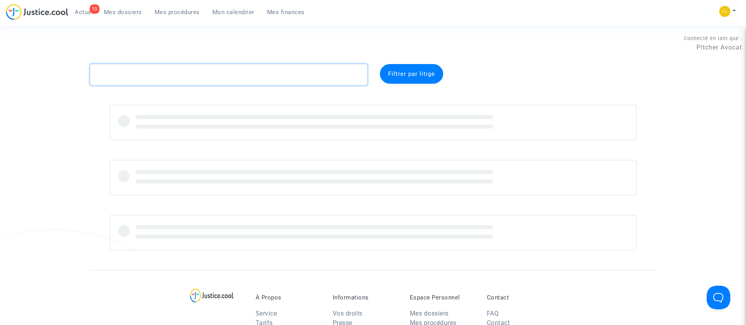
click at [191, 68] on textarea at bounding box center [228, 74] width 277 height 21
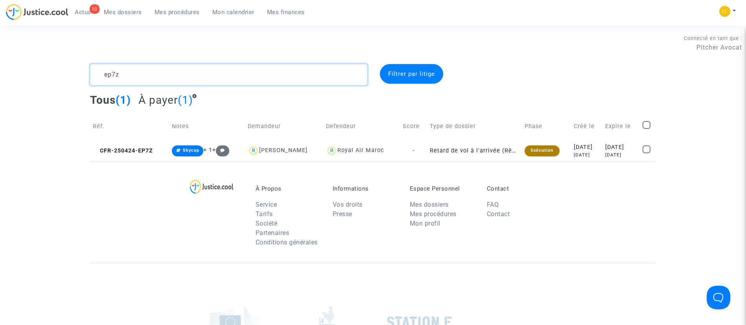
type textarea "ep7z"
click at [606, 166] on div "À Propos Service Tarifs Société Partenaires Conditions générales Informations V…" at bounding box center [373, 212] width 566 height 102
click at [602, 145] on td "[DATE] [DATE]" at bounding box center [620, 150] width 37 height 21
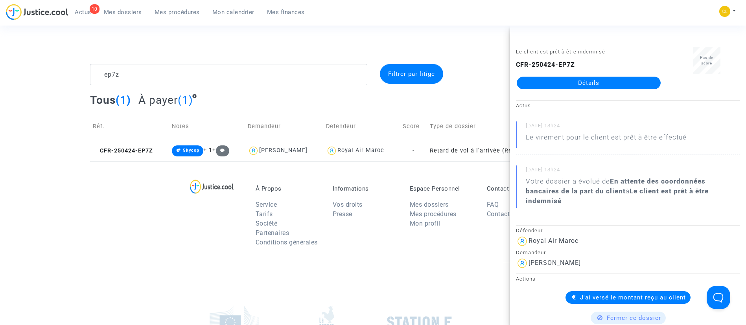
click at [557, 84] on link "Détails" at bounding box center [589, 83] width 144 height 13
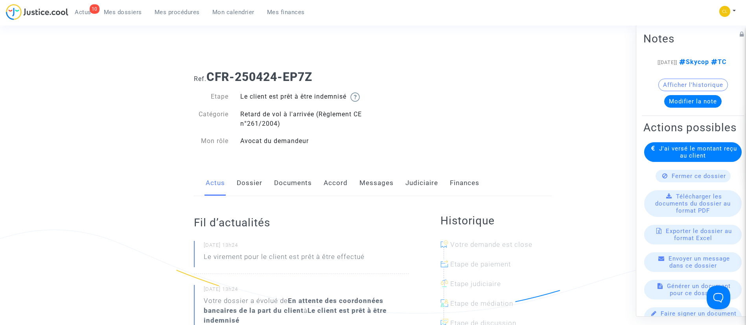
click at [415, 187] on link "Judiciaire" at bounding box center [421, 183] width 33 height 26
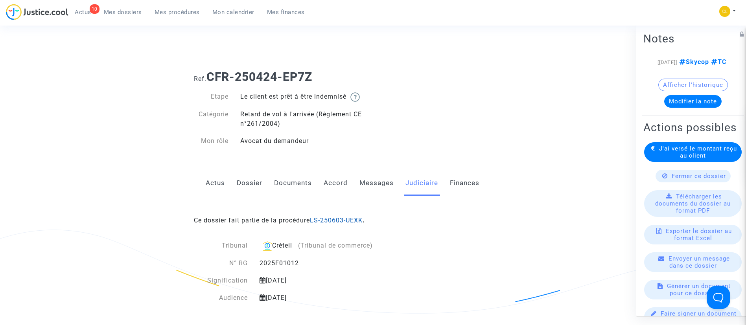
click at [355, 221] on link "LS-250603-UEXK" at bounding box center [336, 220] width 53 height 7
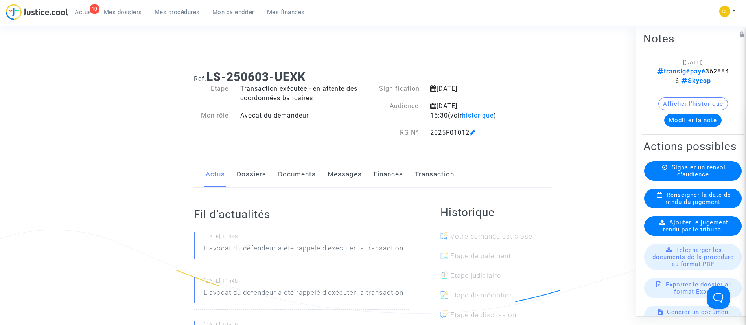
click at [432, 171] on link "Transaction" at bounding box center [434, 175] width 39 height 26
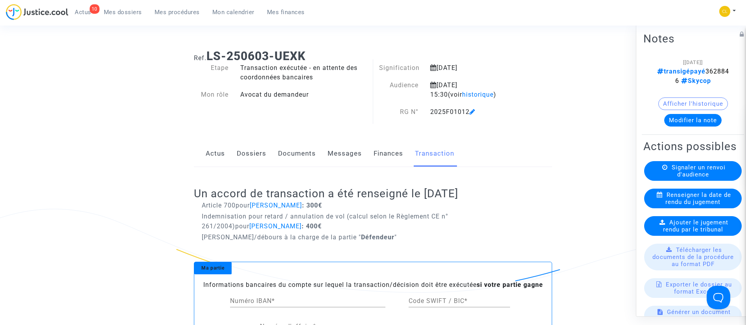
scroll to position [21, 0]
click at [114, 11] on span "Mes dossiers" at bounding box center [123, 12] width 38 height 7
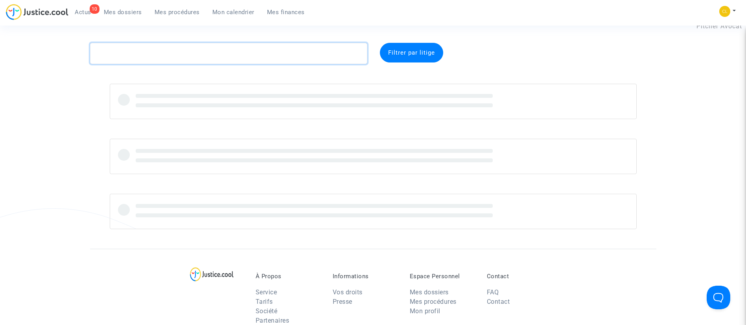
click at [220, 55] on textarea at bounding box center [228, 53] width 277 height 21
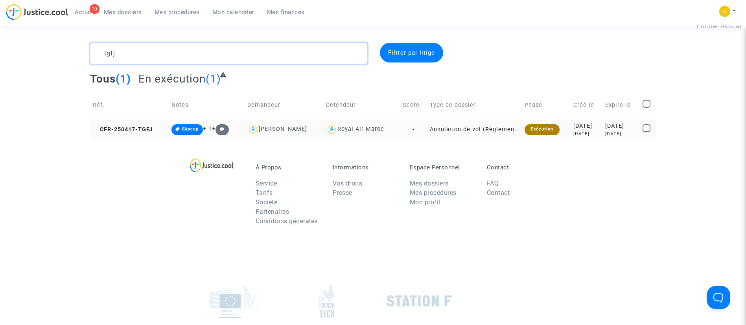
type textarea "tgfj"
click at [582, 130] on div "[DATE]" at bounding box center [586, 126] width 26 height 9
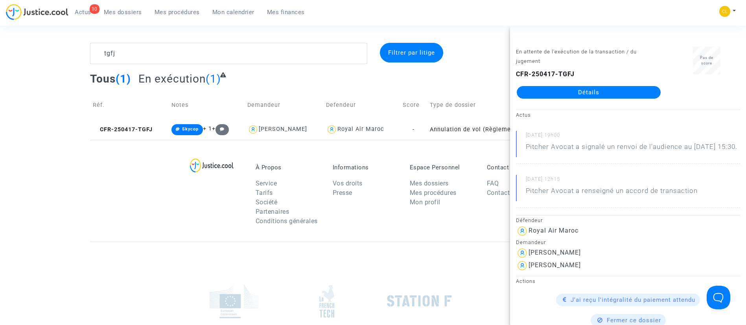
click at [565, 90] on link "Détails" at bounding box center [589, 92] width 144 height 13
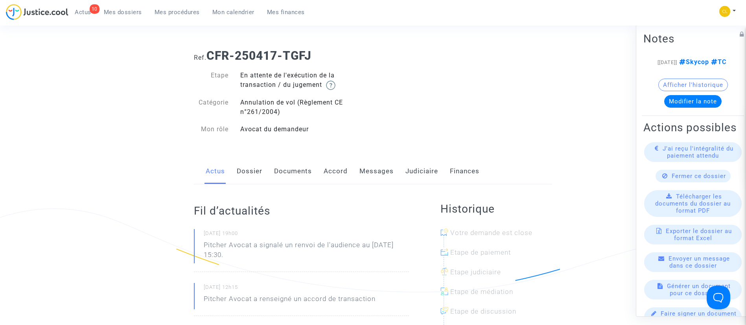
click at [409, 176] on link "Judiciaire" at bounding box center [421, 171] width 33 height 26
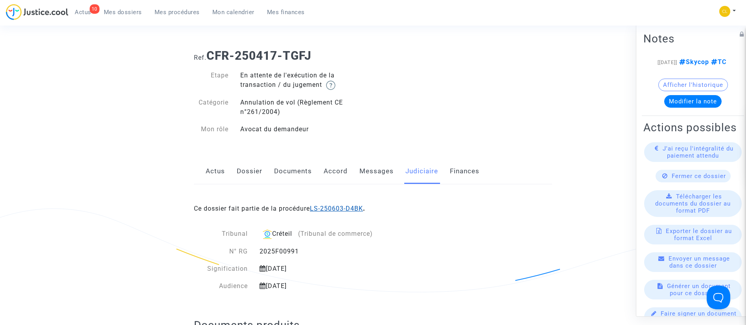
click at [346, 208] on link "LS-250603-D4BK" at bounding box center [336, 208] width 53 height 7
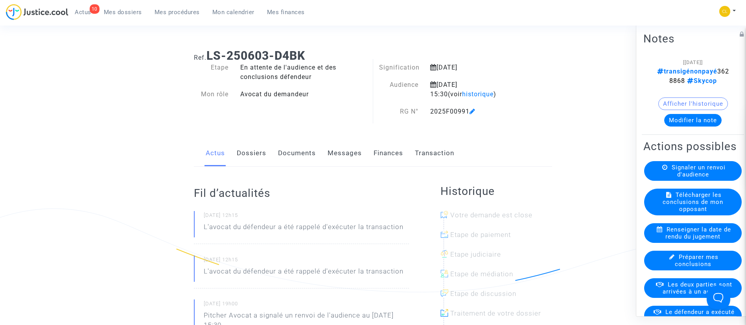
click at [437, 153] on link "Transaction" at bounding box center [434, 153] width 39 height 26
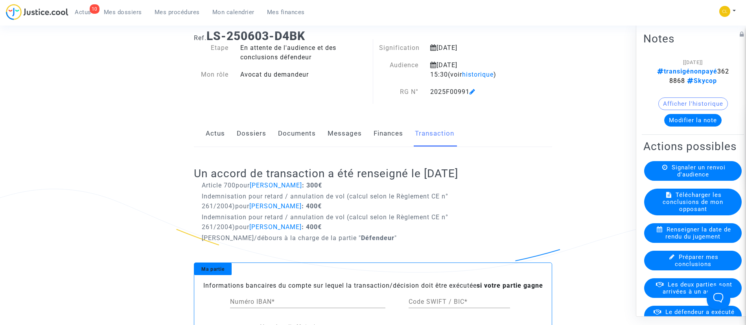
click at [678, 116] on button "Modifier la note" at bounding box center [692, 120] width 57 height 13
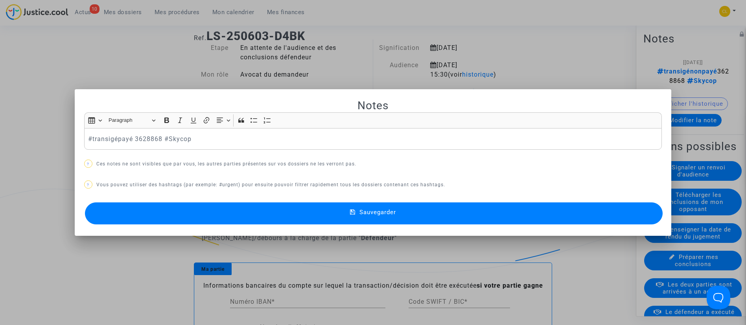
click at [440, 210] on button "Sauvegarder" at bounding box center [374, 213] width 578 height 22
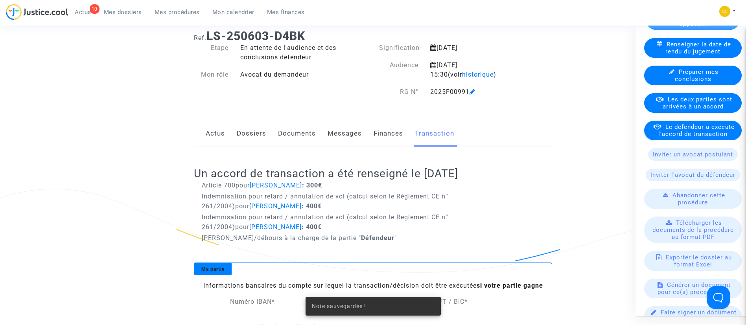
scroll to position [186, 0]
click at [683, 137] on span "Le défendeur a exécuté l'accord de transaction" at bounding box center [696, 130] width 76 height 14
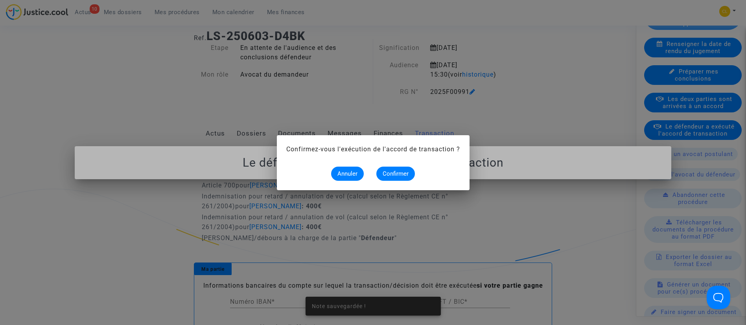
scroll to position [0, 0]
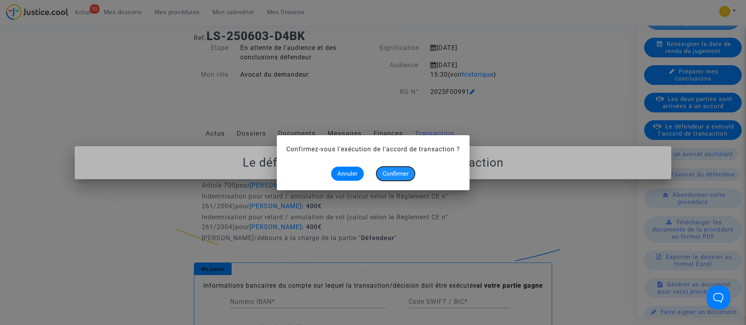
click at [412, 174] on button "Confirmer" at bounding box center [395, 174] width 39 height 14
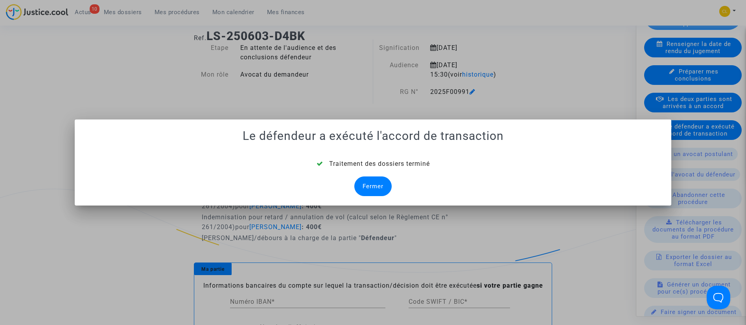
click at [381, 186] on div "Fermer" at bounding box center [372, 187] width 37 height 20
